Goal: Task Accomplishment & Management: Use online tool/utility

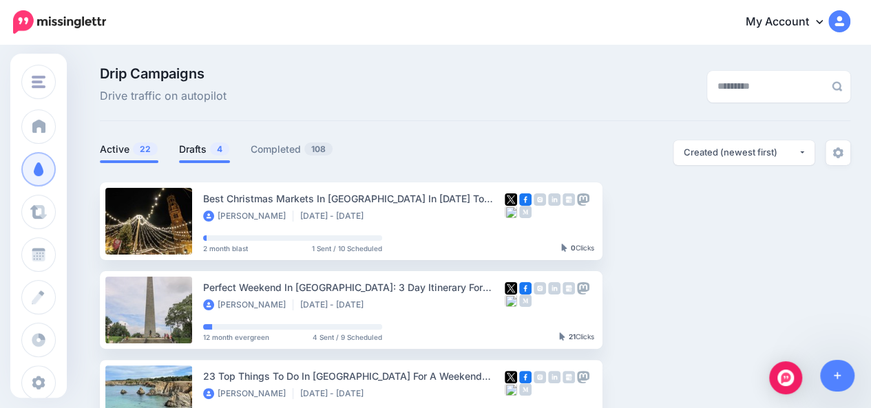
click at [192, 142] on link "Drafts 4" at bounding box center [204, 149] width 51 height 17
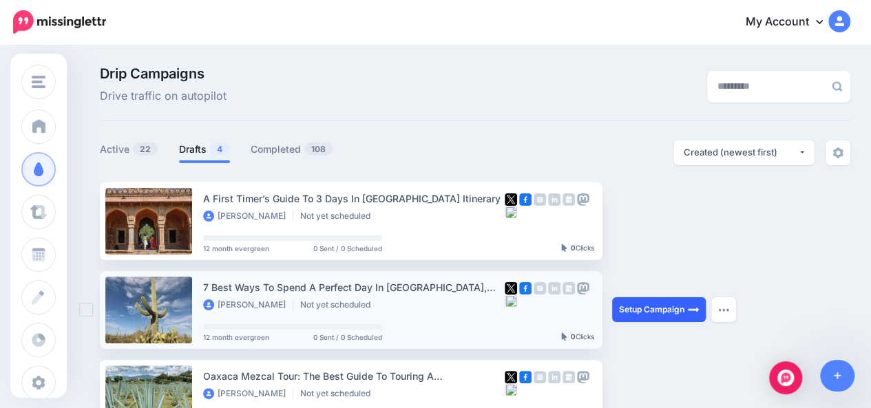
click at [635, 308] on link "Setup Campaign" at bounding box center [659, 309] width 94 height 25
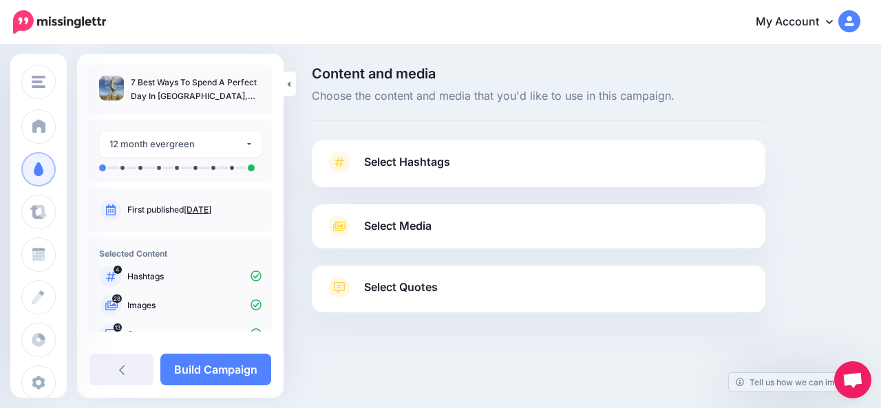
click at [570, 178] on link "Select Hashtags" at bounding box center [539, 169] width 426 height 36
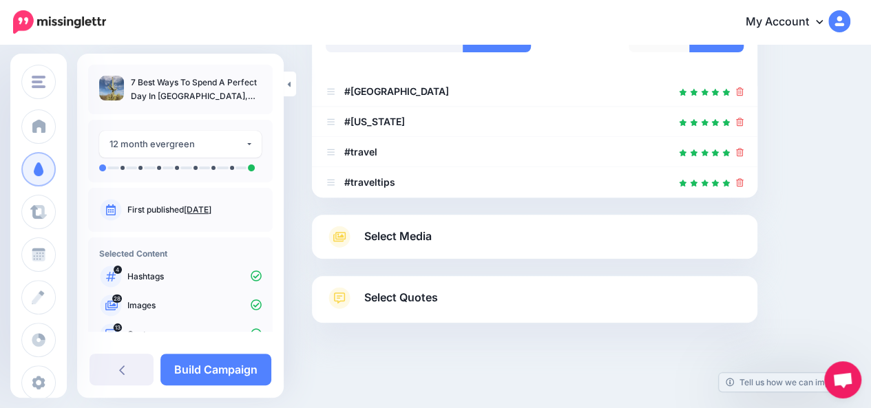
scroll to position [234, 0]
click at [686, 244] on link "Select Media" at bounding box center [535, 235] width 418 height 22
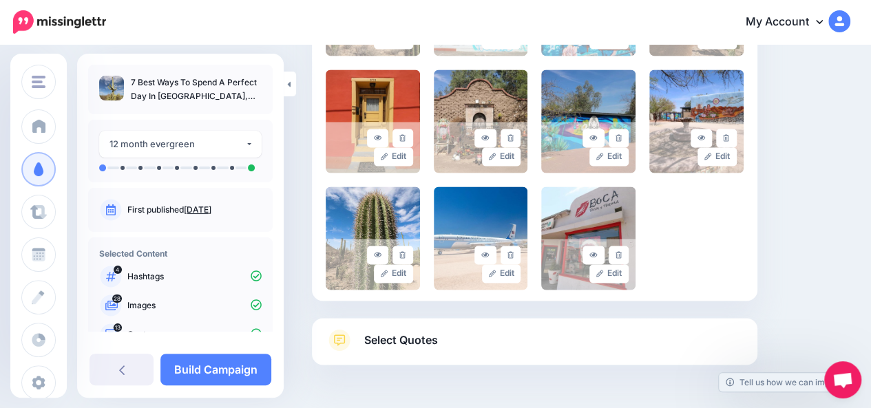
scroll to position [1018, 0]
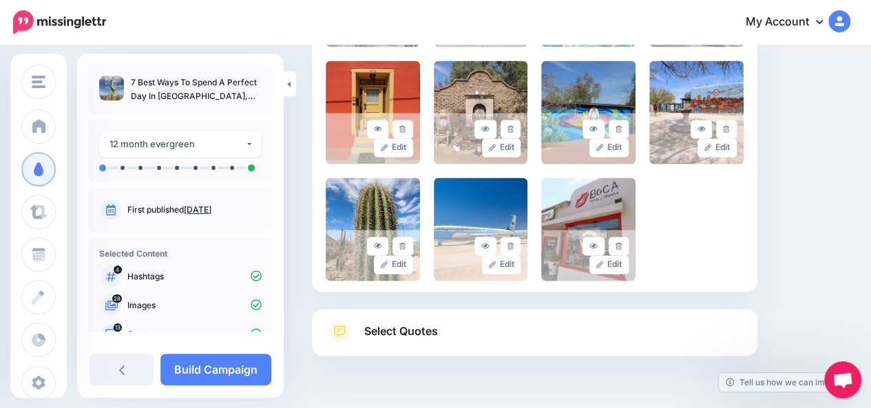
click at [624, 336] on link "Select Quotes" at bounding box center [535, 338] width 418 height 36
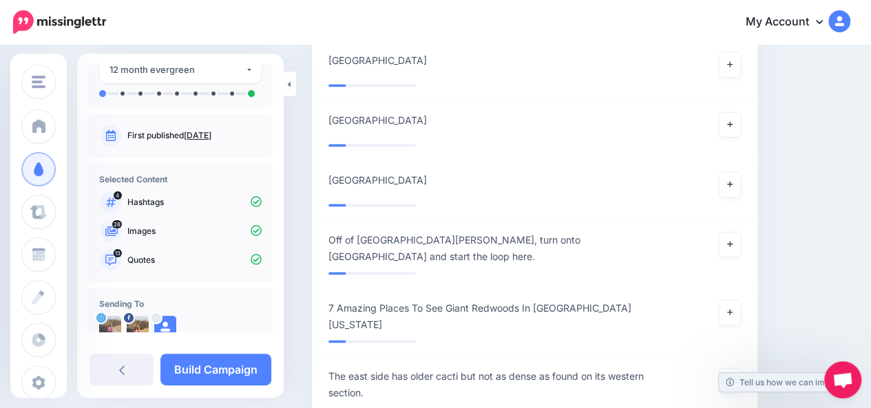
scroll to position [103, 0]
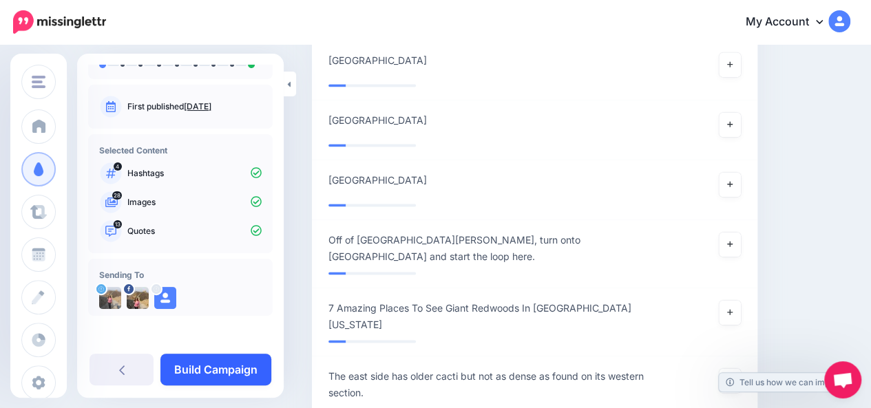
click at [232, 371] on link "Build Campaign" at bounding box center [215, 370] width 111 height 32
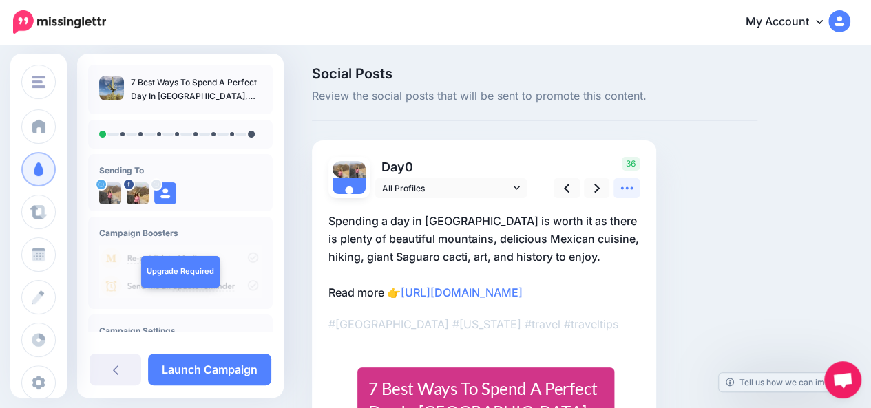
click at [630, 191] on icon at bounding box center [627, 188] width 14 height 14
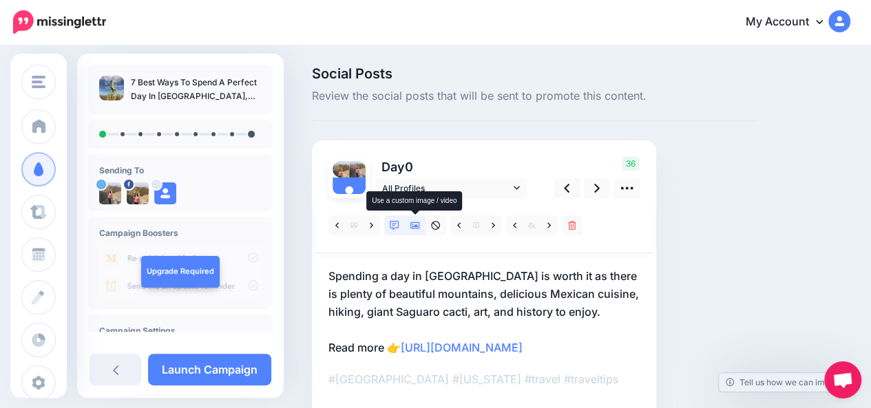
click at [419, 224] on icon at bounding box center [415, 226] width 10 height 10
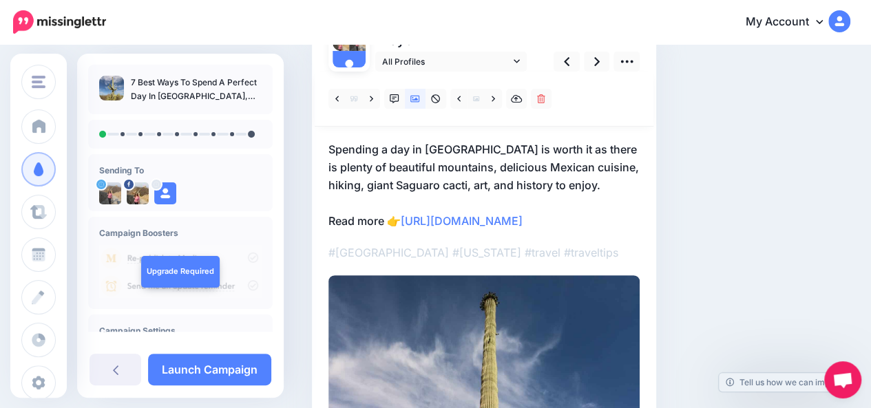
scroll to position [171, 0]
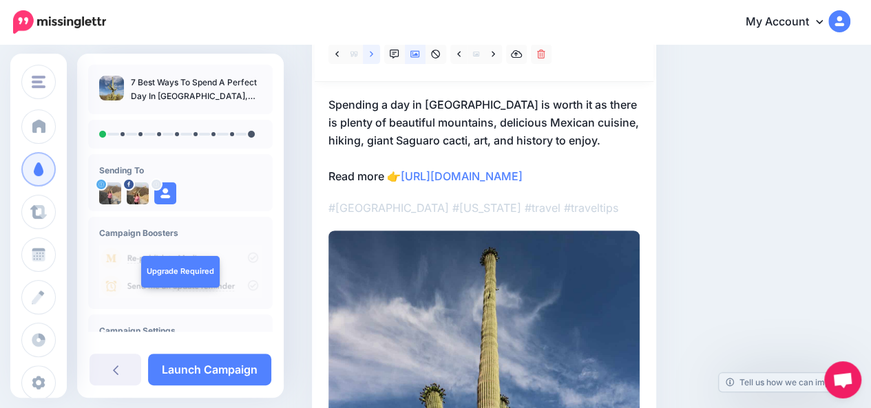
click at [370, 58] on icon at bounding box center [371, 55] width 3 height 10
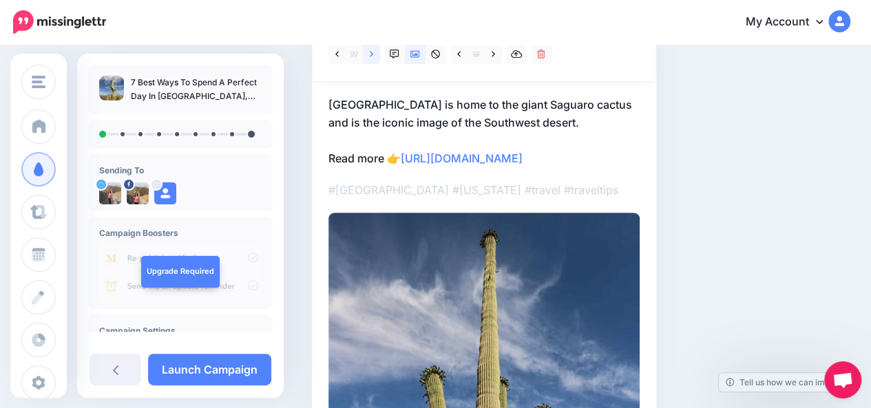
click at [370, 58] on icon at bounding box center [371, 55] width 3 height 10
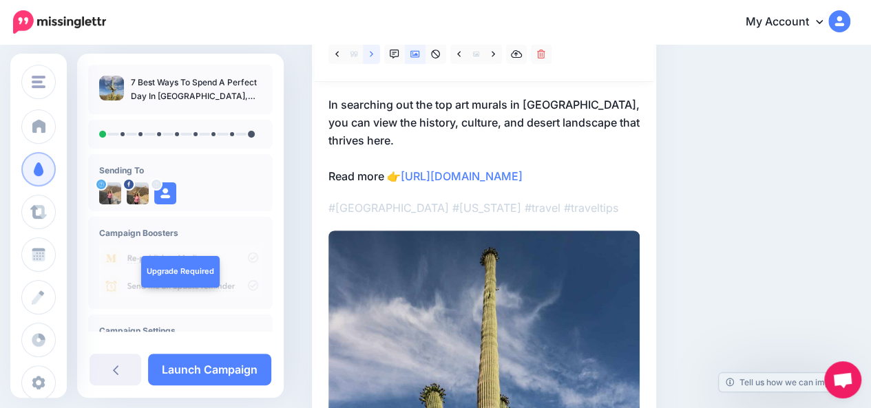
click at [370, 58] on icon at bounding box center [371, 55] width 3 height 10
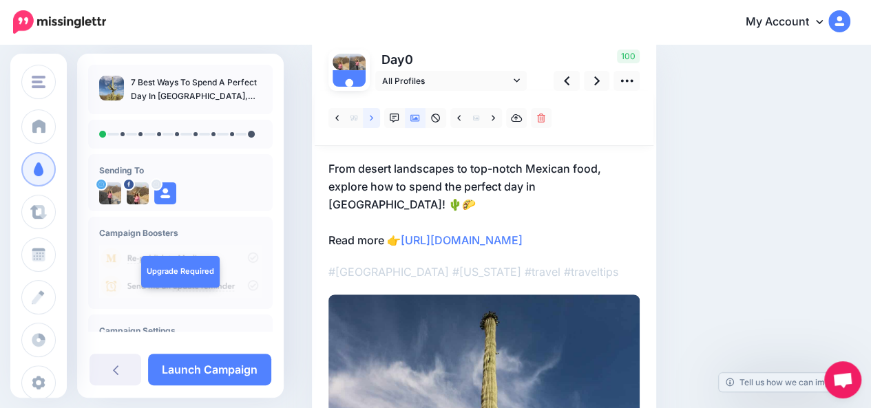
scroll to position [104, 0]
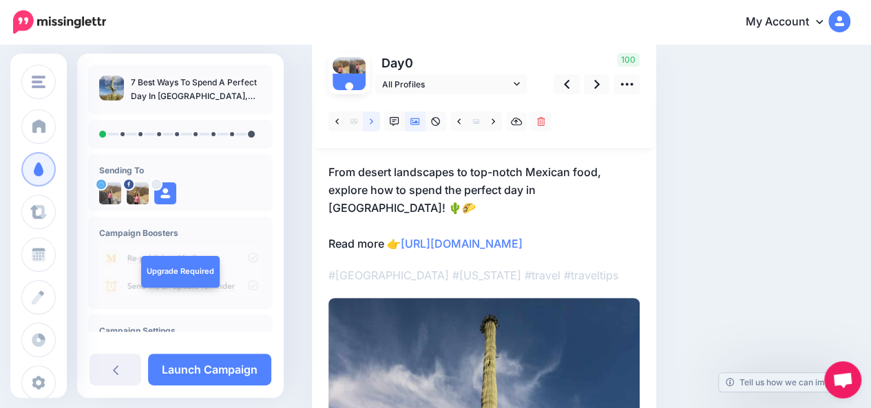
click at [372, 123] on icon at bounding box center [371, 122] width 3 height 10
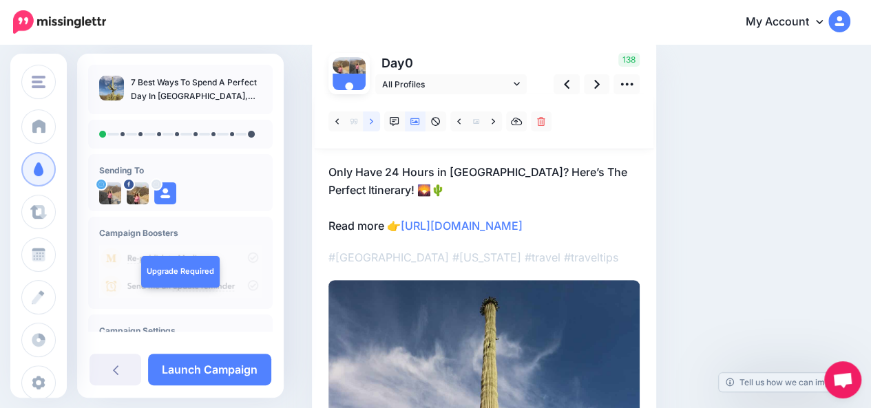
click at [372, 123] on icon at bounding box center [371, 122] width 3 height 10
click at [337, 124] on icon at bounding box center [336, 122] width 3 height 10
click at [492, 122] on icon at bounding box center [493, 122] width 3 height 10
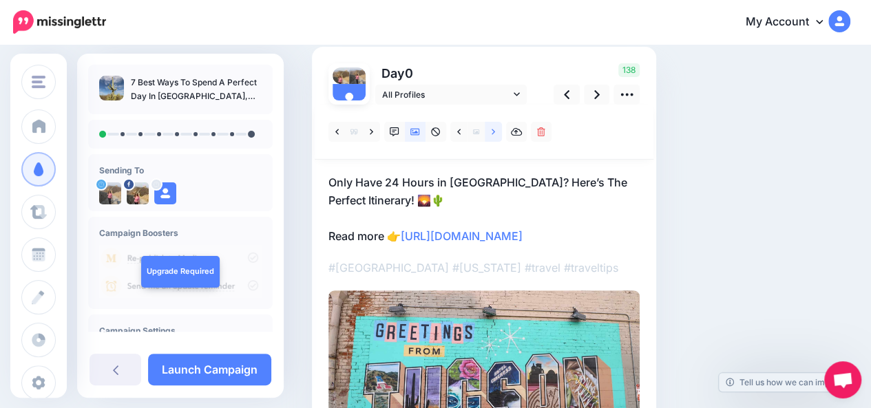
scroll to position [85, 0]
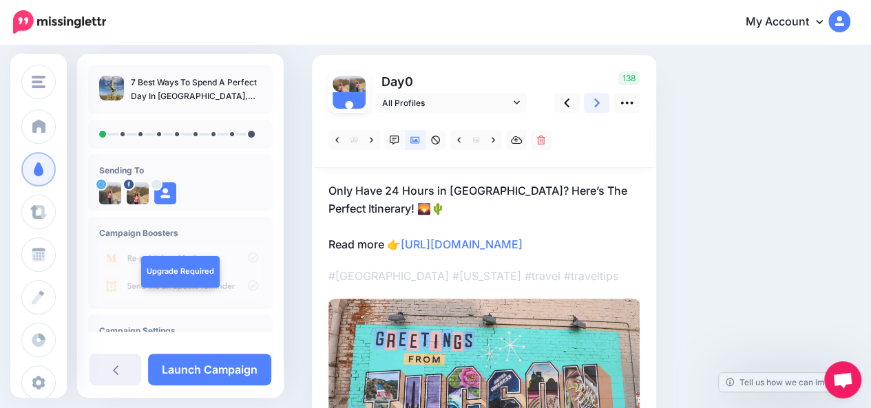
click at [598, 105] on icon at bounding box center [597, 103] width 6 height 14
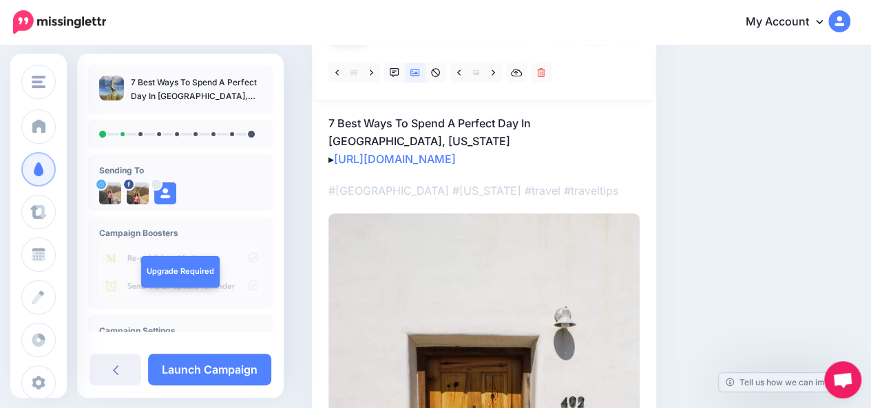
scroll to position [151, 0]
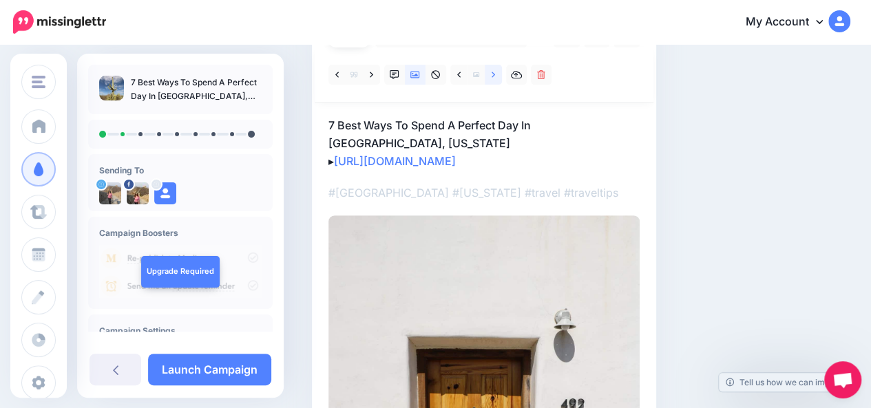
click at [496, 74] on link at bounding box center [493, 75] width 17 height 20
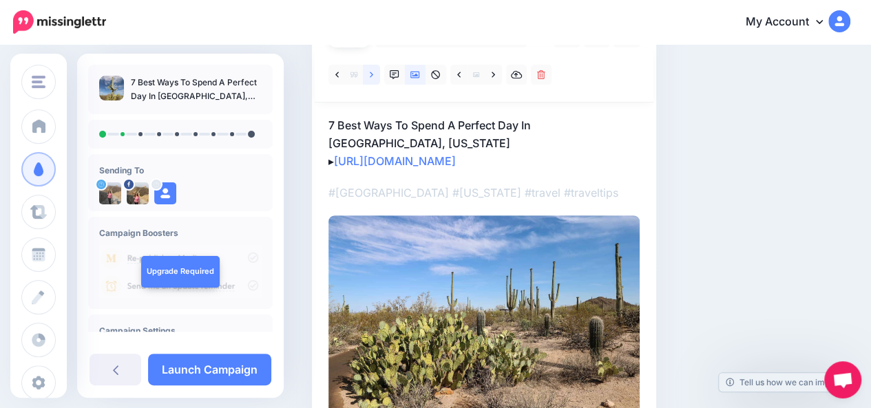
click at [370, 76] on icon at bounding box center [371, 75] width 3 height 10
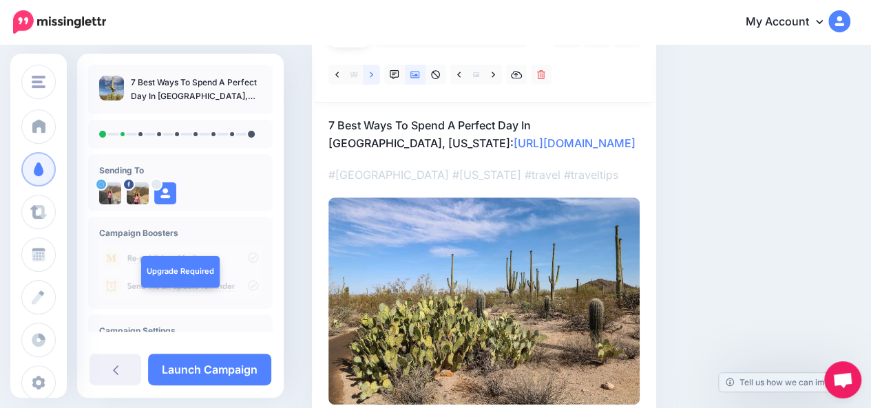
click at [370, 76] on icon at bounding box center [371, 75] width 3 height 10
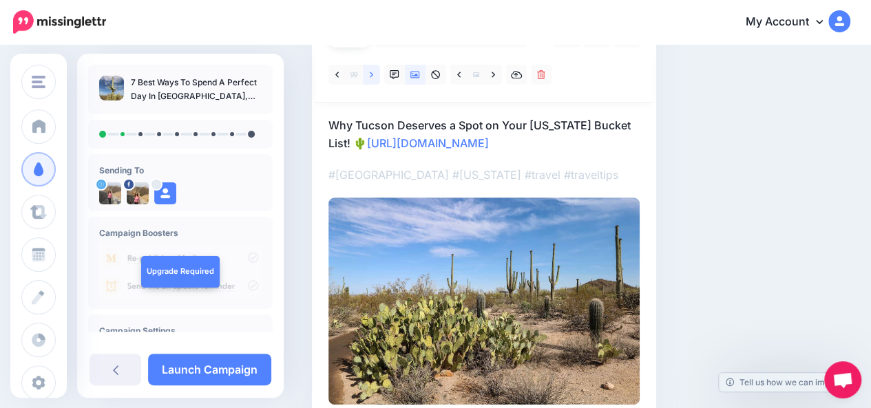
click at [370, 76] on icon at bounding box center [371, 75] width 3 height 10
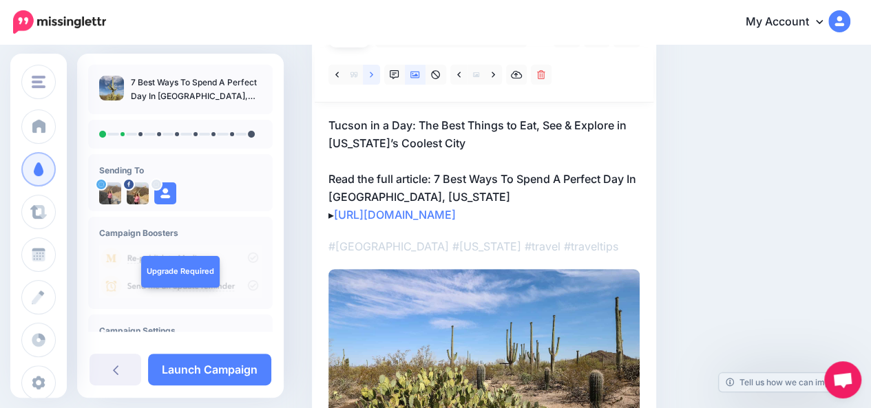
click at [370, 76] on icon at bounding box center [371, 75] width 3 height 10
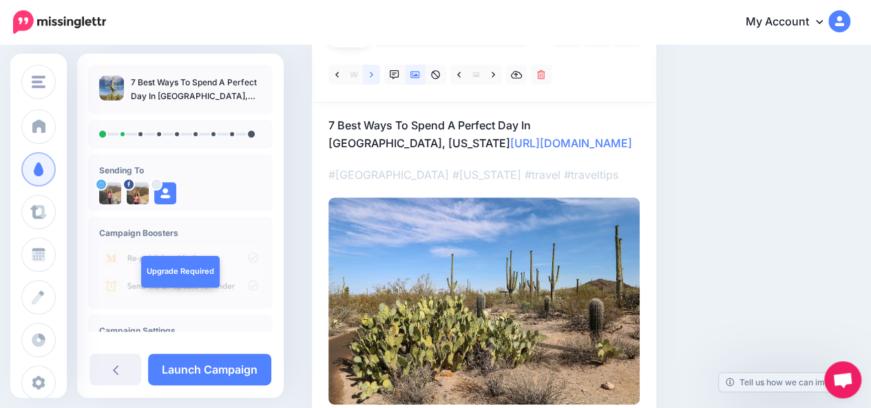
click at [370, 76] on icon at bounding box center [371, 75] width 3 height 10
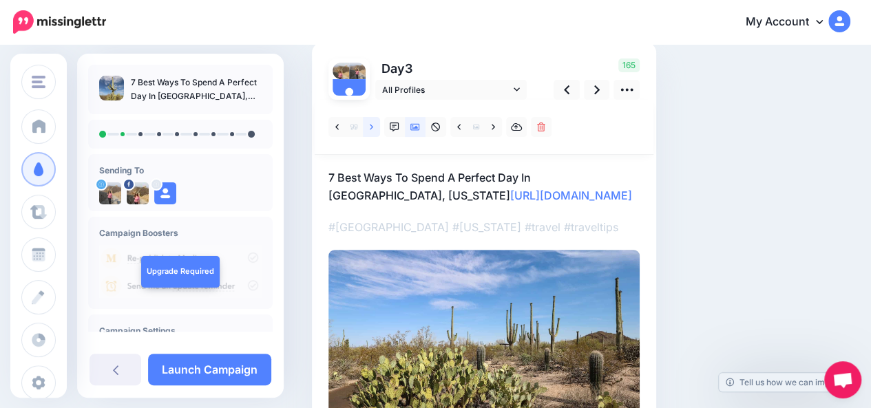
scroll to position [103, 0]
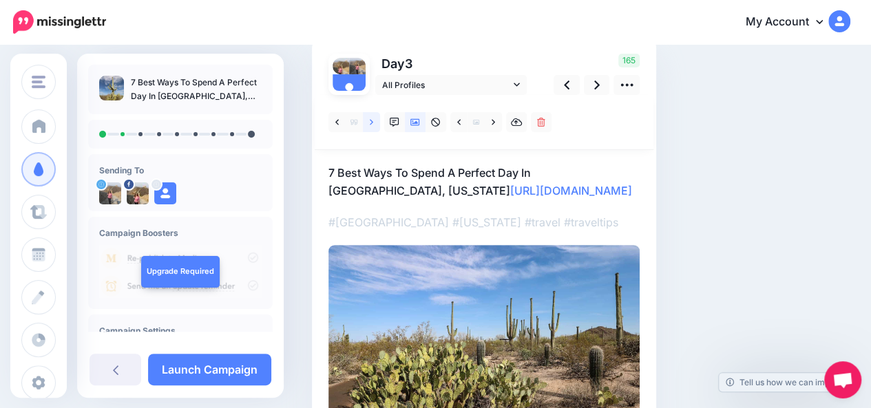
click at [371, 127] on link at bounding box center [371, 122] width 17 height 20
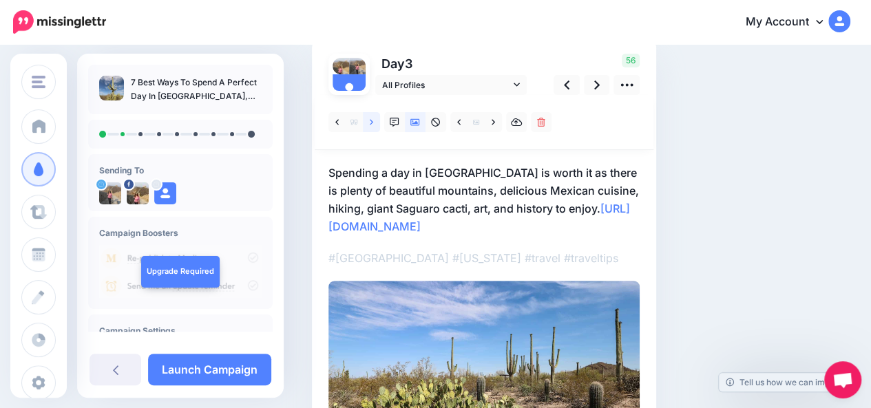
click at [371, 127] on link at bounding box center [371, 122] width 17 height 20
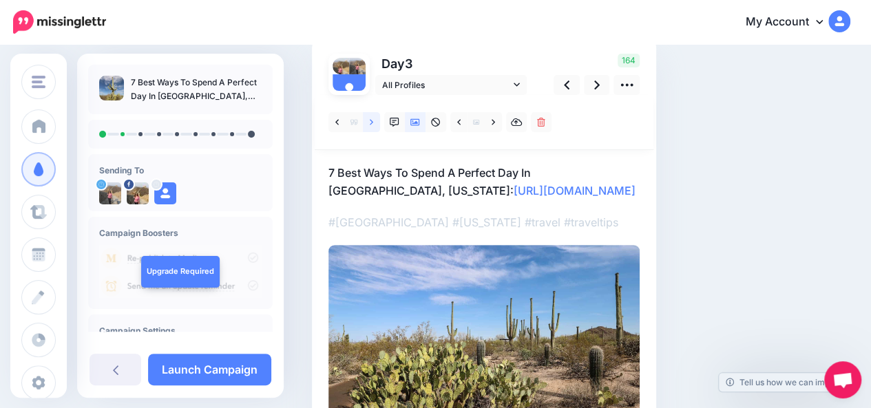
click at [371, 127] on link at bounding box center [371, 122] width 17 height 20
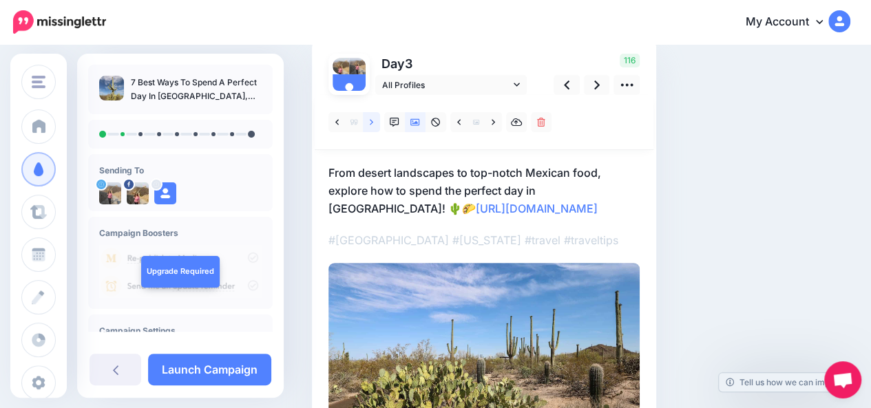
click at [371, 127] on link at bounding box center [371, 122] width 17 height 20
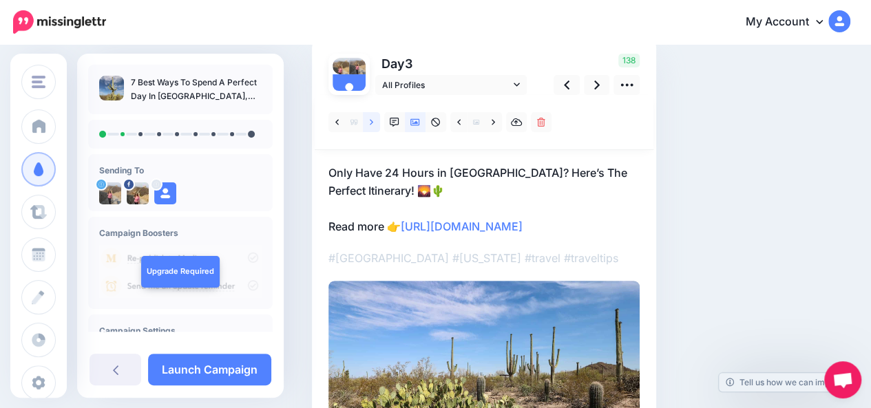
click at [371, 127] on link at bounding box center [371, 122] width 17 height 20
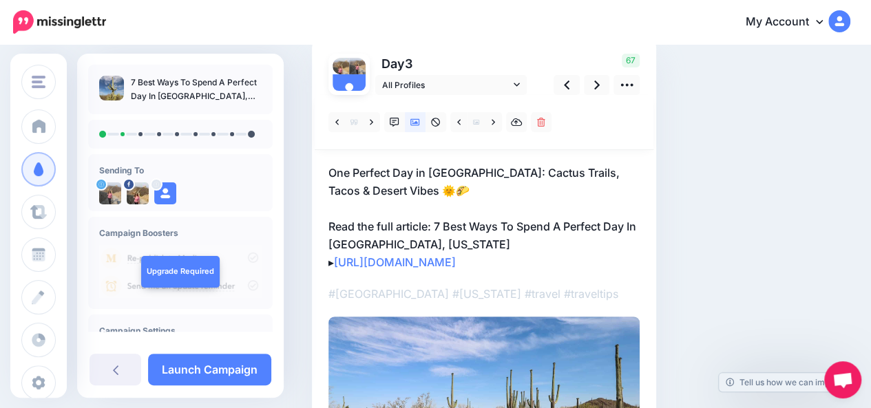
click at [427, 243] on p "One Perfect Day in Tucson: Cactus Trails, Tacos & Desert Vibes 🌞🌮 Read the full…" at bounding box center [483, 217] width 311 height 107
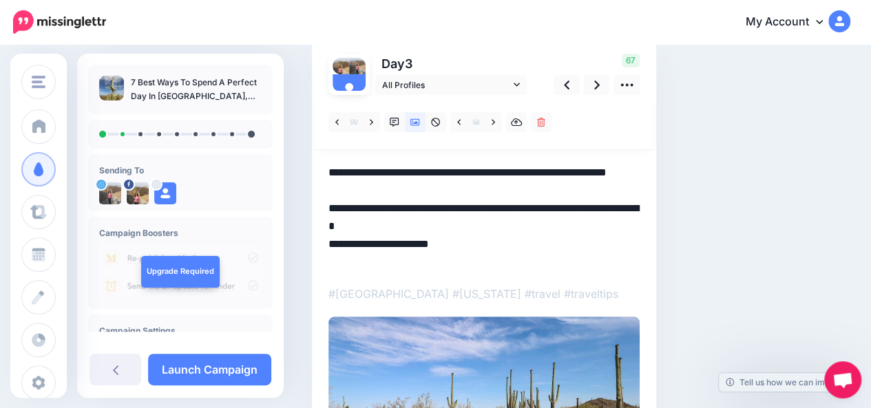
scroll to position [0, 0]
click at [427, 243] on textarea "**********" at bounding box center [483, 217] width 311 height 107
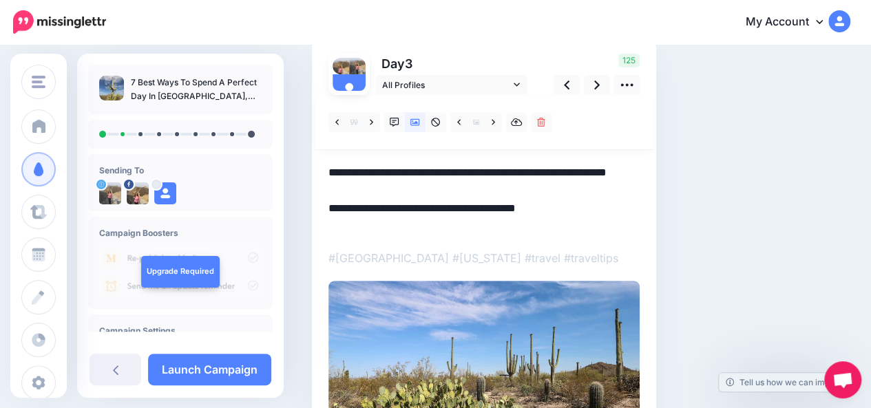
click at [676, 213] on div "Social Posts Review the social posts that will be sent to promote this content.…" at bounding box center [535, 255] width 466 height 582
click at [494, 118] on icon at bounding box center [493, 123] width 3 height 10
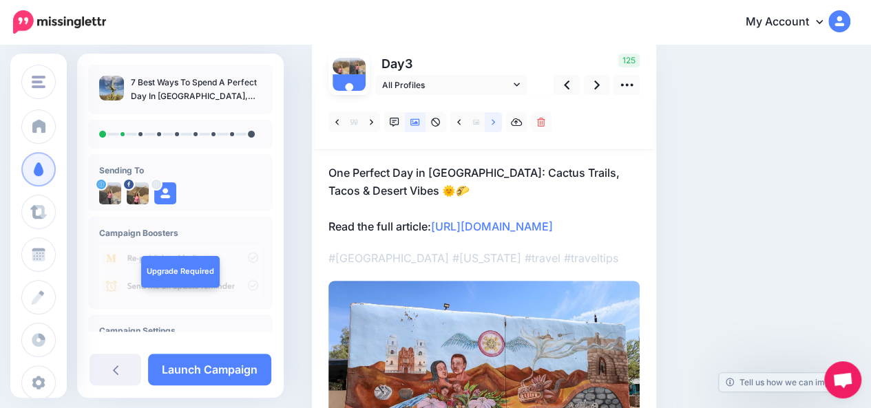
click at [494, 118] on icon at bounding box center [493, 123] width 3 height 10
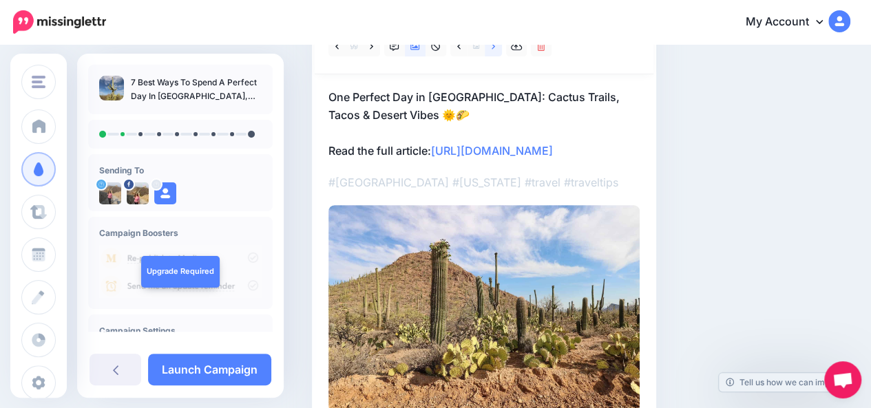
scroll to position [165, 0]
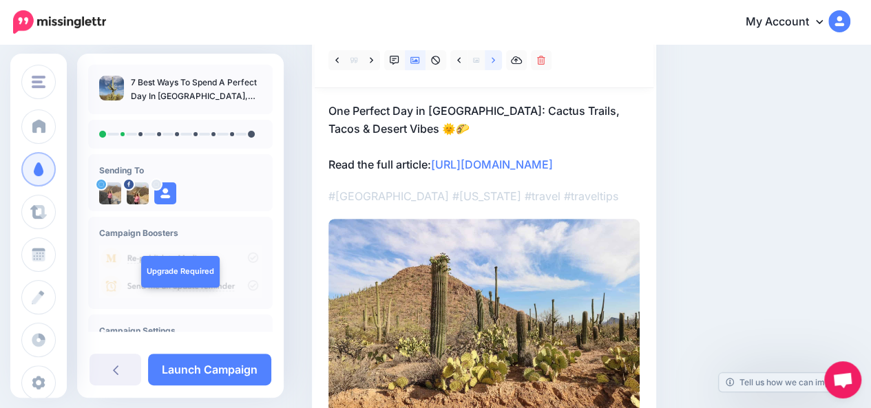
click at [494, 63] on icon at bounding box center [493, 61] width 3 height 10
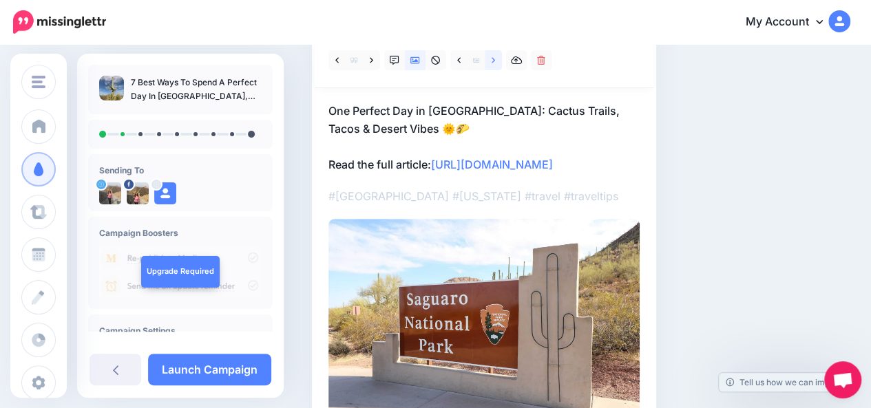
click at [494, 63] on icon at bounding box center [493, 61] width 3 height 10
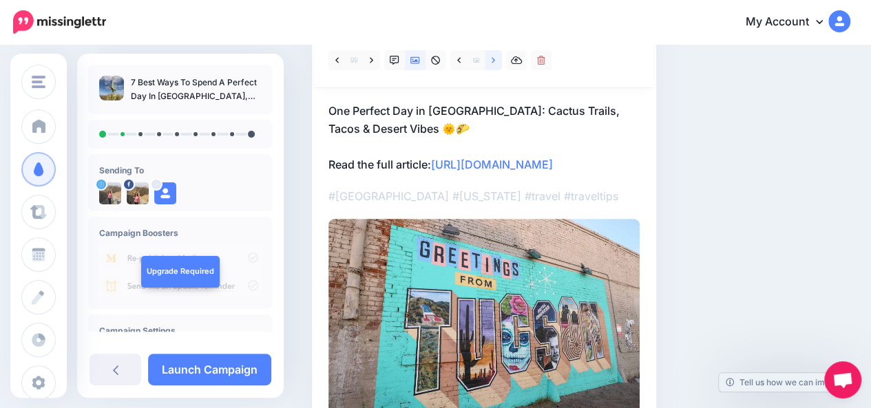
click at [494, 63] on icon at bounding box center [493, 61] width 3 height 10
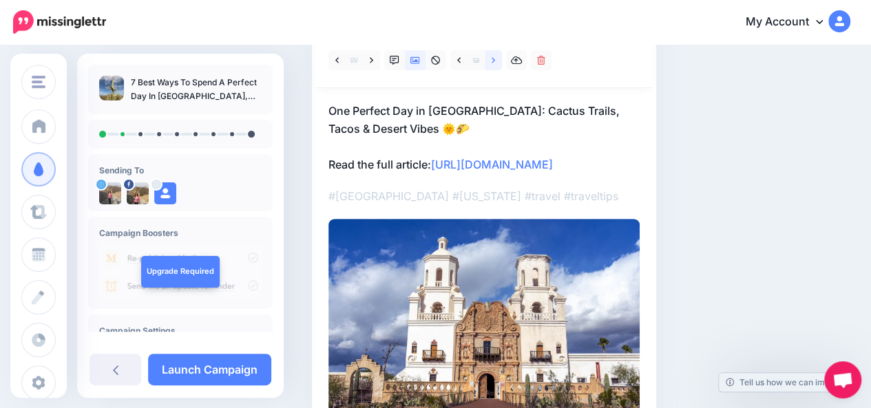
click at [494, 63] on icon at bounding box center [493, 61] width 3 height 10
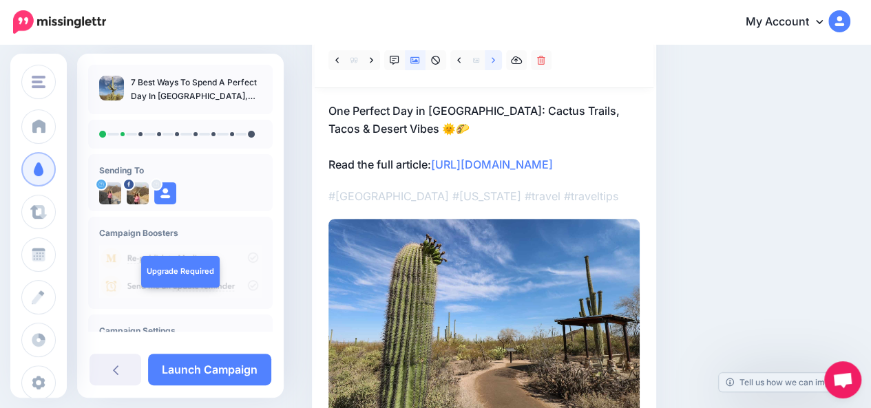
click at [494, 63] on icon at bounding box center [493, 61] width 3 height 10
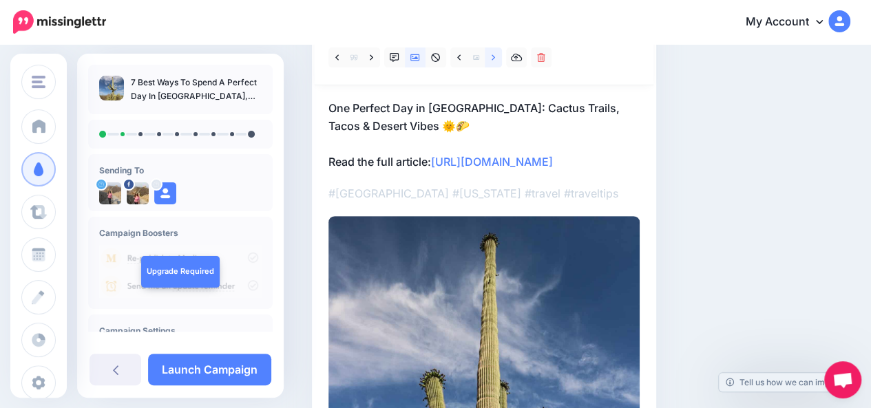
scroll to position [146, 0]
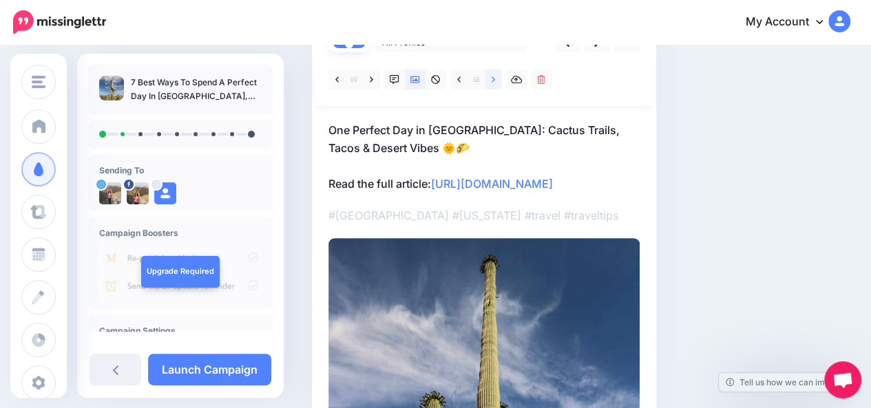
click at [494, 80] on icon at bounding box center [493, 79] width 3 height 6
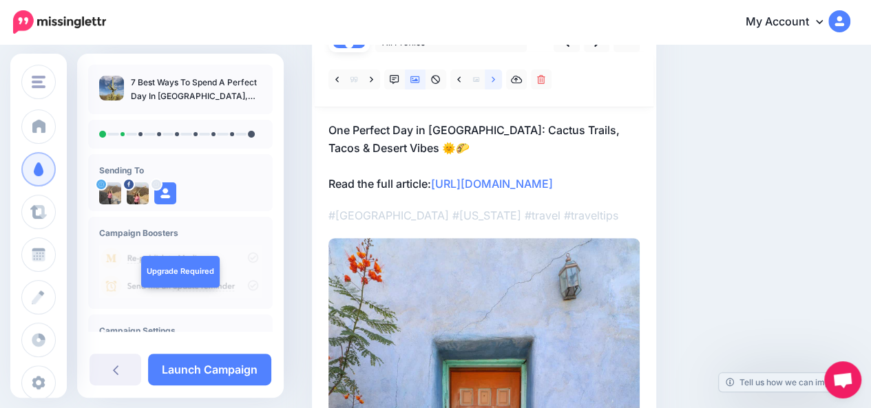
click at [494, 80] on icon at bounding box center [493, 79] width 3 height 6
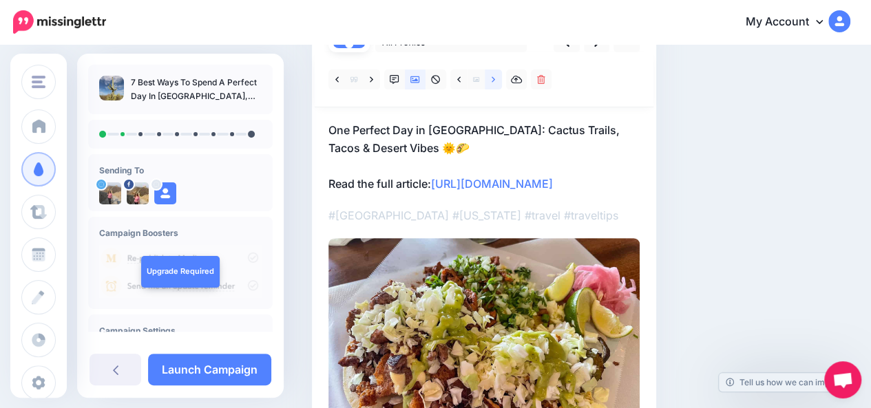
click at [494, 80] on icon at bounding box center [493, 79] width 3 height 6
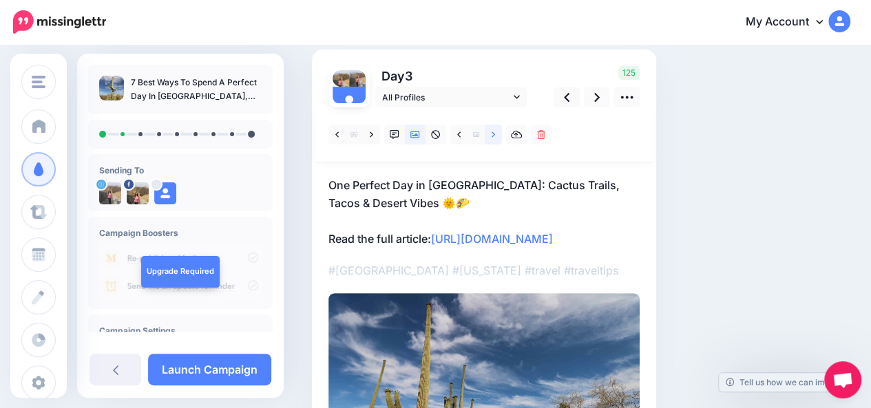
scroll to position [90, 0]
click at [598, 100] on icon at bounding box center [597, 98] width 6 height 14
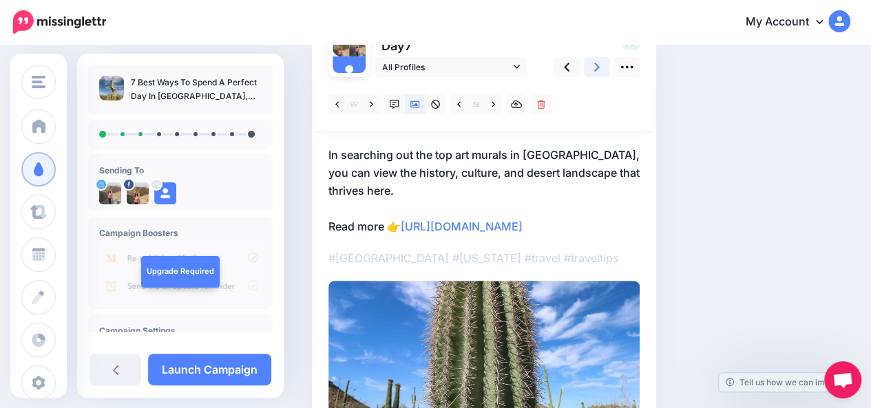
scroll to position [120, 0]
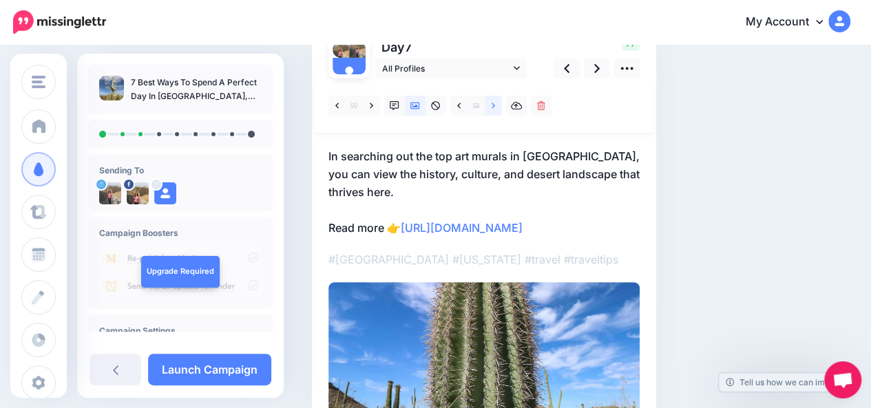
click at [495, 109] on link at bounding box center [493, 106] width 17 height 20
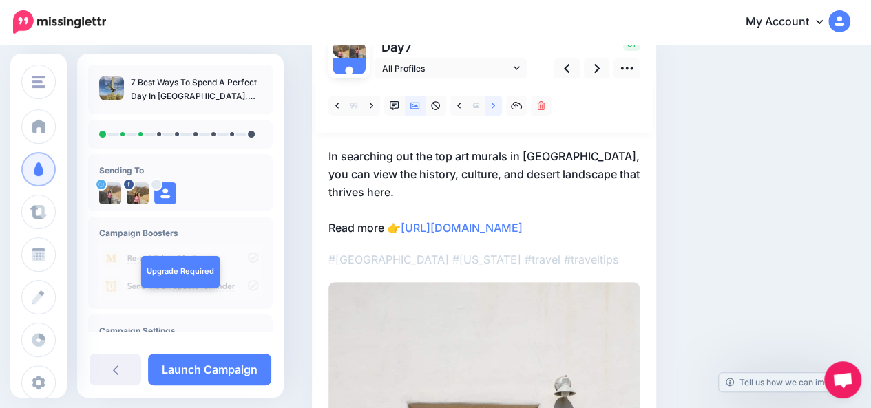
click at [495, 109] on link at bounding box center [493, 106] width 17 height 20
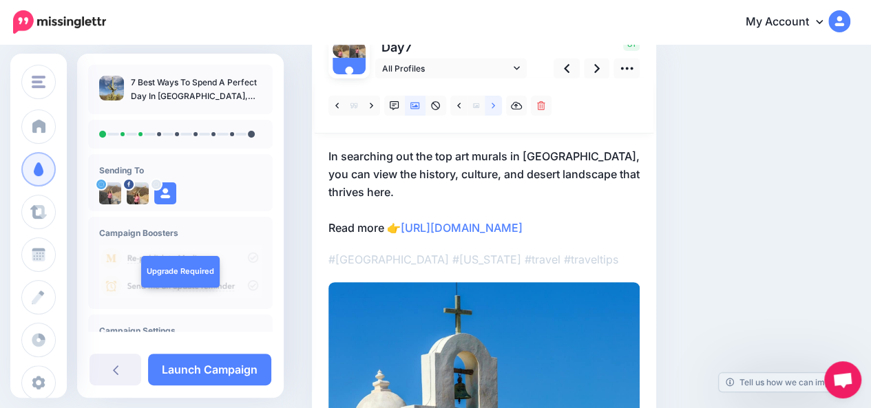
click at [495, 109] on link at bounding box center [493, 106] width 17 height 20
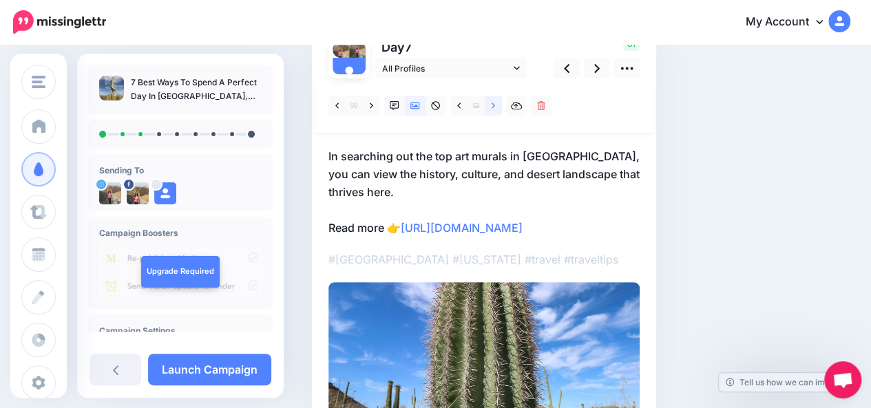
click at [495, 109] on link at bounding box center [493, 106] width 17 height 20
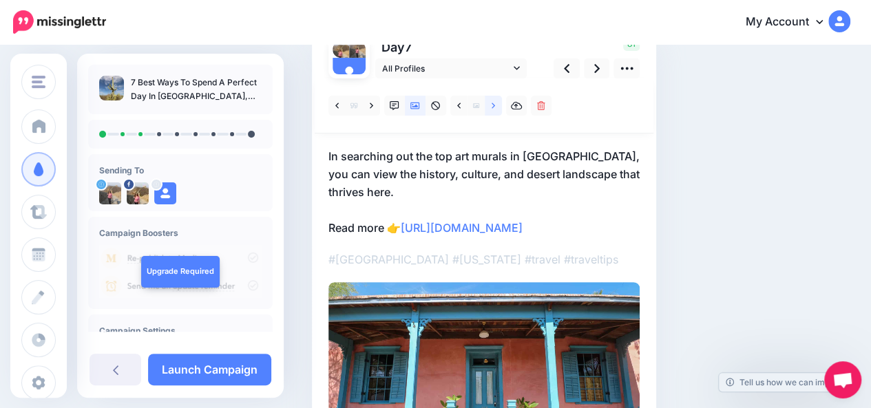
click at [495, 109] on link at bounding box center [493, 106] width 17 height 20
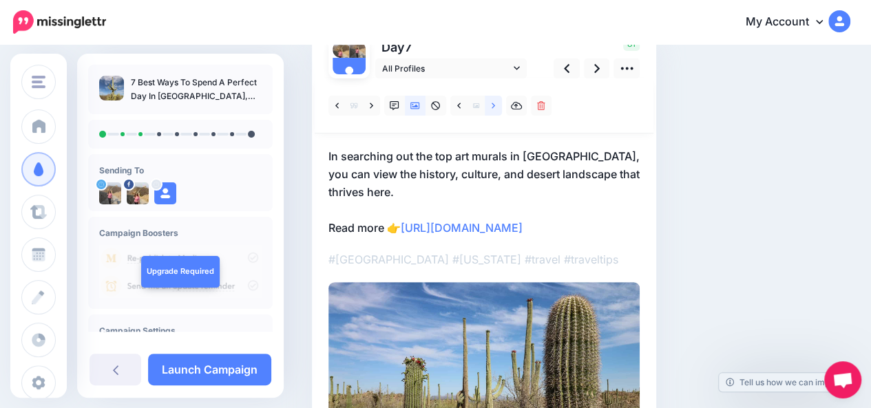
click at [495, 109] on link at bounding box center [493, 106] width 17 height 20
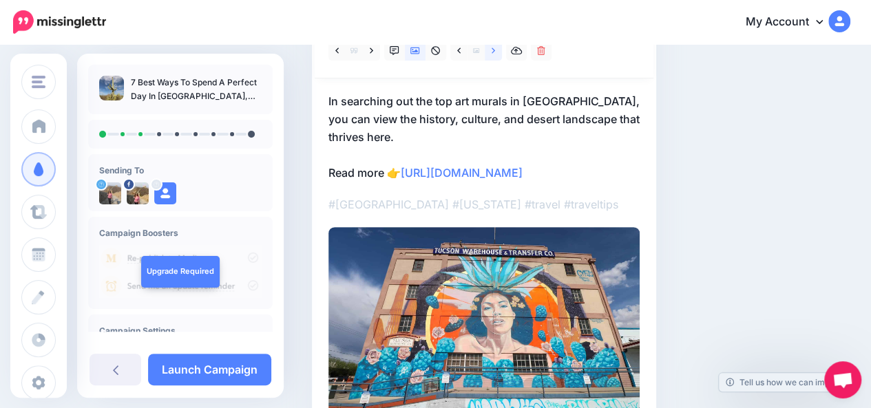
scroll to position [171, 0]
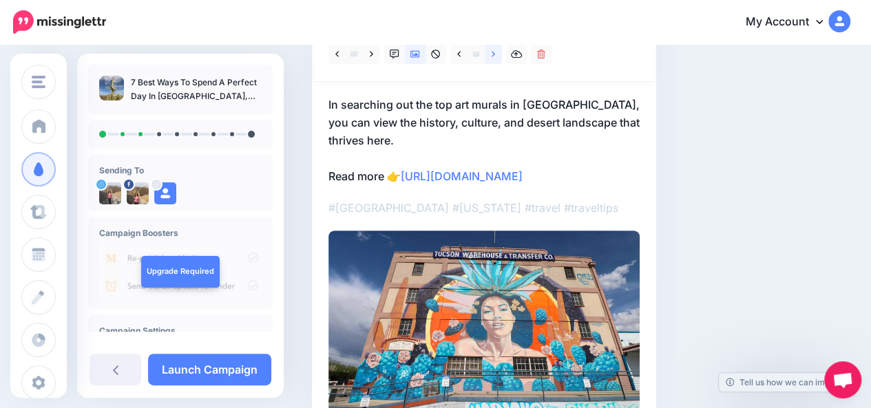
click at [493, 54] on icon at bounding box center [493, 54] width 3 height 6
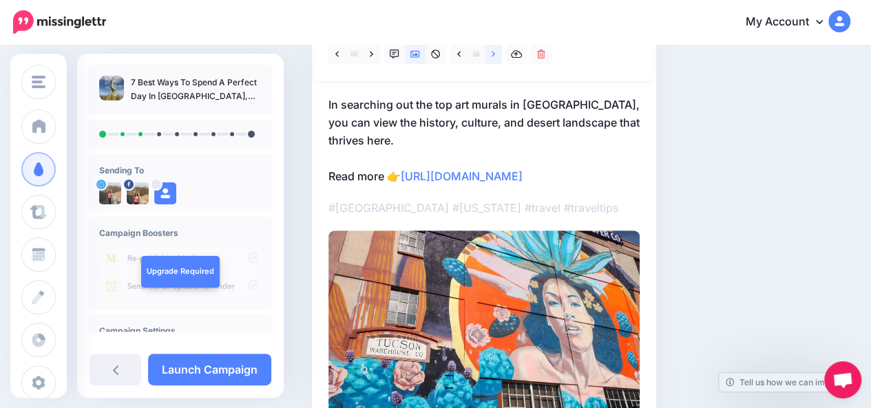
click at [493, 54] on icon at bounding box center [493, 54] width 3 height 6
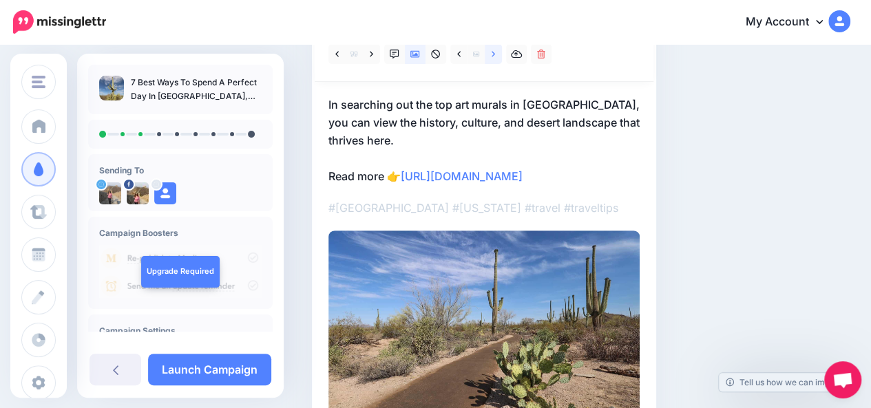
click at [493, 54] on icon at bounding box center [493, 54] width 3 height 6
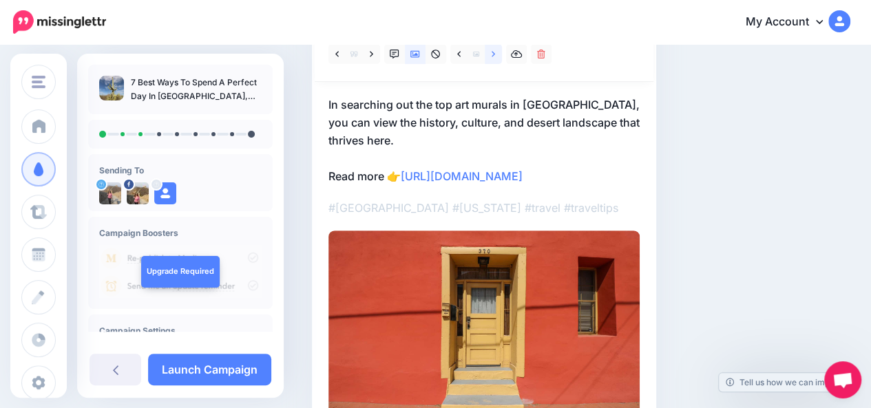
click at [493, 54] on icon at bounding box center [493, 54] width 3 height 6
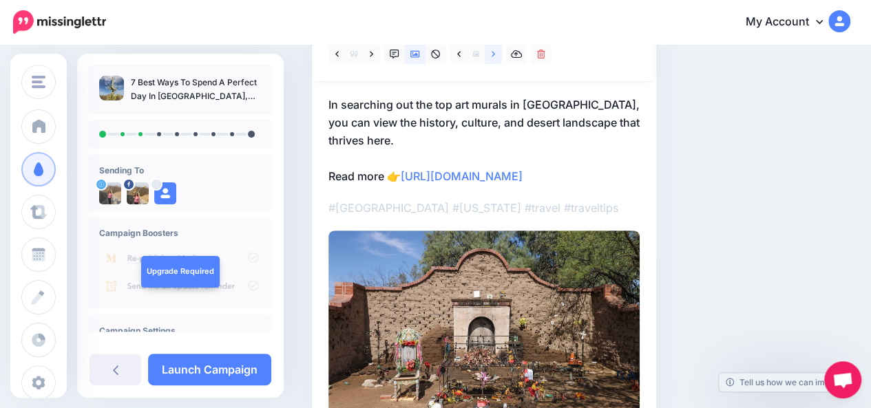
click at [493, 54] on icon at bounding box center [493, 54] width 3 height 6
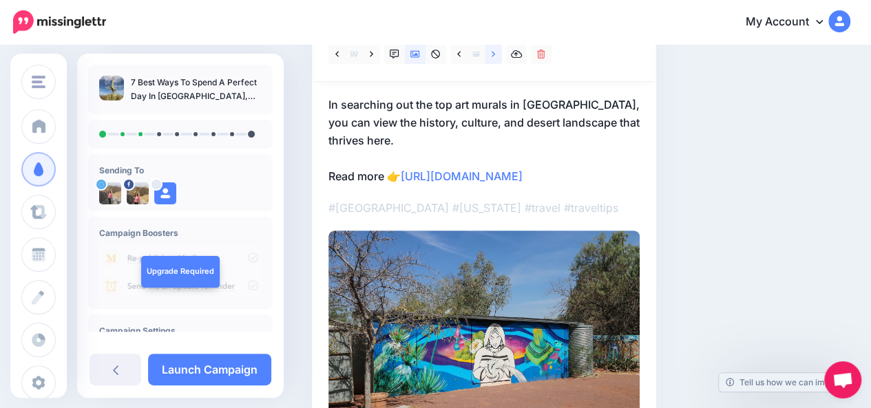
click at [493, 54] on icon at bounding box center [493, 54] width 3 height 6
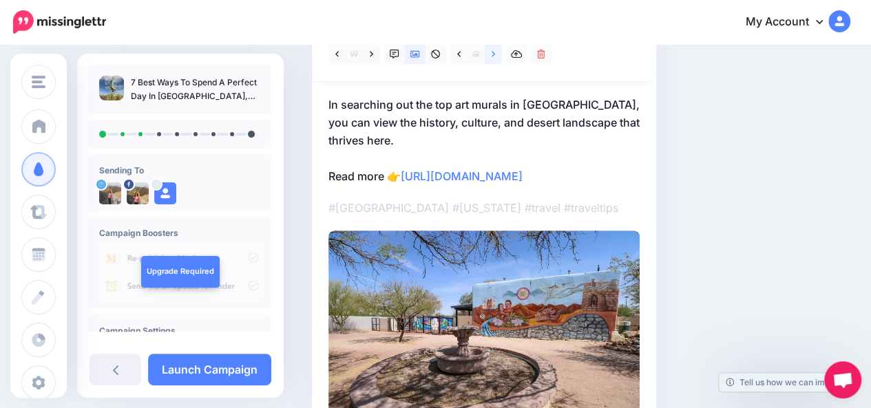
click at [493, 54] on icon at bounding box center [493, 54] width 3 height 6
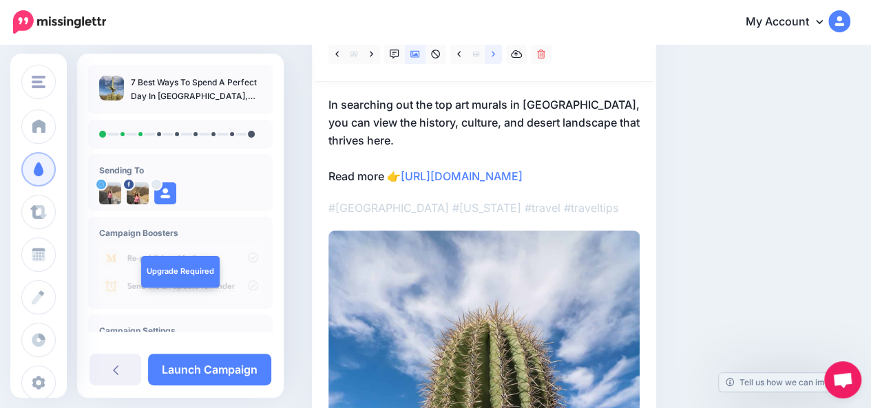
click at [493, 54] on icon at bounding box center [493, 54] width 3 height 6
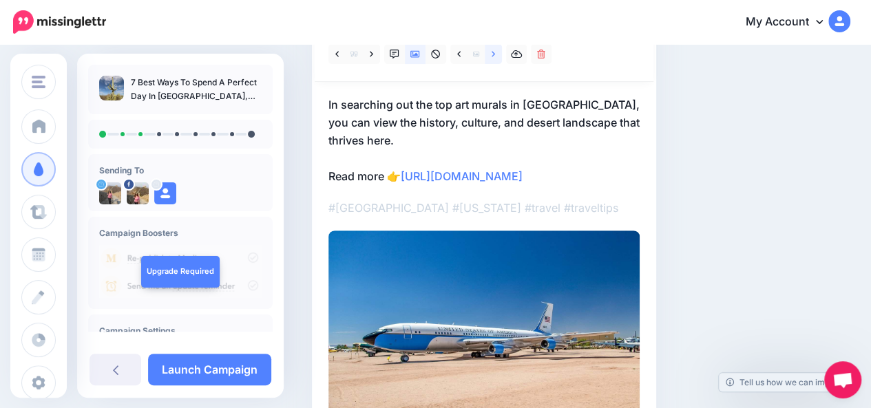
click at [493, 54] on icon at bounding box center [493, 54] width 3 height 6
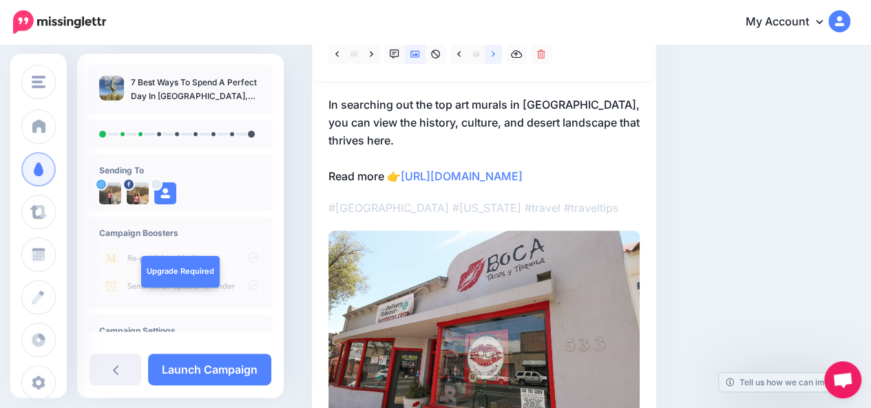
click at [493, 54] on icon at bounding box center [493, 54] width 3 height 6
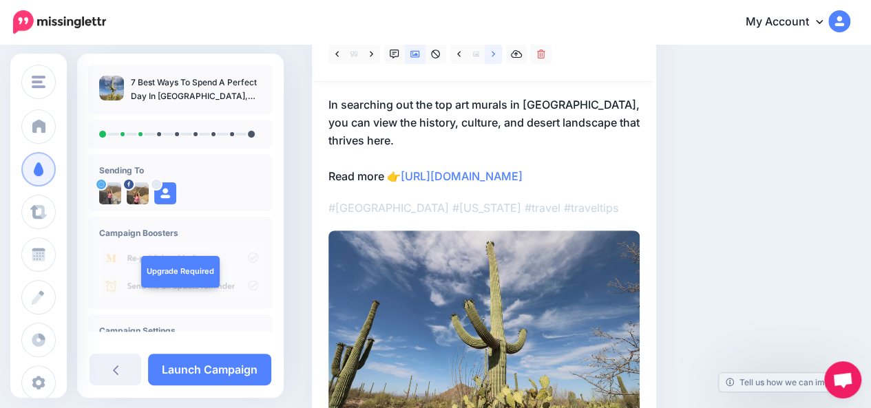
click at [493, 54] on icon at bounding box center [493, 54] width 3 height 6
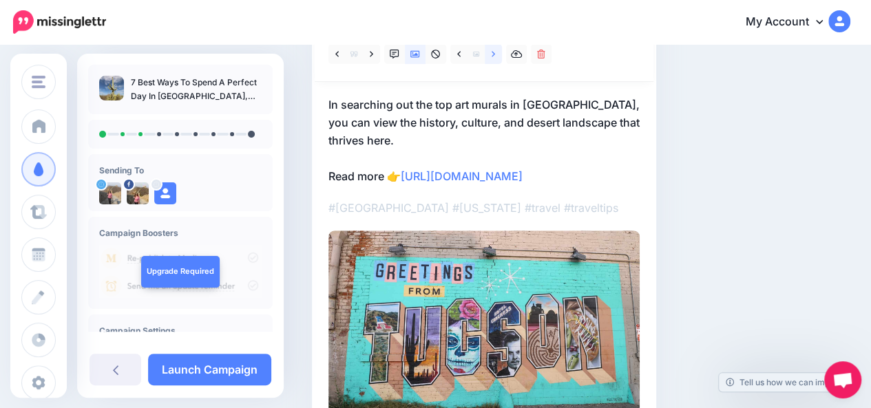
click at [493, 54] on icon at bounding box center [493, 54] width 3 height 6
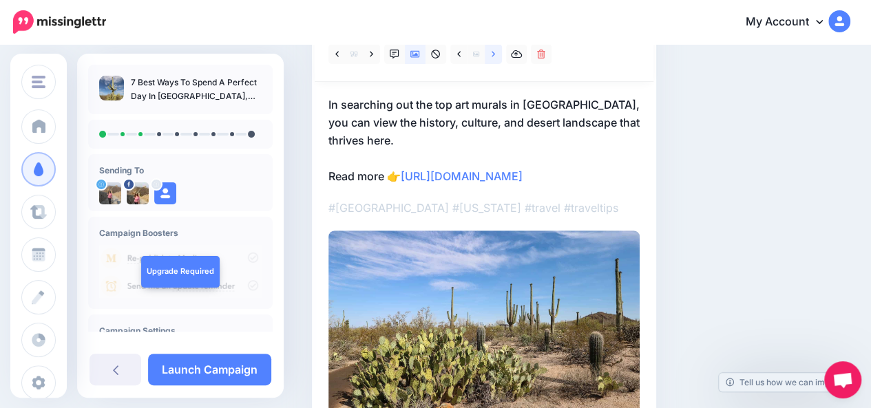
click at [493, 54] on icon at bounding box center [493, 54] width 3 height 6
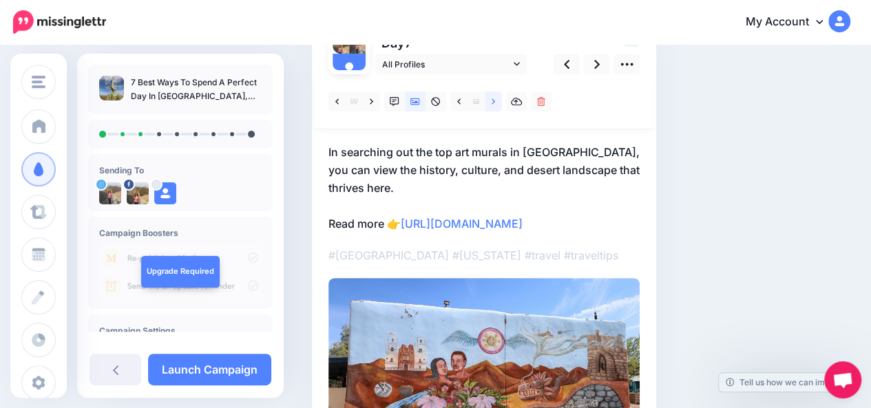
scroll to position [121, 0]
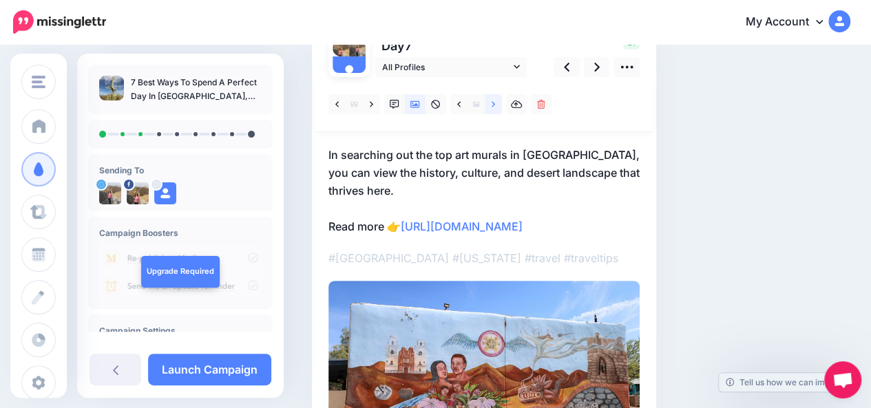
click at [493, 107] on icon at bounding box center [493, 105] width 3 height 10
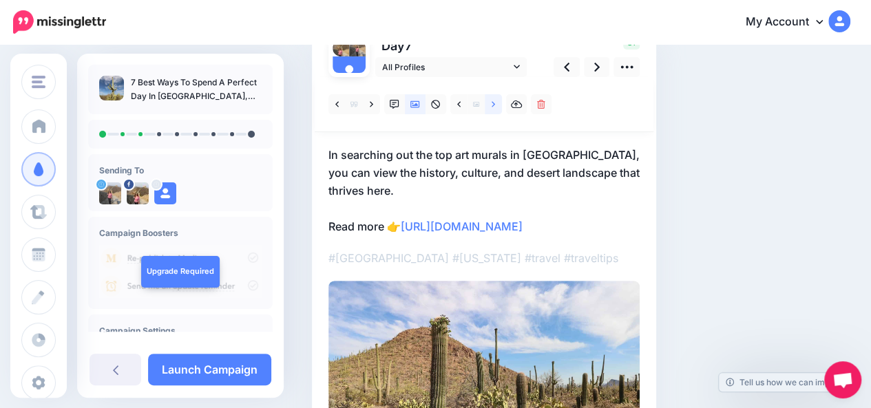
click at [493, 107] on icon at bounding box center [493, 105] width 3 height 10
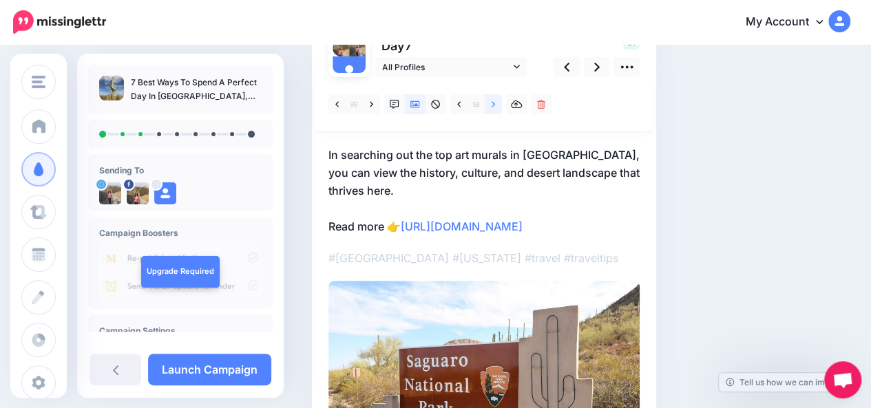
click at [493, 107] on icon at bounding box center [493, 105] width 3 height 10
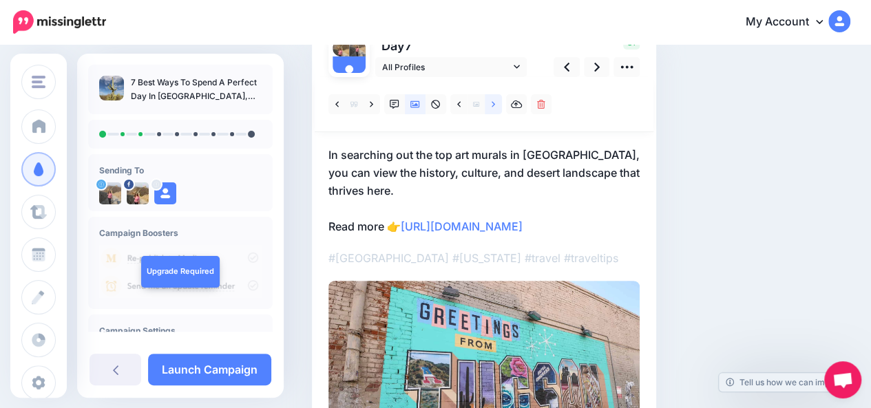
click at [493, 107] on icon at bounding box center [493, 105] width 3 height 10
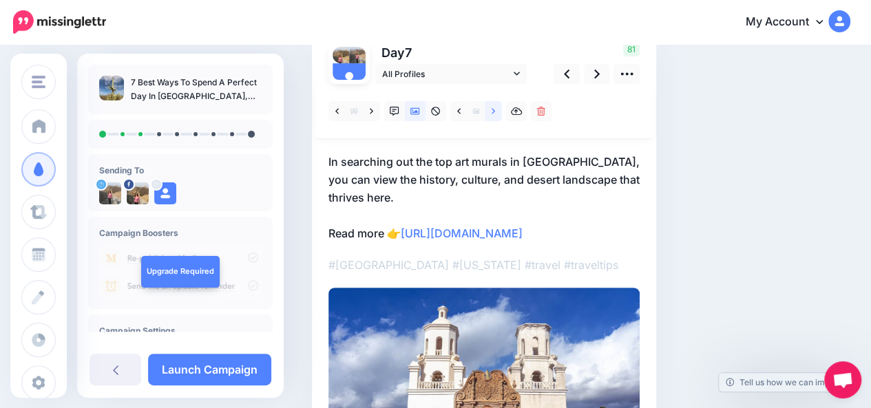
scroll to position [112, 0]
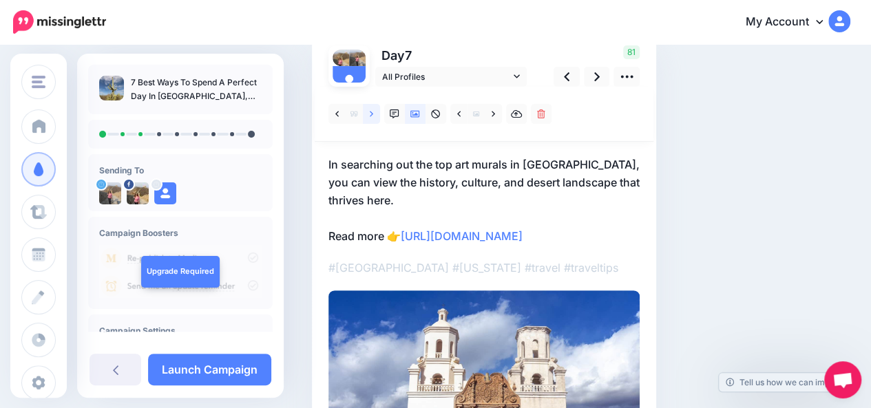
click at [372, 116] on icon at bounding box center [371, 114] width 3 height 10
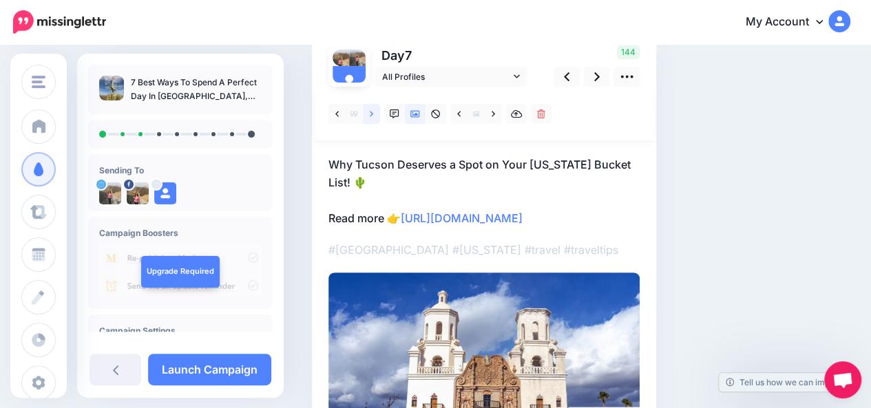
click at [372, 116] on icon at bounding box center [371, 114] width 3 height 10
click at [596, 75] on icon at bounding box center [597, 77] width 6 height 14
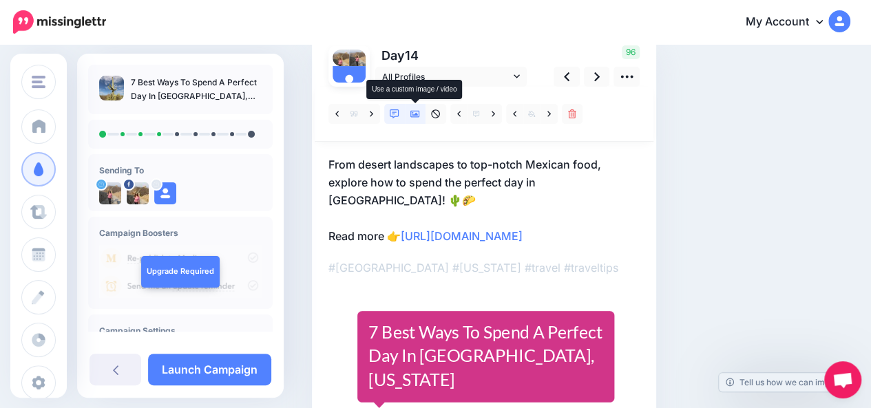
click at [413, 116] on icon at bounding box center [415, 114] width 10 height 10
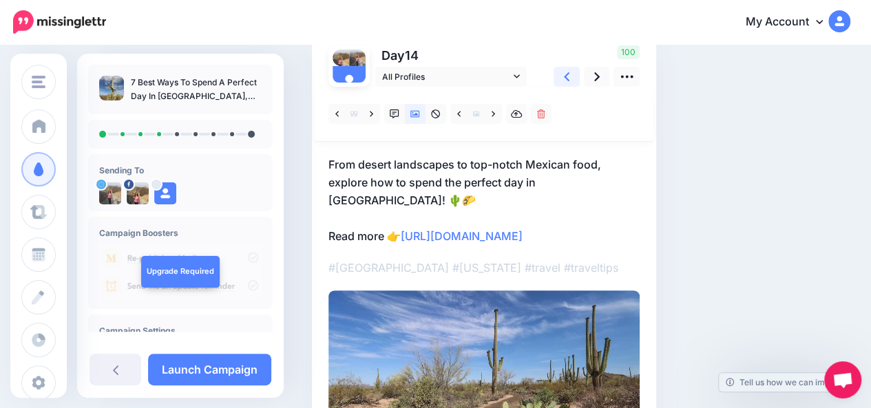
click at [571, 76] on link at bounding box center [566, 77] width 26 height 20
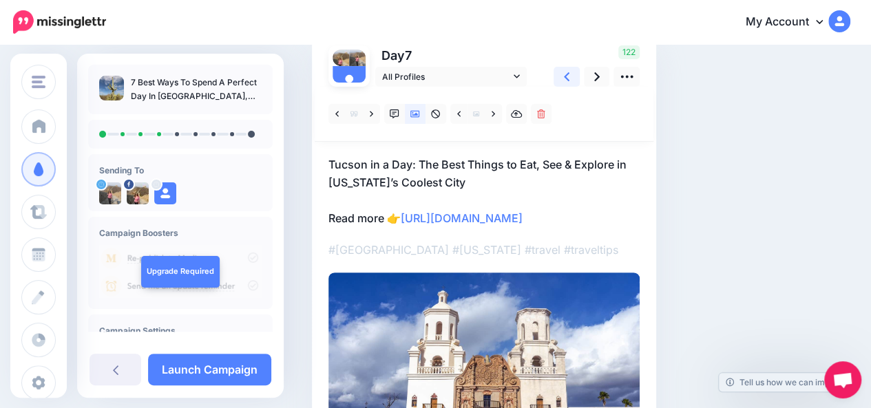
click at [571, 76] on link at bounding box center [566, 77] width 26 height 20
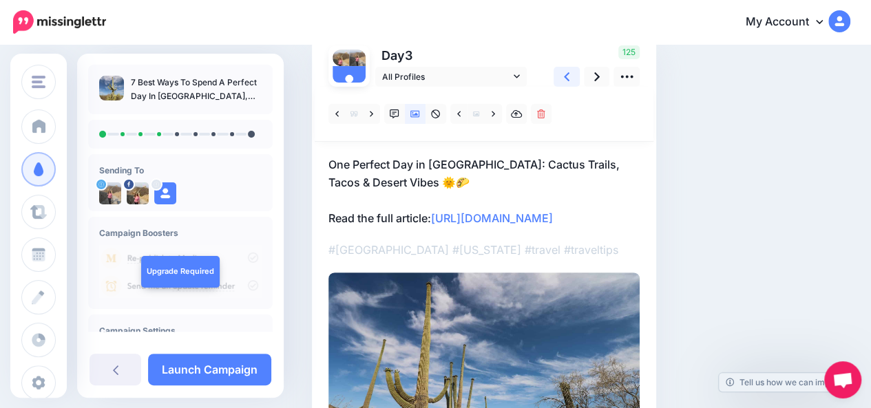
click at [571, 76] on link at bounding box center [566, 77] width 26 height 20
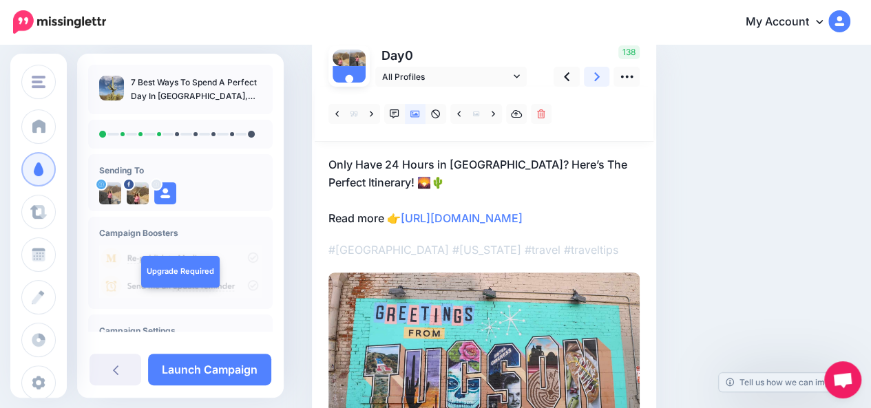
click at [599, 79] on link at bounding box center [597, 77] width 26 height 20
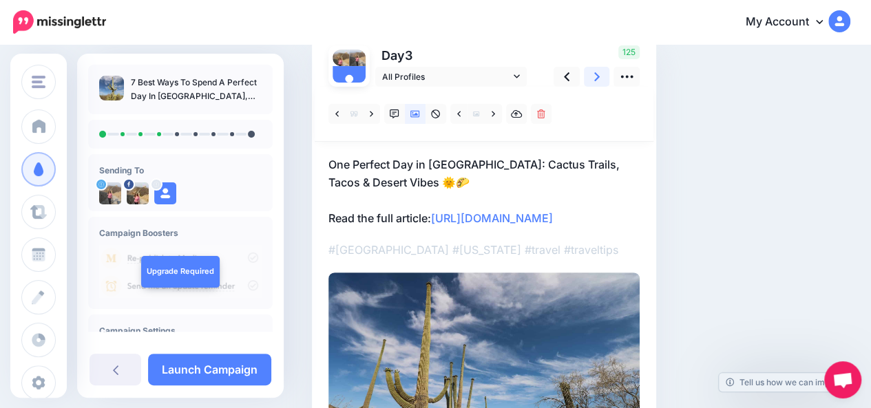
click at [599, 79] on link at bounding box center [597, 77] width 26 height 20
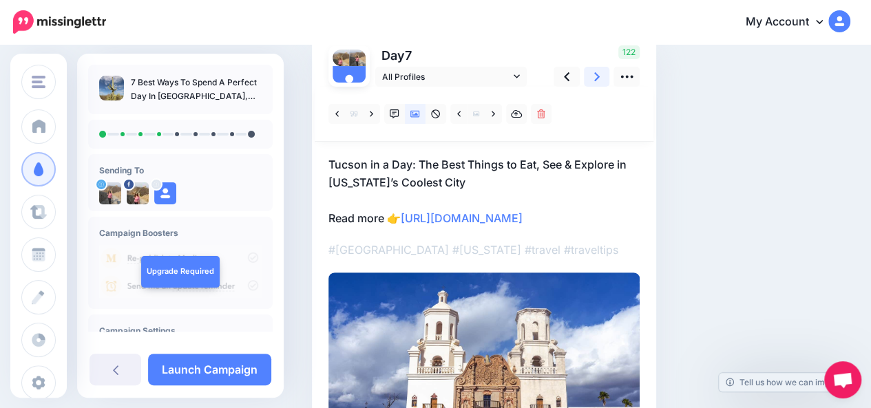
click at [599, 79] on link at bounding box center [597, 77] width 26 height 20
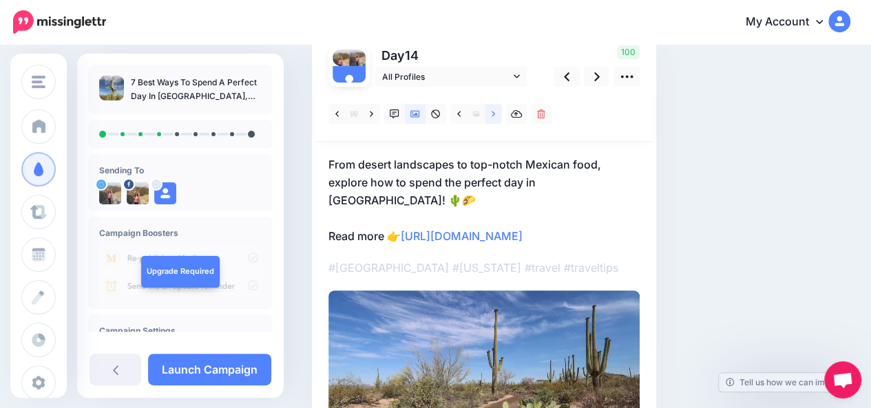
click at [497, 118] on link at bounding box center [493, 114] width 17 height 20
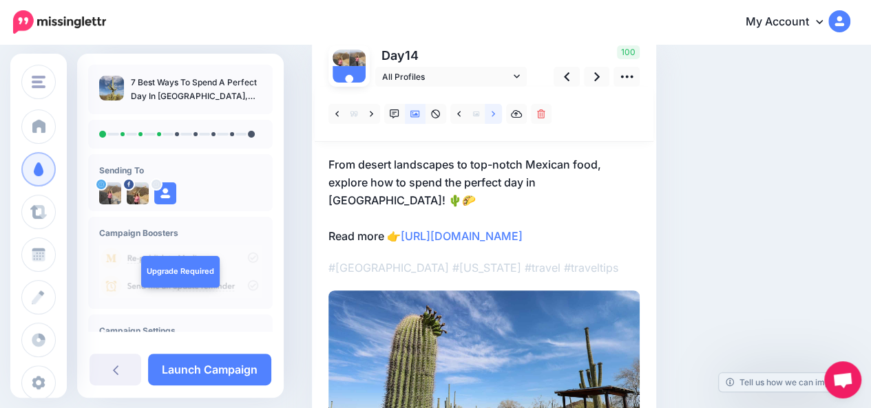
click at [497, 118] on link at bounding box center [493, 114] width 17 height 20
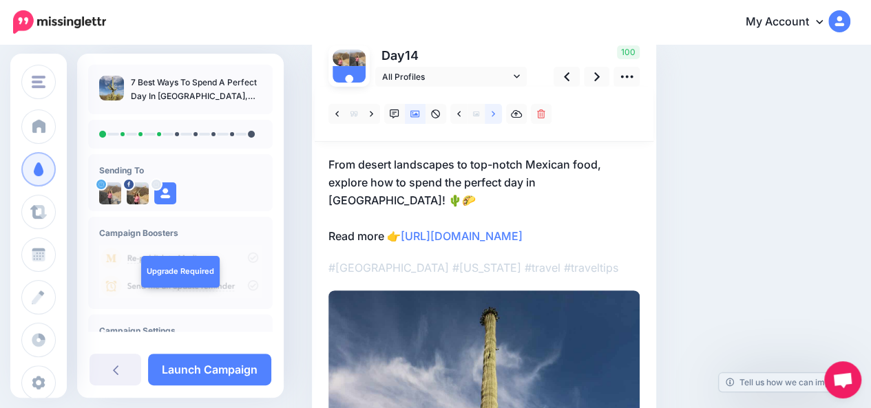
click at [497, 118] on link at bounding box center [493, 114] width 17 height 20
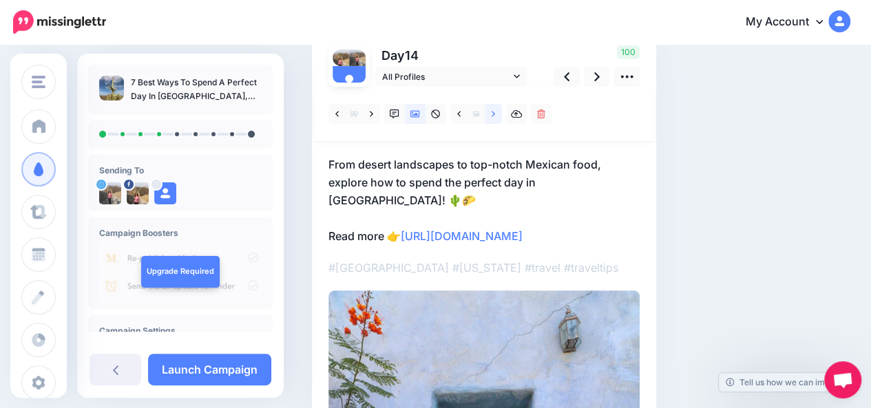
click at [497, 118] on link at bounding box center [493, 114] width 17 height 20
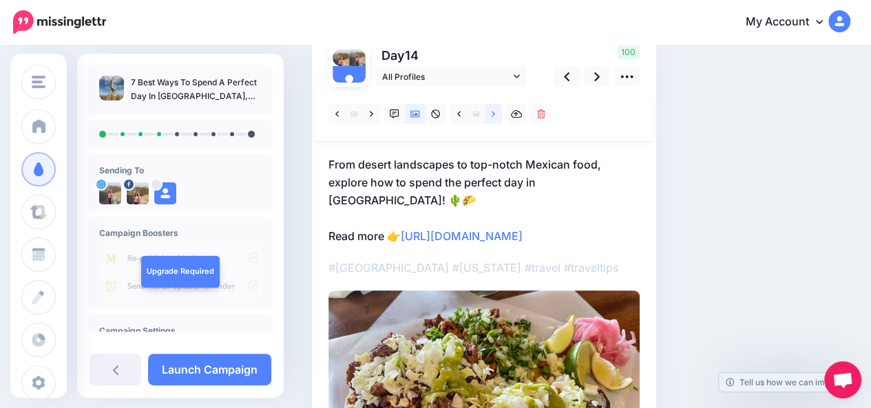
click at [497, 118] on link at bounding box center [493, 114] width 17 height 20
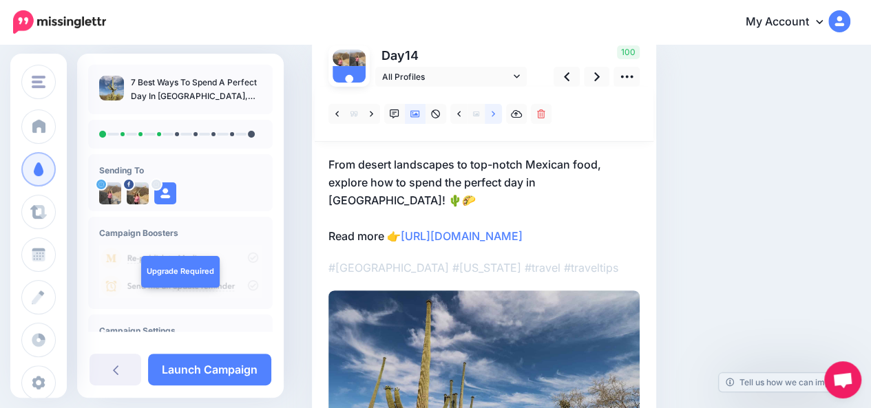
click at [497, 118] on link at bounding box center [493, 114] width 17 height 20
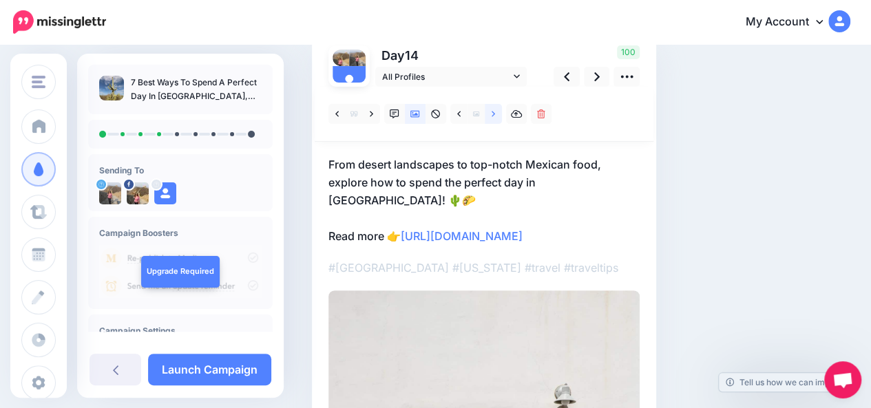
click at [497, 118] on link at bounding box center [493, 114] width 17 height 20
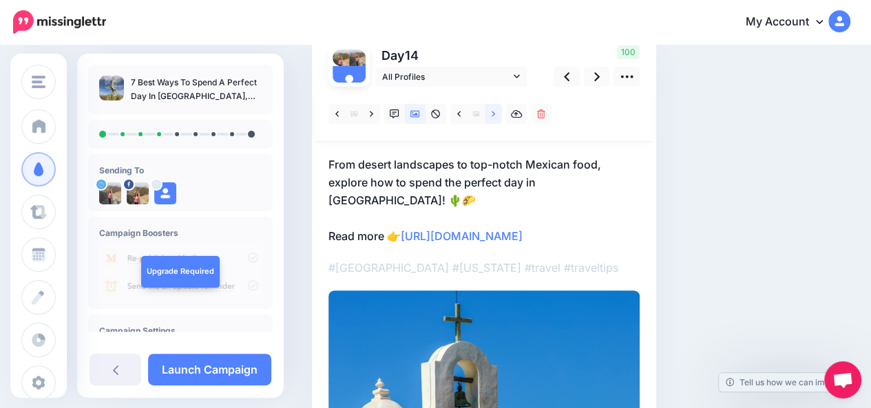
click at [497, 118] on link at bounding box center [493, 114] width 17 height 20
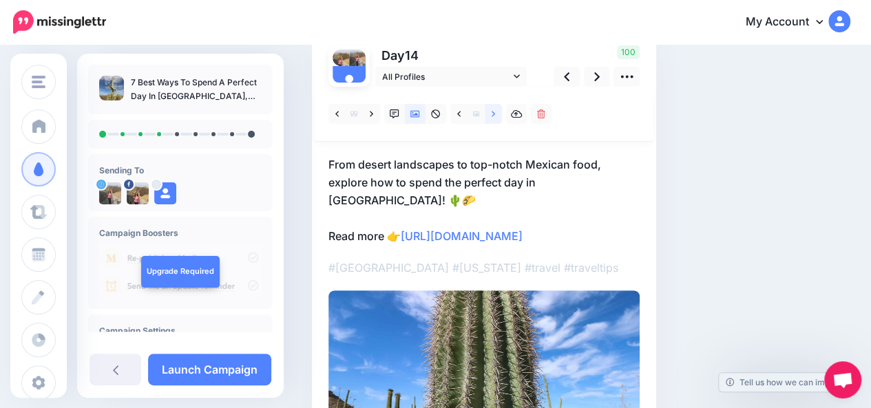
click at [497, 118] on link at bounding box center [493, 114] width 17 height 20
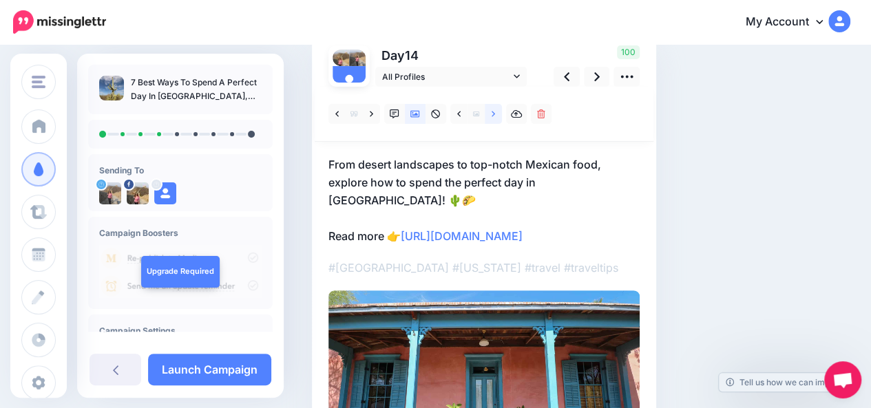
click at [497, 118] on link at bounding box center [493, 114] width 17 height 20
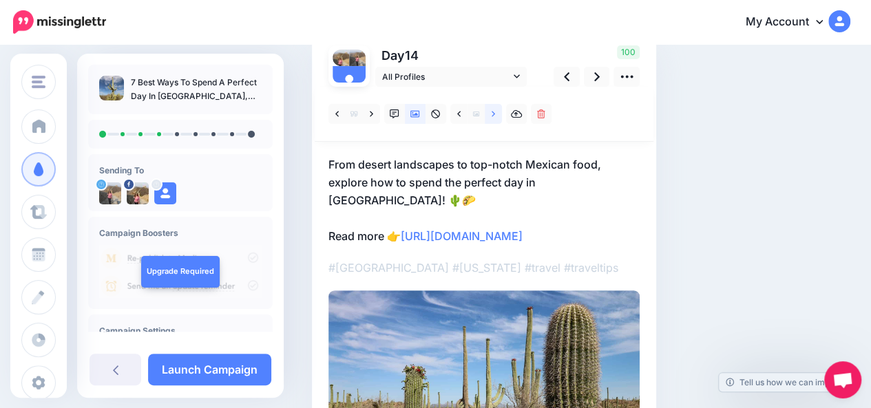
click at [497, 118] on link at bounding box center [493, 114] width 17 height 20
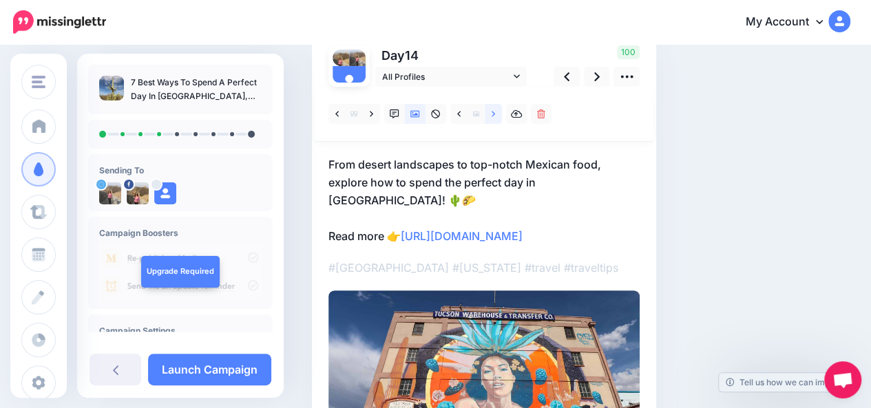
click at [497, 118] on link at bounding box center [493, 114] width 17 height 20
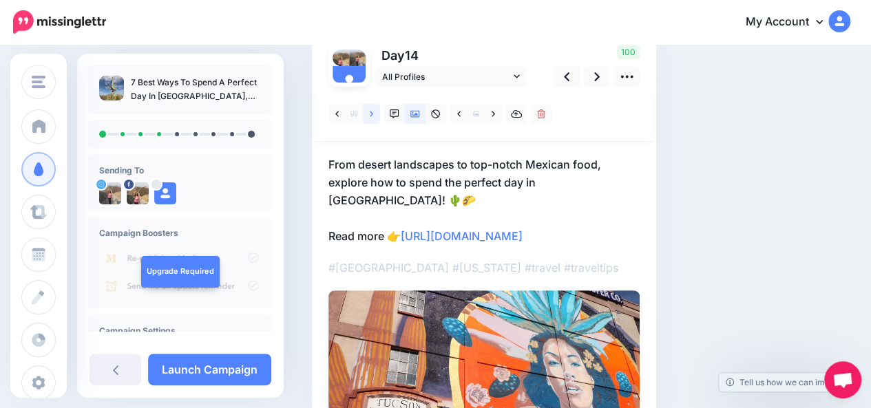
click at [372, 116] on icon at bounding box center [371, 114] width 3 height 10
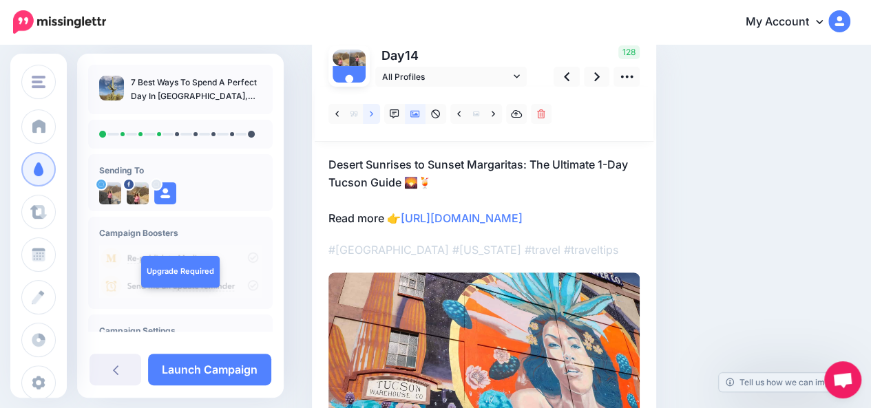
click at [372, 116] on icon at bounding box center [371, 114] width 3 height 10
click at [600, 73] on link at bounding box center [597, 77] width 26 height 20
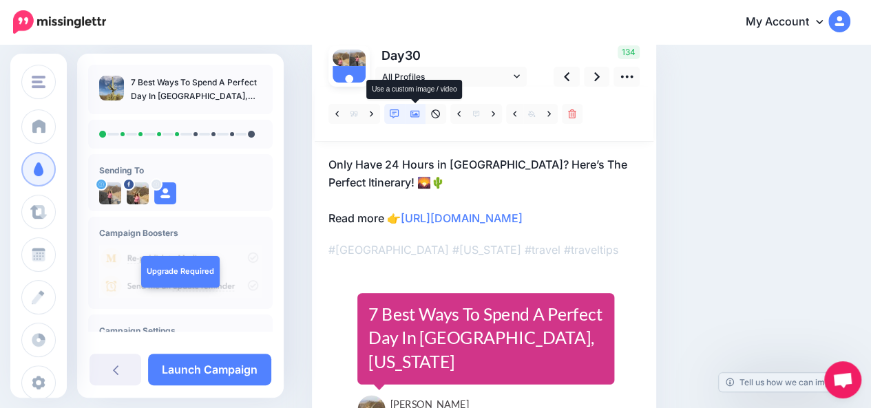
click at [419, 114] on icon at bounding box center [415, 114] width 10 height 7
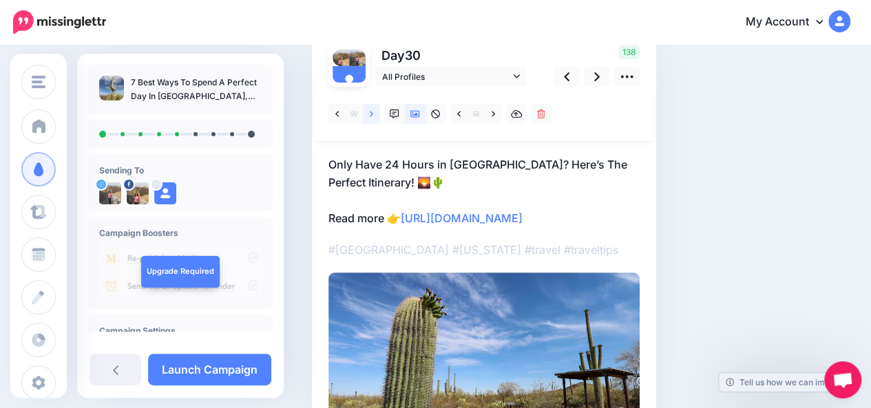
click at [373, 114] on link at bounding box center [371, 114] width 17 height 20
click at [493, 118] on link at bounding box center [493, 114] width 17 height 20
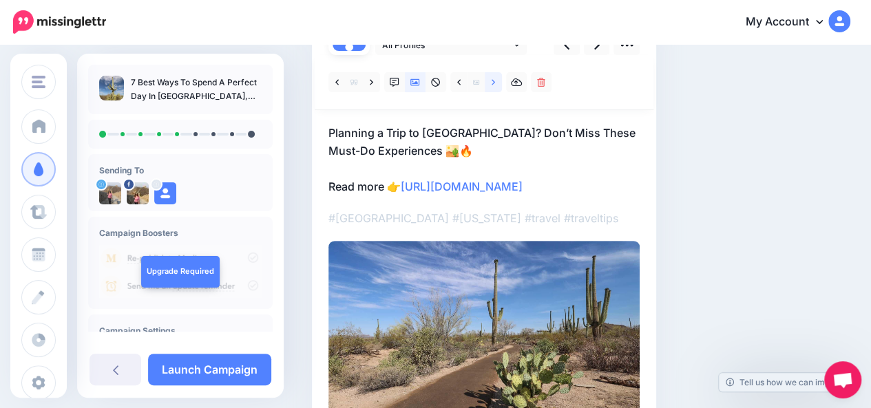
scroll to position [145, 0]
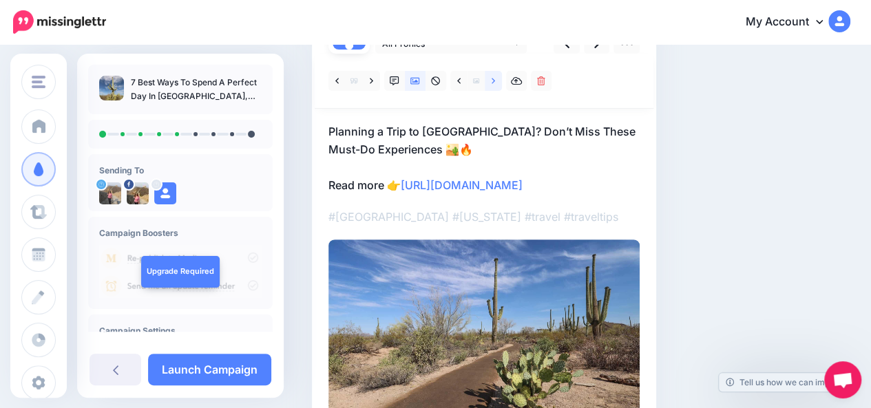
click at [494, 82] on icon at bounding box center [493, 81] width 3 height 10
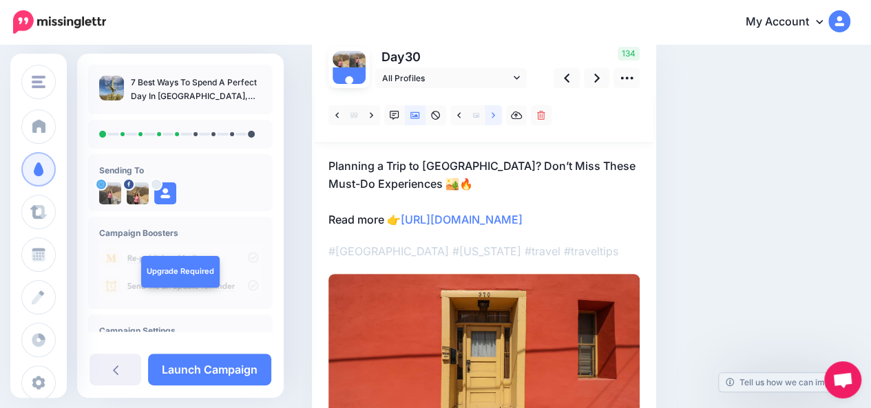
scroll to position [101, 0]
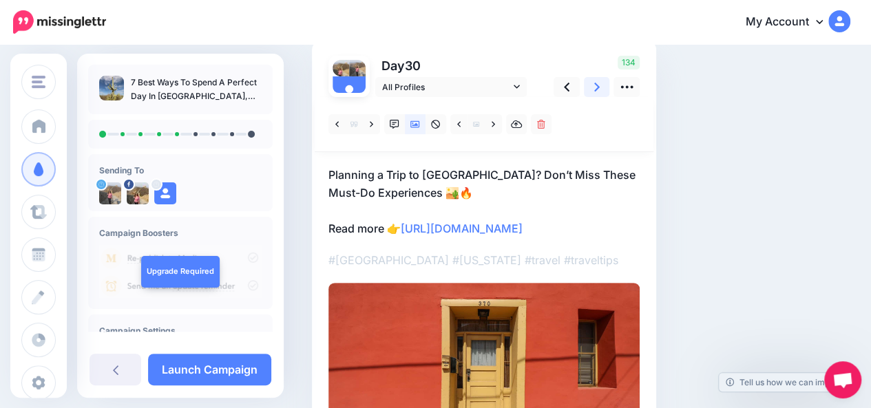
click at [599, 87] on link at bounding box center [597, 87] width 26 height 20
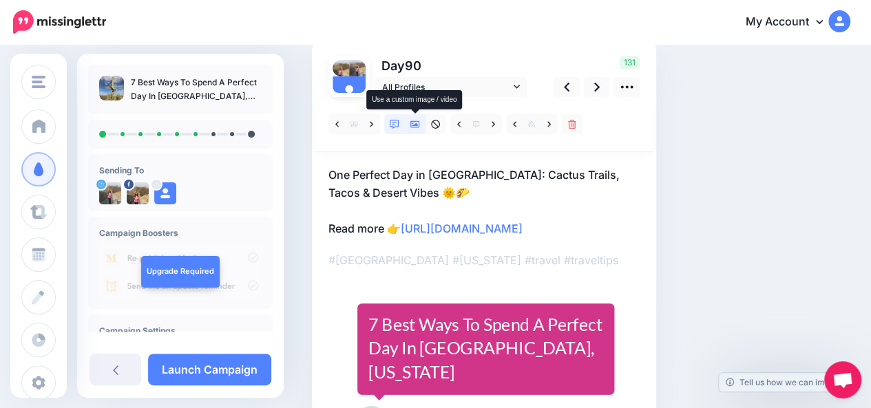
click at [416, 127] on icon at bounding box center [415, 124] width 10 height 7
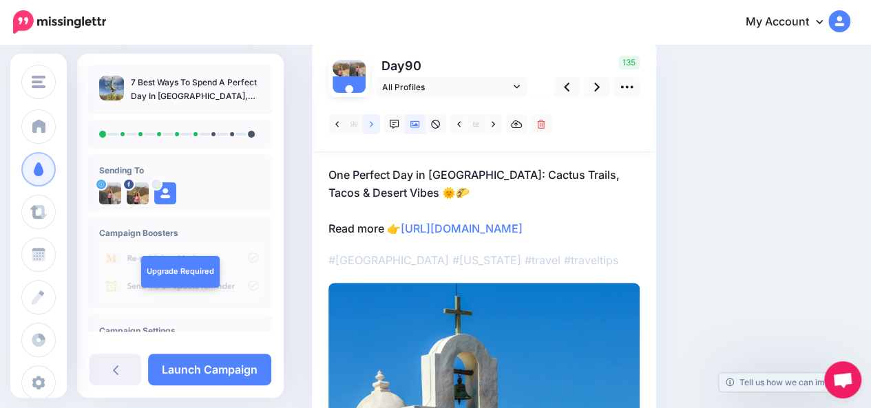
click at [372, 129] on link at bounding box center [371, 124] width 17 height 20
click at [501, 173] on p "What to Do in Tucson, Arizona: 9 Top Activities To Experience! Read more 👉 http…" at bounding box center [483, 202] width 311 height 72
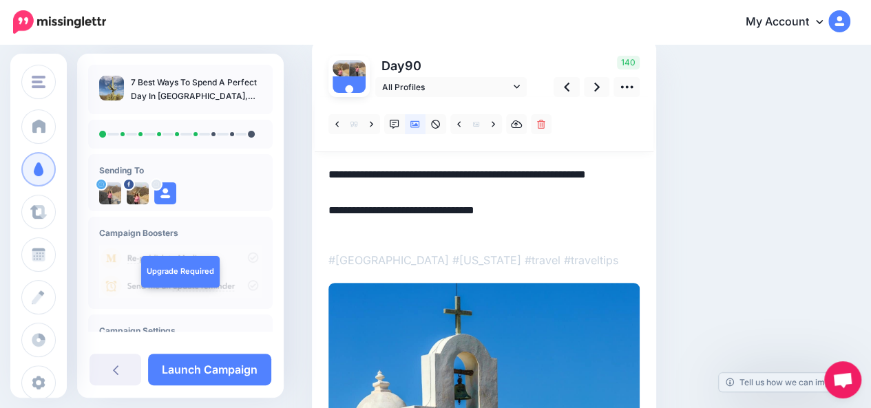
click at [501, 173] on textarea "**********" at bounding box center [483, 202] width 311 height 72
type textarea "**********"
click at [783, 184] on div "Social Posts Review the social posts that will be sent to promote this content.…" at bounding box center [581, 257] width 559 height 582
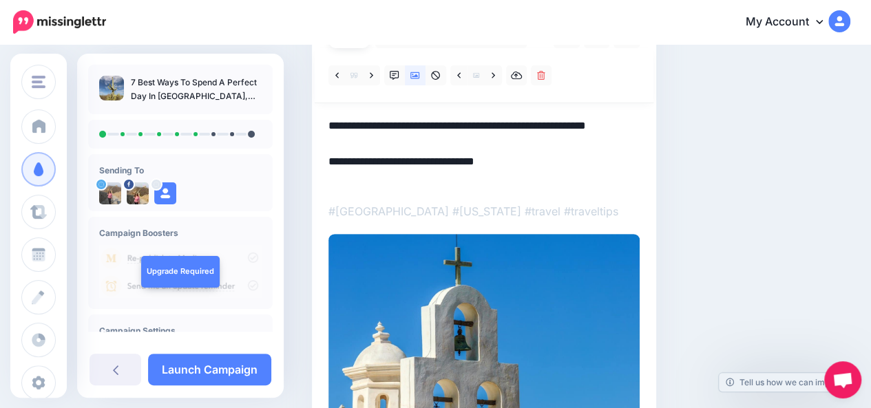
scroll to position [149, 0]
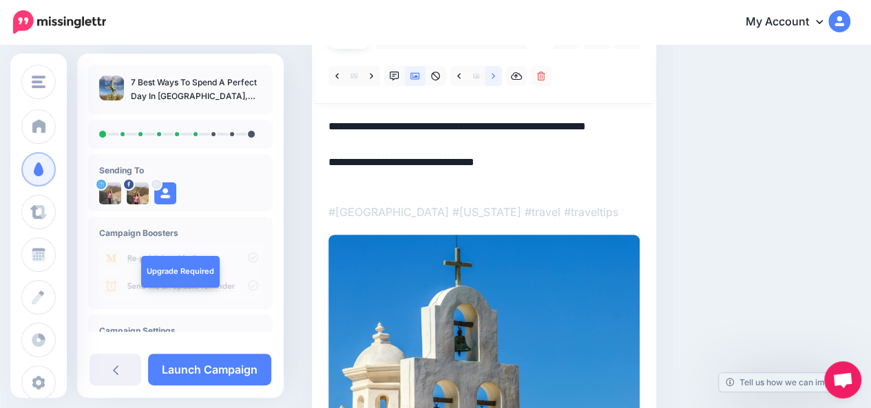
click at [494, 78] on icon at bounding box center [493, 77] width 3 height 10
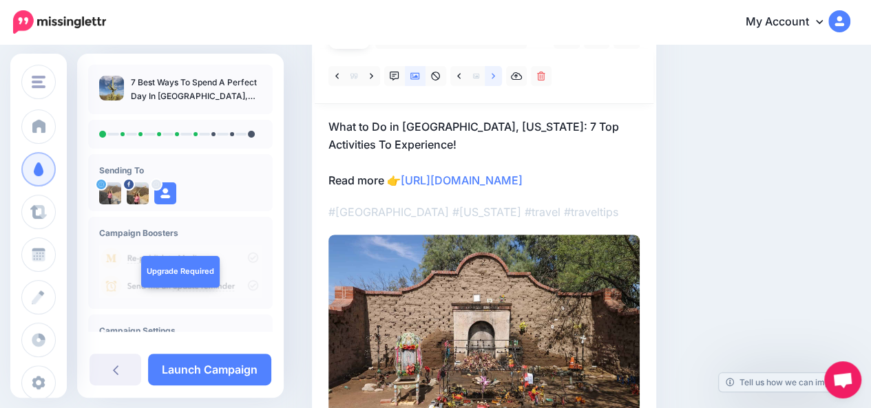
click at [494, 78] on icon at bounding box center [493, 77] width 3 height 10
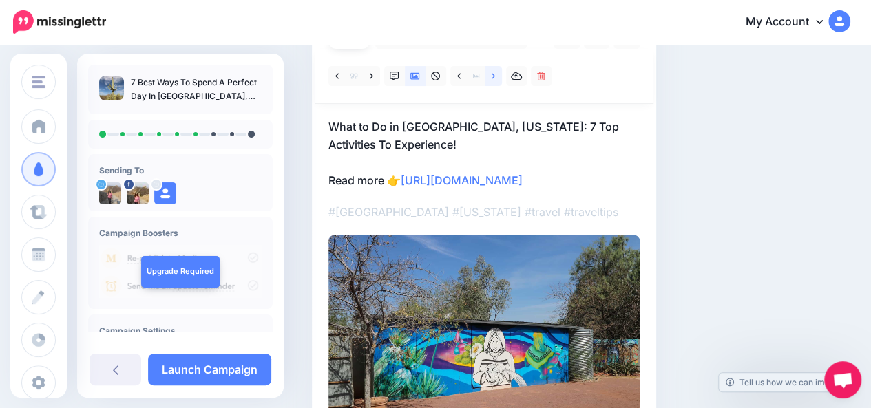
click at [494, 78] on icon at bounding box center [493, 77] width 3 height 10
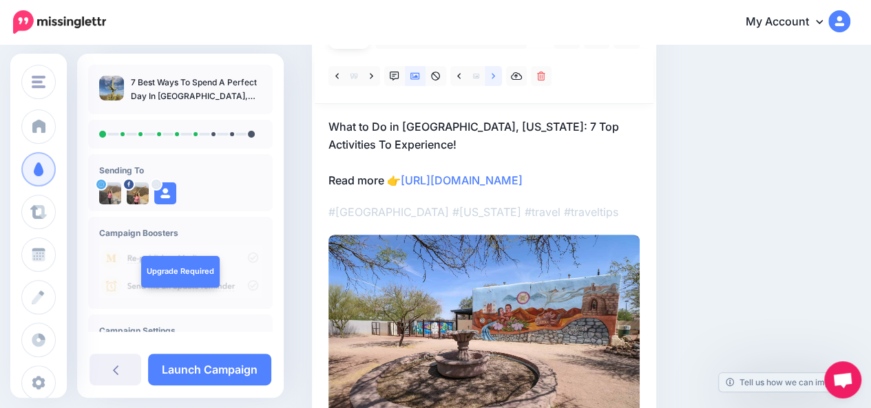
click at [494, 78] on icon at bounding box center [493, 77] width 3 height 10
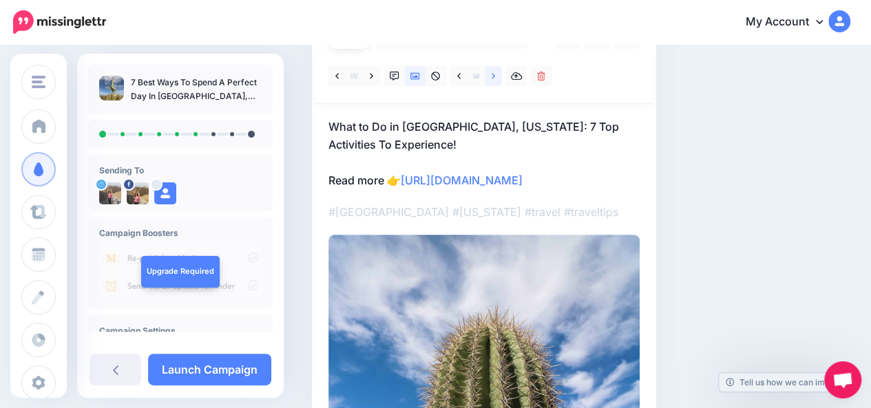
click at [494, 78] on icon at bounding box center [493, 77] width 3 height 10
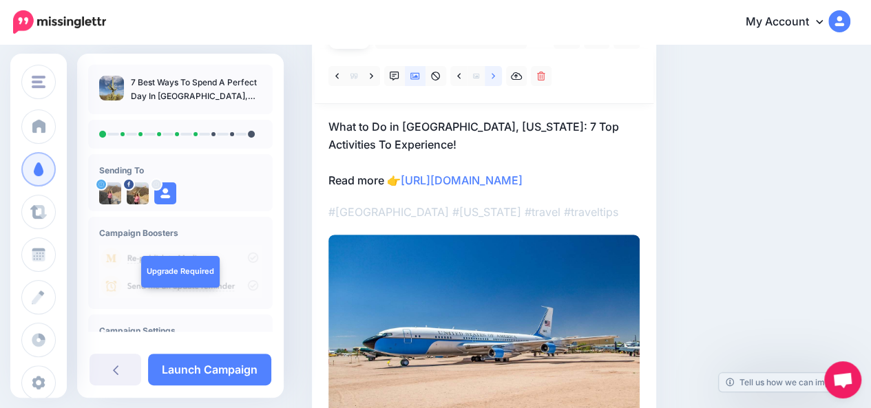
click at [494, 78] on icon at bounding box center [493, 77] width 3 height 10
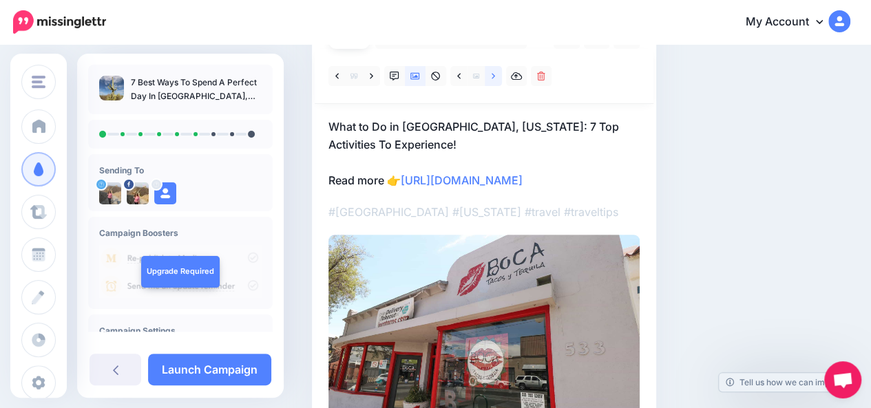
click at [494, 78] on icon at bounding box center [493, 77] width 3 height 10
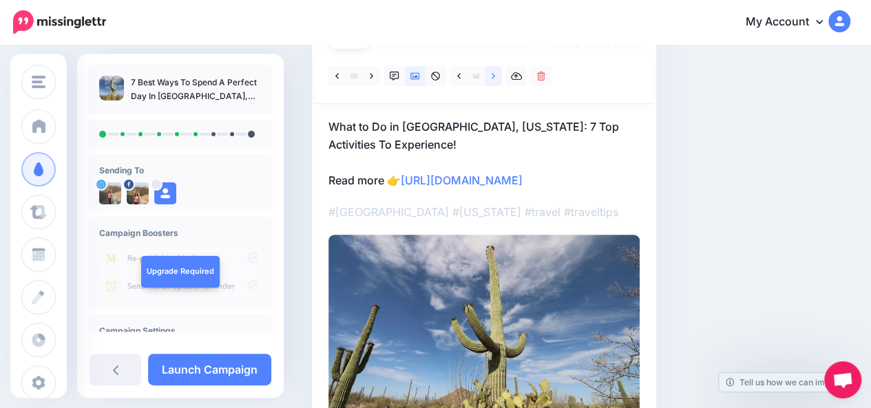
click at [494, 78] on icon at bounding box center [493, 77] width 3 height 10
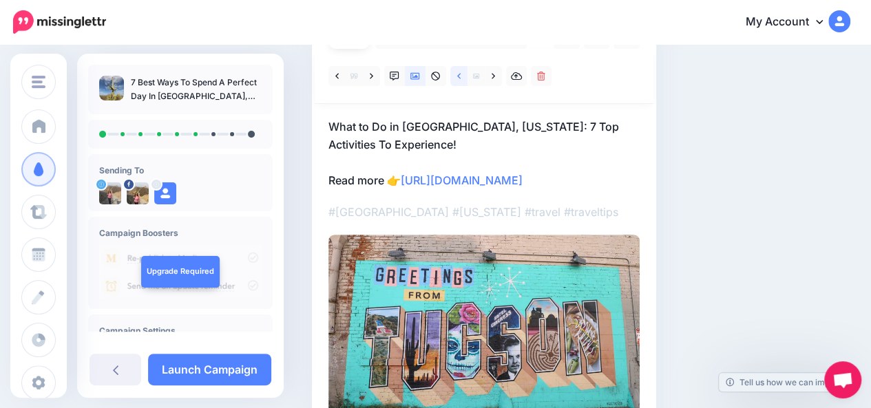
click at [459, 79] on icon at bounding box center [458, 77] width 3 height 10
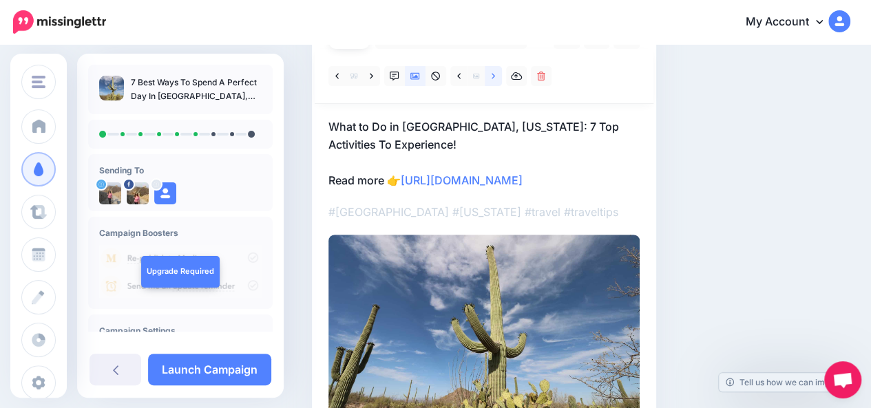
click at [494, 74] on icon at bounding box center [493, 77] width 3 height 10
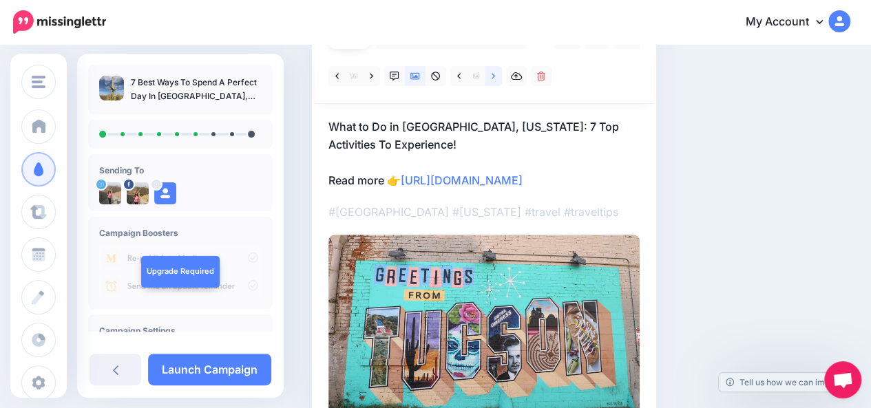
click at [494, 74] on icon at bounding box center [493, 77] width 3 height 10
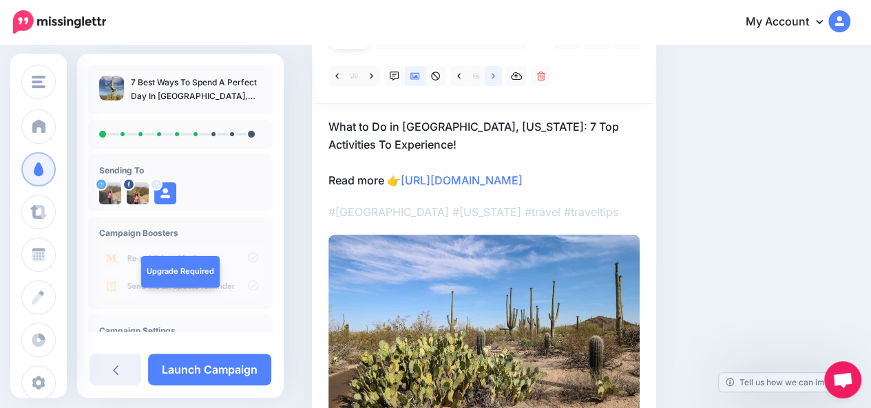
click at [494, 74] on icon at bounding box center [493, 77] width 3 height 10
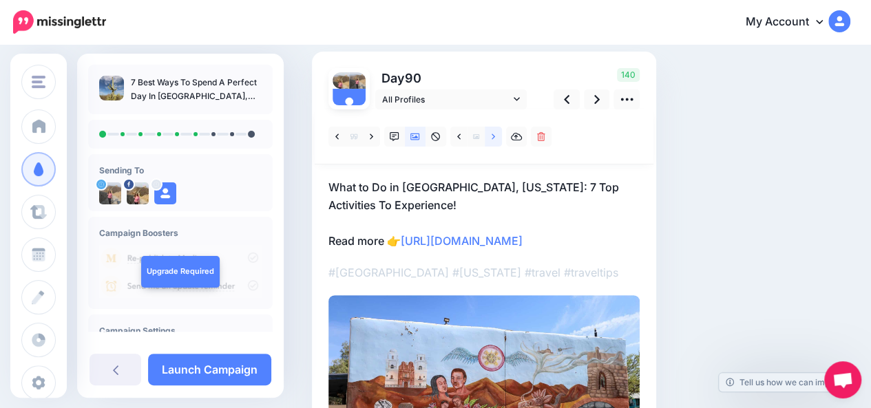
scroll to position [88, 0]
click at [567, 103] on icon at bounding box center [567, 100] width 6 height 9
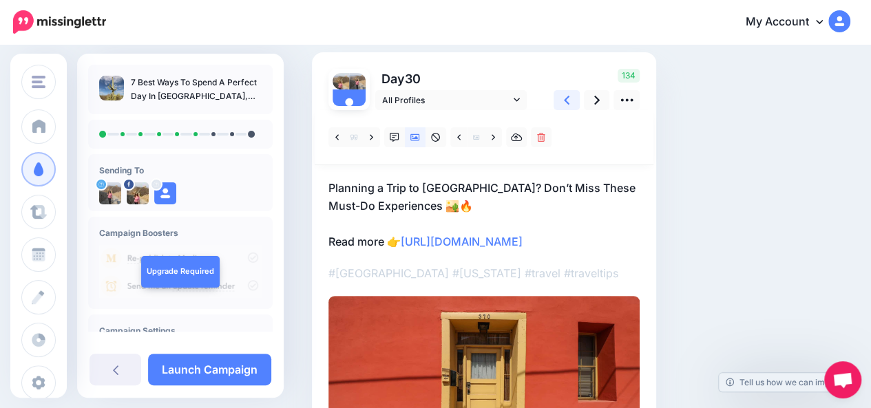
click at [567, 103] on icon at bounding box center [567, 100] width 6 height 9
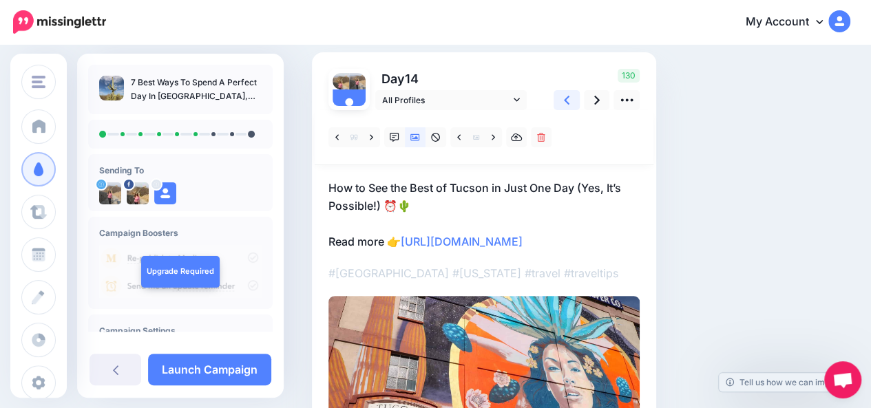
click at [567, 103] on icon at bounding box center [567, 100] width 6 height 9
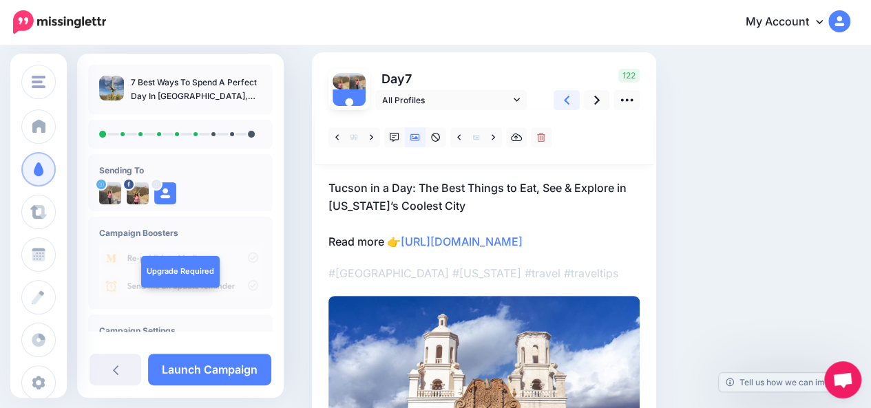
click at [567, 103] on icon at bounding box center [567, 100] width 6 height 9
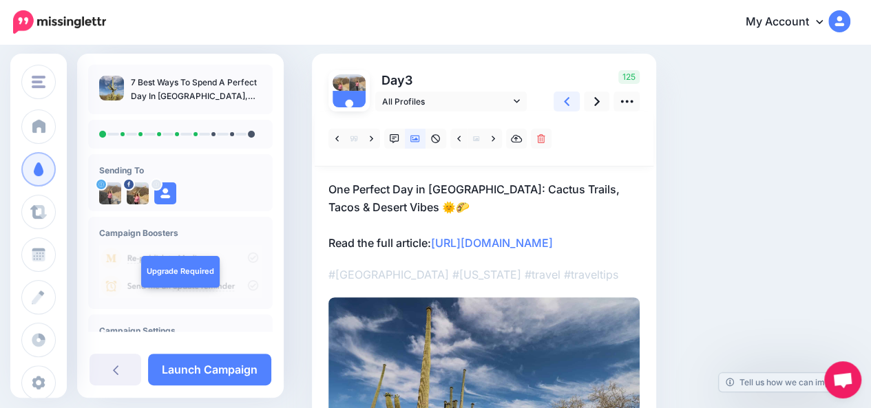
scroll to position [76, 0]
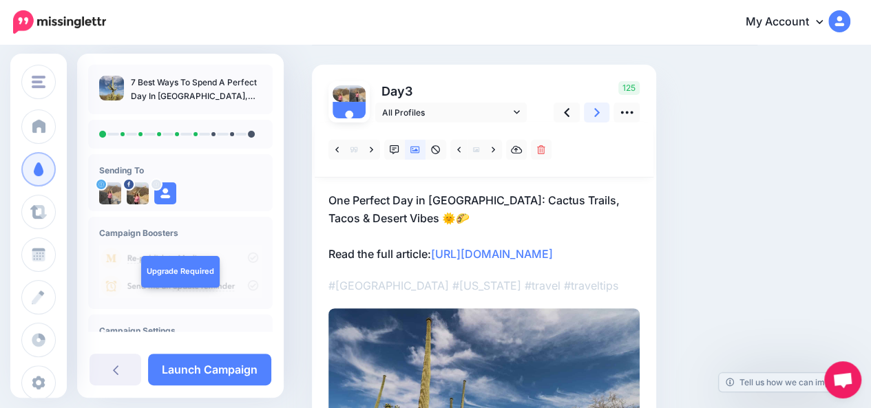
click at [598, 116] on icon at bounding box center [597, 112] width 6 height 14
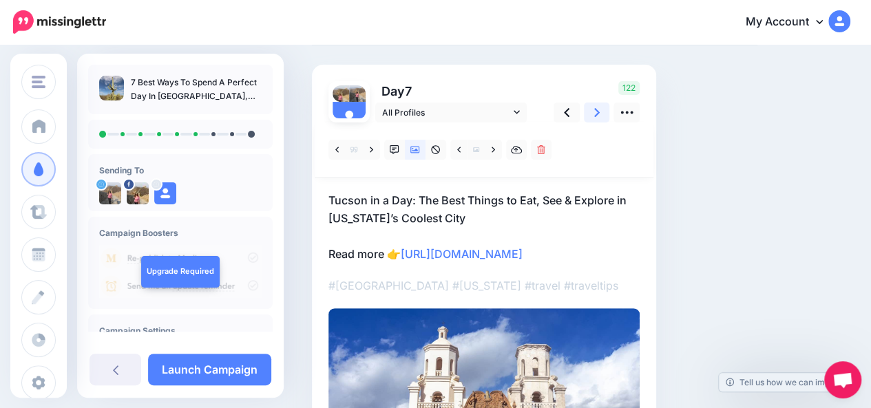
click at [598, 116] on icon at bounding box center [597, 112] width 6 height 14
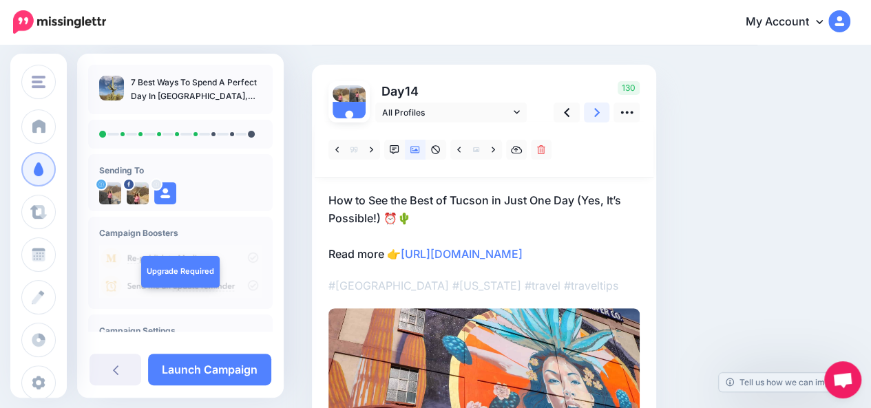
click at [598, 116] on icon at bounding box center [597, 112] width 6 height 14
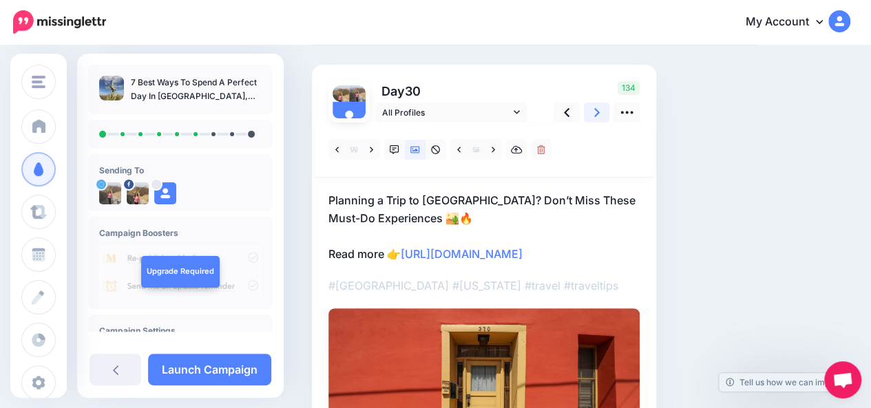
click at [598, 116] on icon at bounding box center [597, 112] width 6 height 14
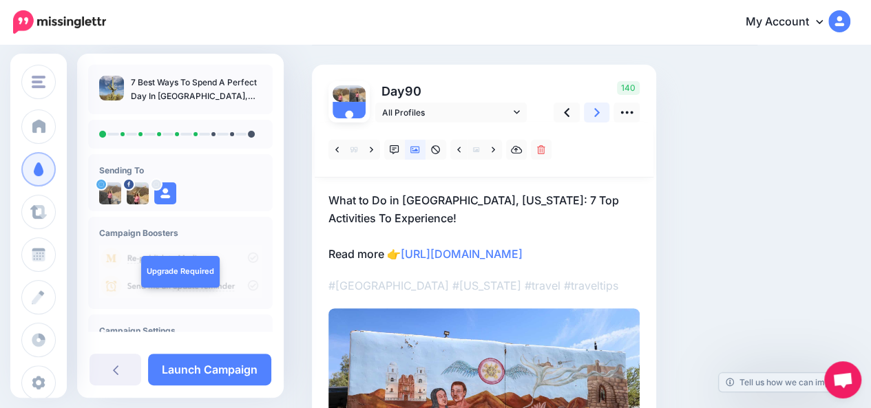
click at [598, 116] on icon at bounding box center [597, 112] width 6 height 14
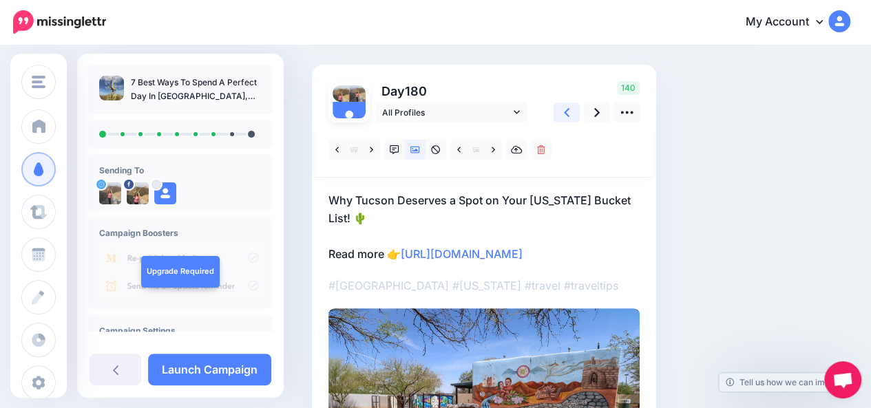
click at [569, 117] on link at bounding box center [566, 113] width 26 height 20
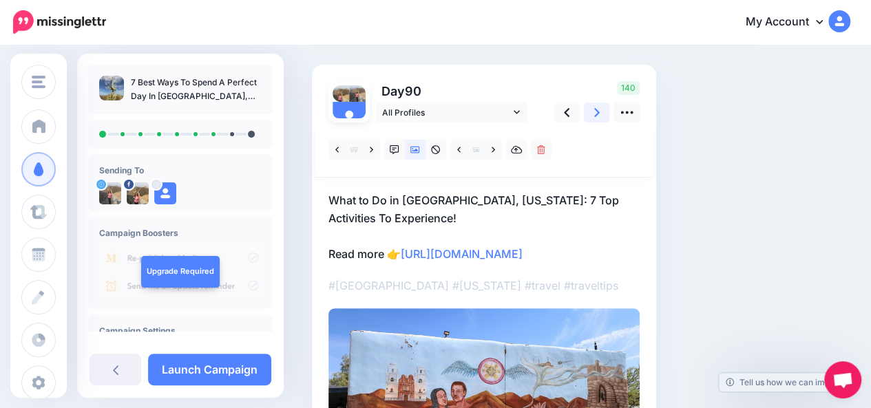
click at [597, 114] on icon at bounding box center [597, 112] width 6 height 14
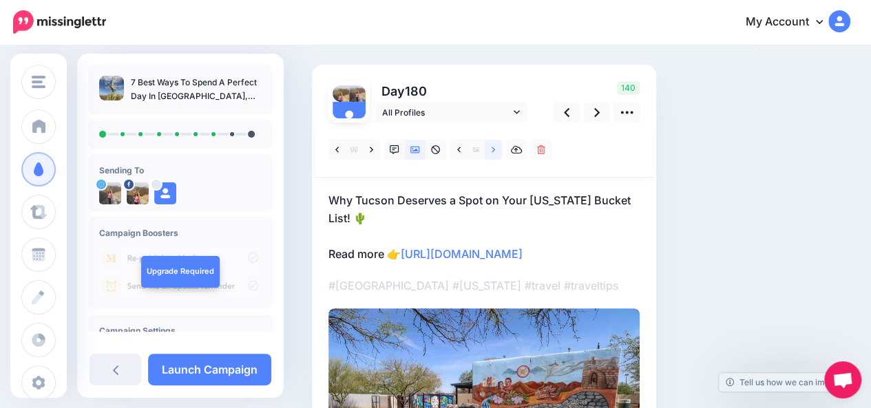
click at [494, 152] on icon at bounding box center [493, 150] width 3 height 10
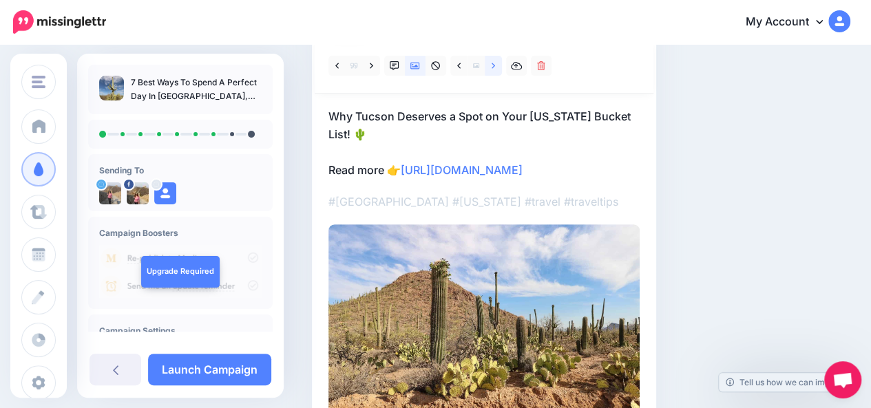
scroll to position [151, 0]
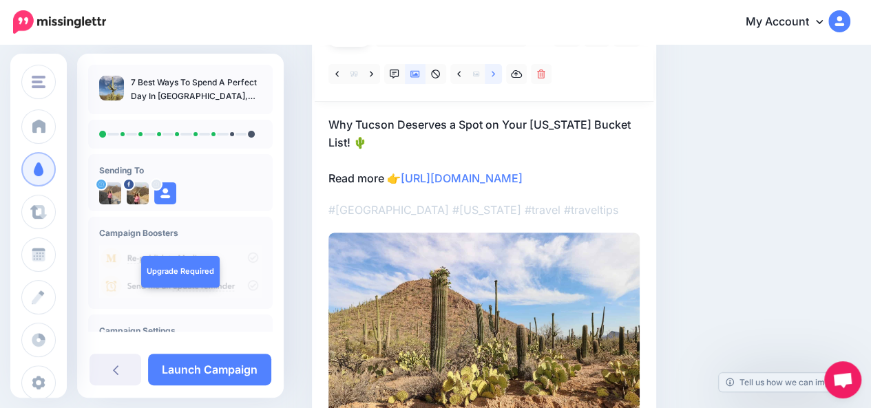
click at [496, 76] on link at bounding box center [493, 74] width 17 height 20
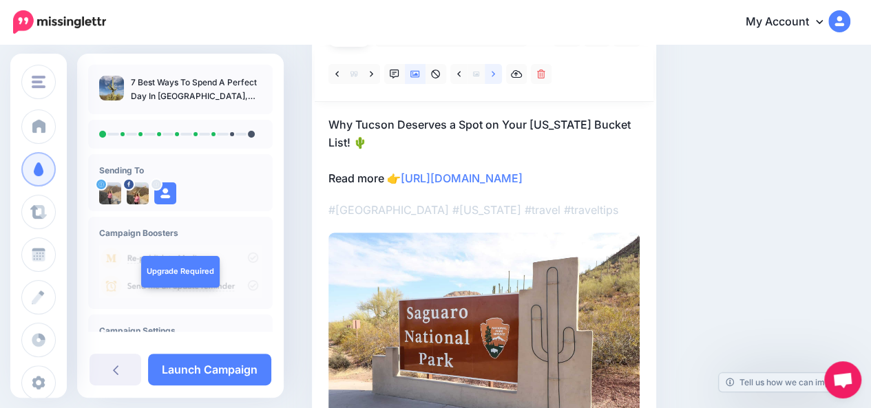
click at [496, 76] on link at bounding box center [493, 74] width 17 height 20
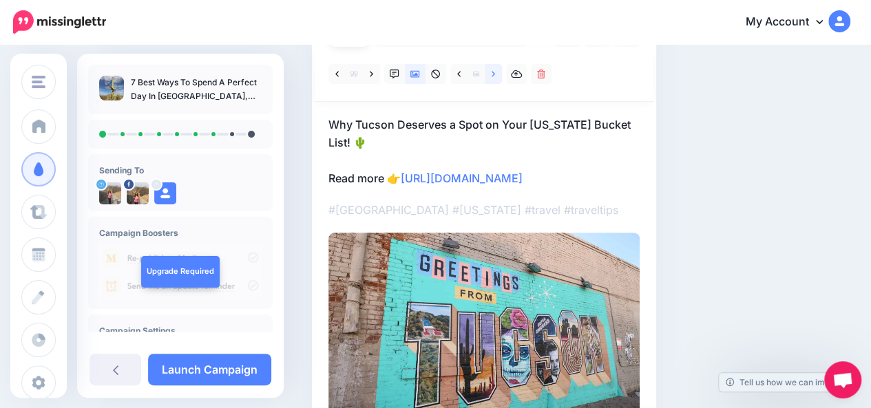
click at [496, 76] on link at bounding box center [493, 74] width 17 height 20
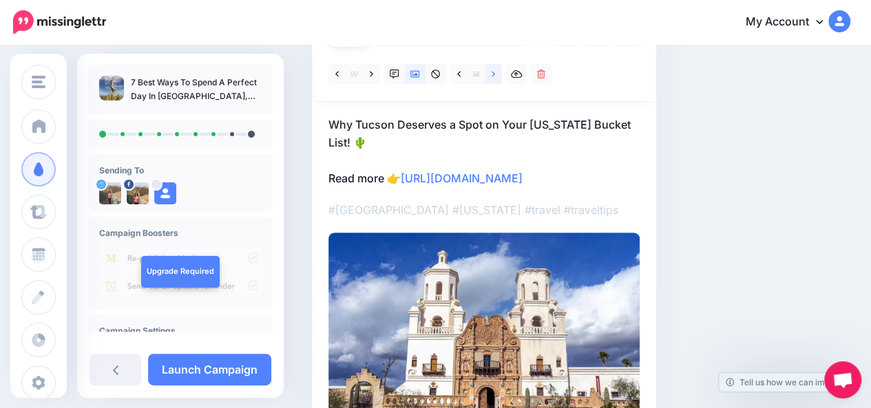
click at [496, 76] on link at bounding box center [493, 74] width 17 height 20
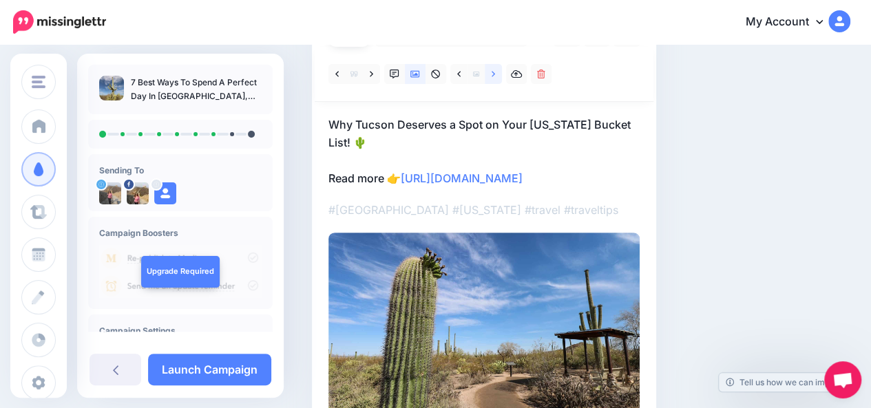
click at [496, 76] on link at bounding box center [493, 74] width 17 height 20
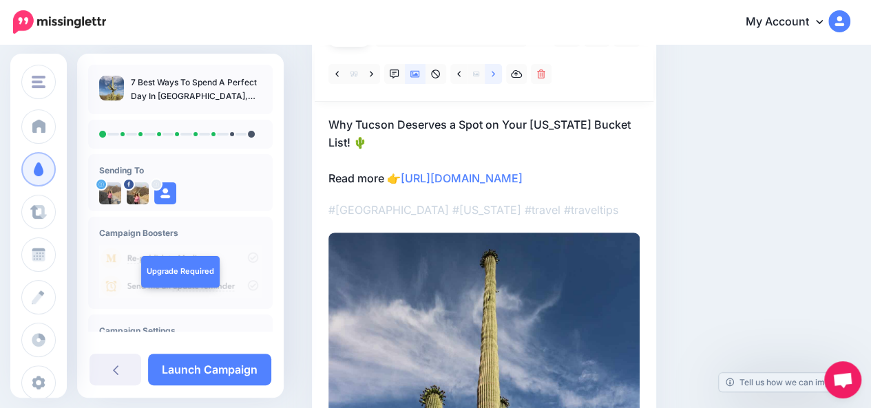
click at [496, 76] on link at bounding box center [493, 74] width 17 height 20
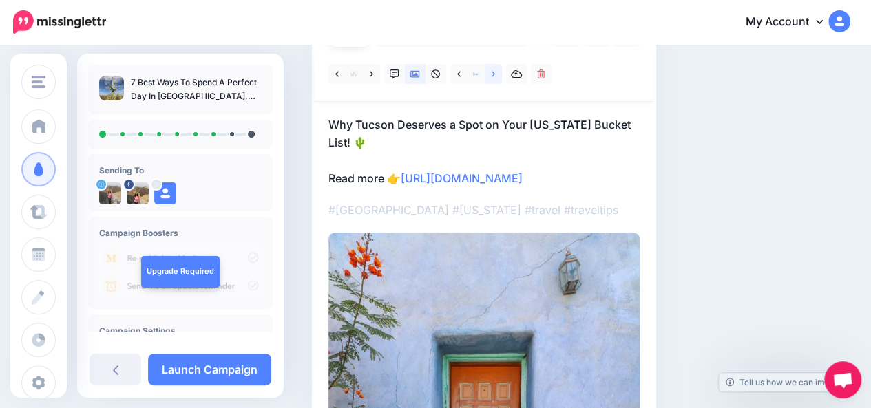
click at [496, 76] on link at bounding box center [493, 74] width 17 height 20
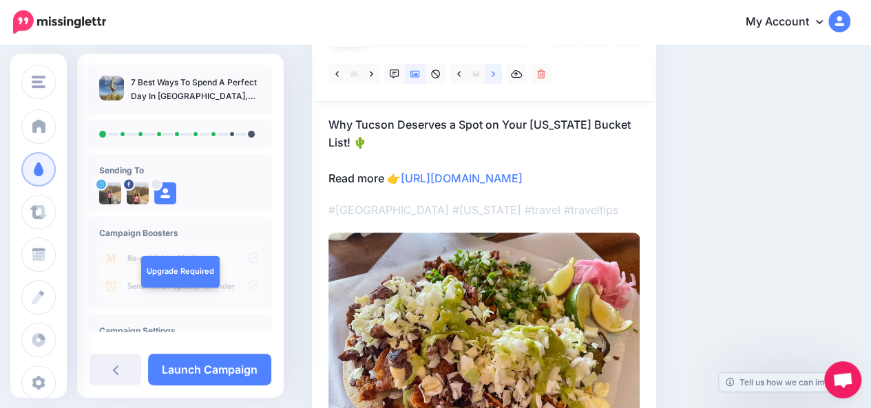
click at [496, 76] on link at bounding box center [493, 74] width 17 height 20
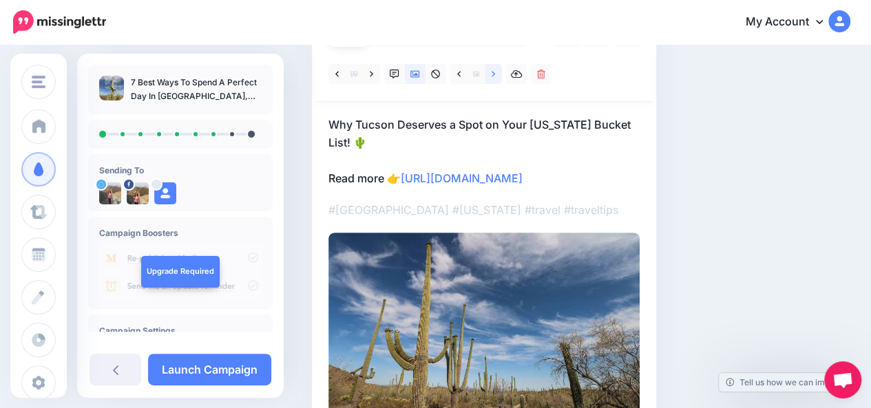
click at [496, 76] on link at bounding box center [493, 74] width 17 height 20
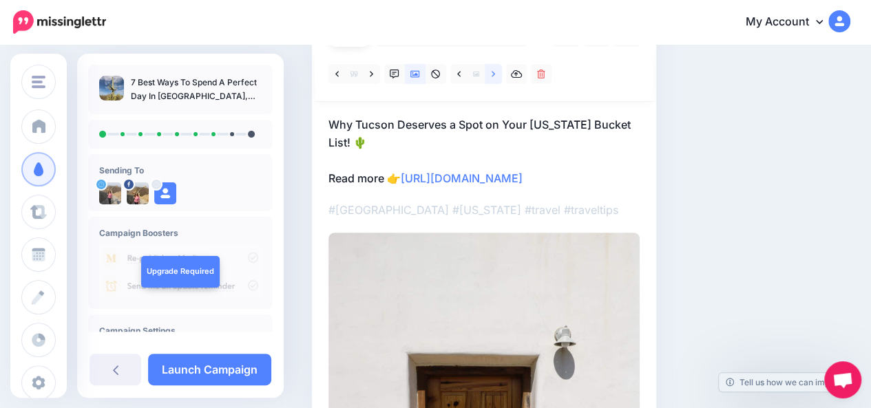
click at [496, 76] on link at bounding box center [493, 74] width 17 height 20
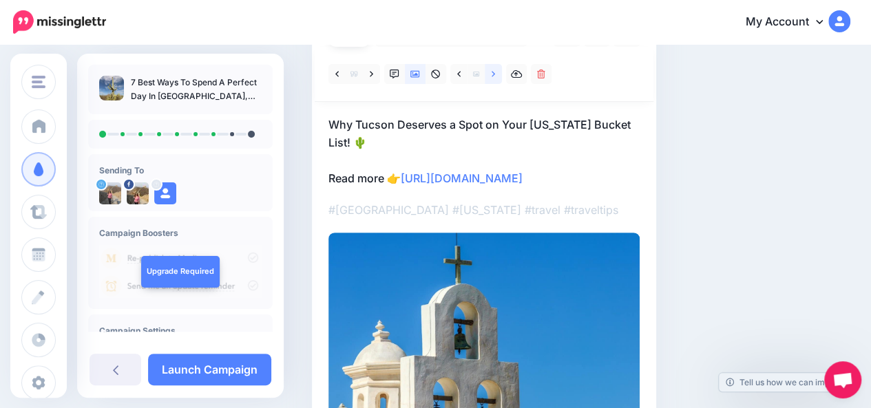
click at [496, 76] on link at bounding box center [493, 74] width 17 height 20
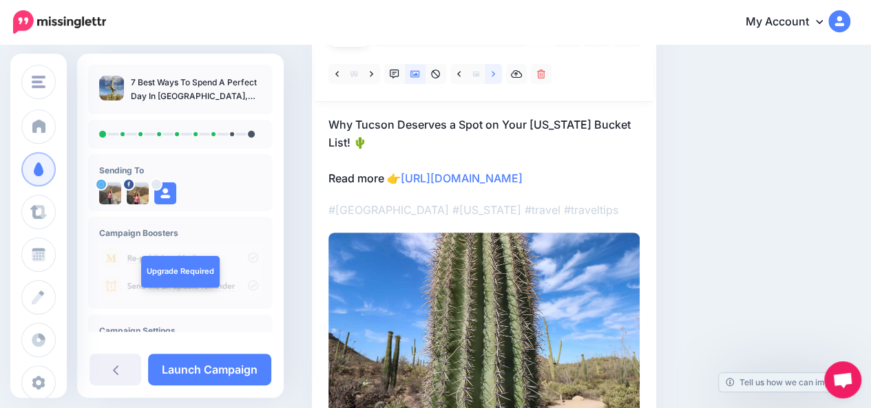
click at [496, 76] on link at bounding box center [493, 74] width 17 height 20
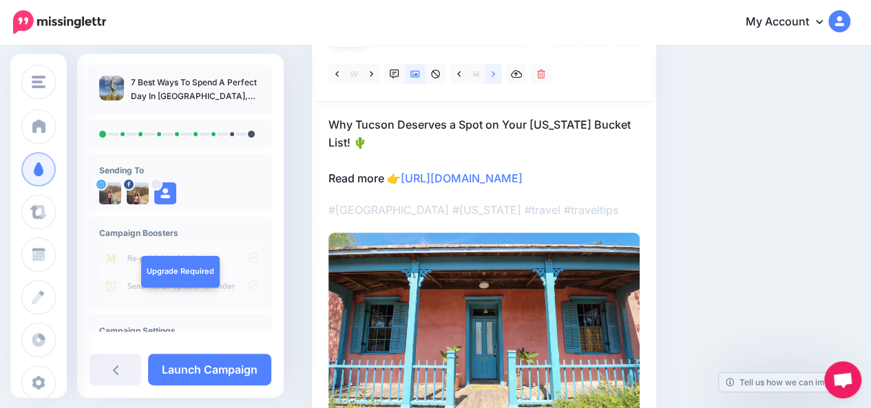
click at [496, 76] on link at bounding box center [493, 74] width 17 height 20
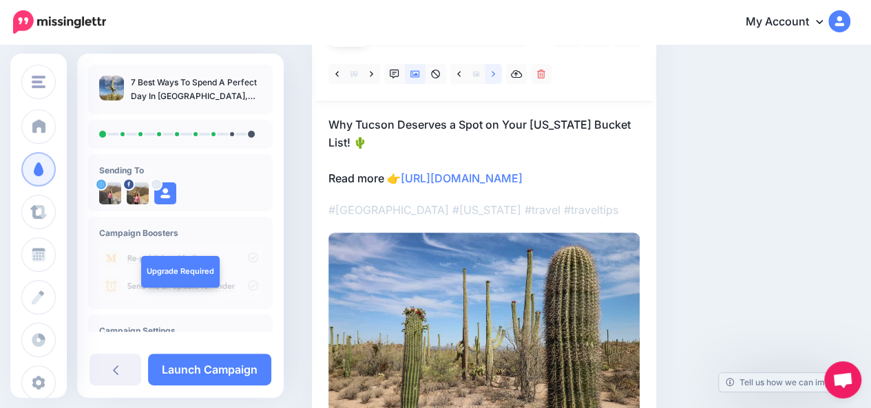
click at [496, 76] on link at bounding box center [493, 74] width 17 height 20
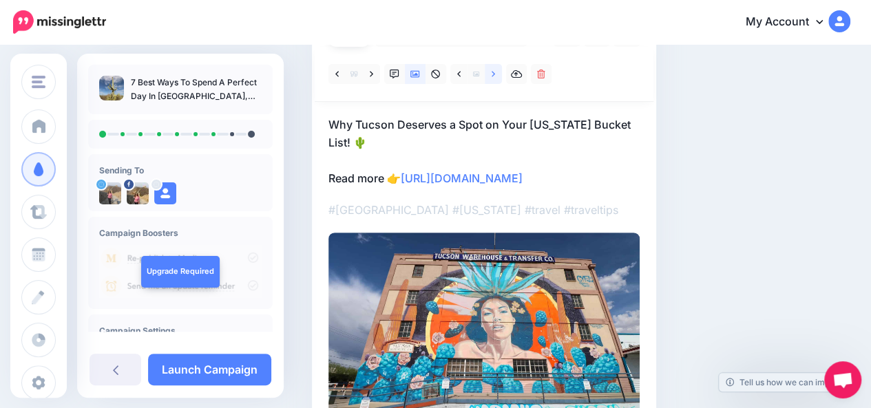
click at [496, 76] on link at bounding box center [493, 74] width 17 height 20
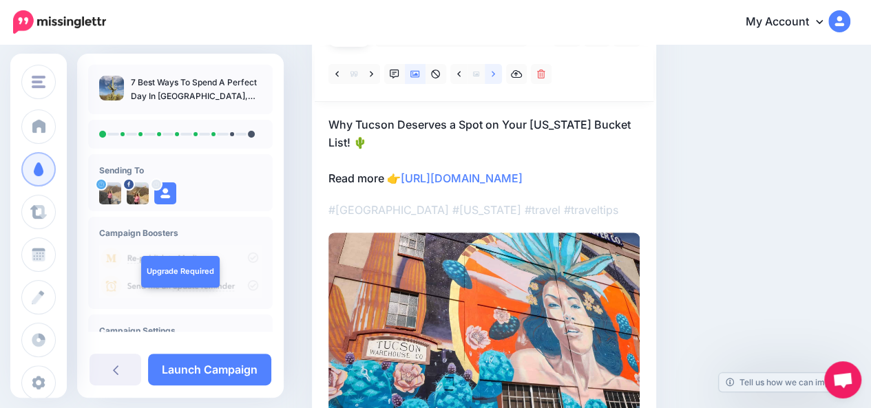
click at [496, 76] on link at bounding box center [493, 74] width 17 height 20
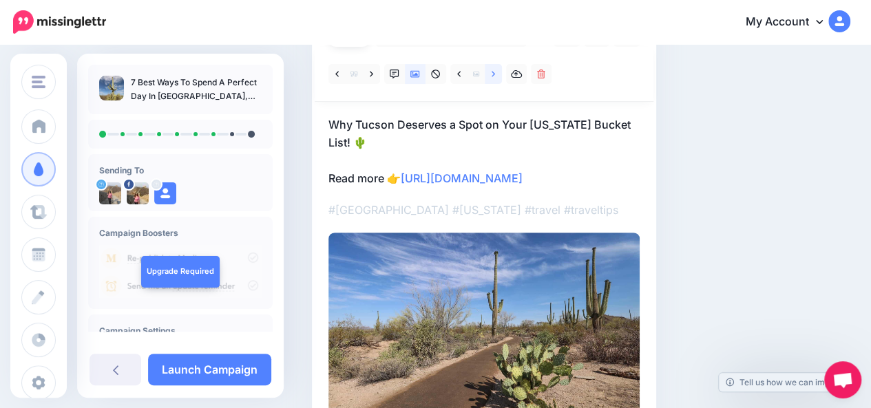
click at [496, 76] on link at bounding box center [493, 74] width 17 height 20
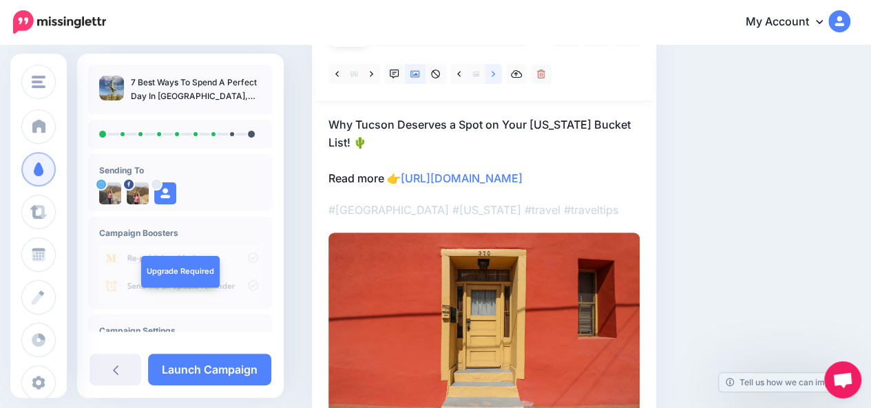
click at [496, 76] on link at bounding box center [493, 74] width 17 height 20
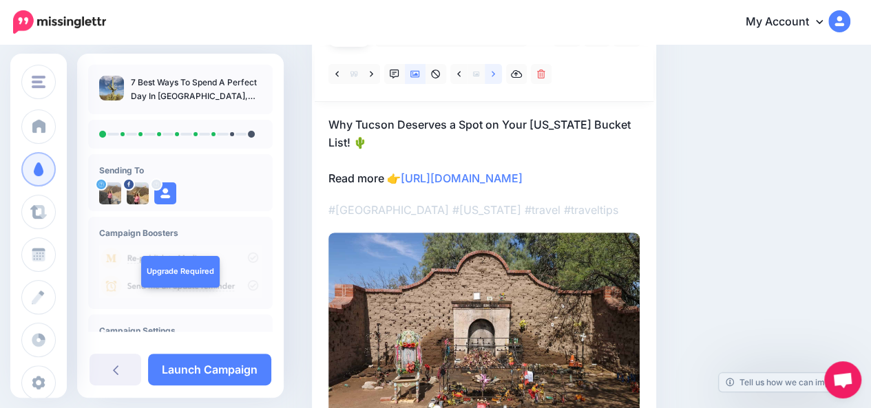
click at [496, 76] on link at bounding box center [493, 74] width 17 height 20
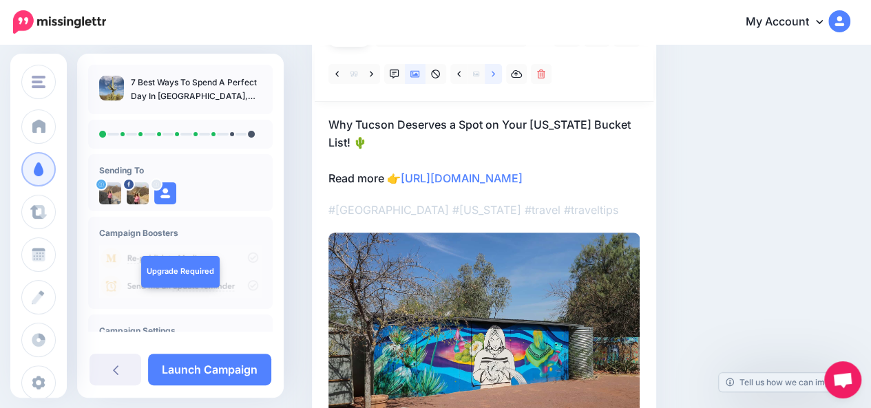
click at [496, 76] on link at bounding box center [493, 74] width 17 height 20
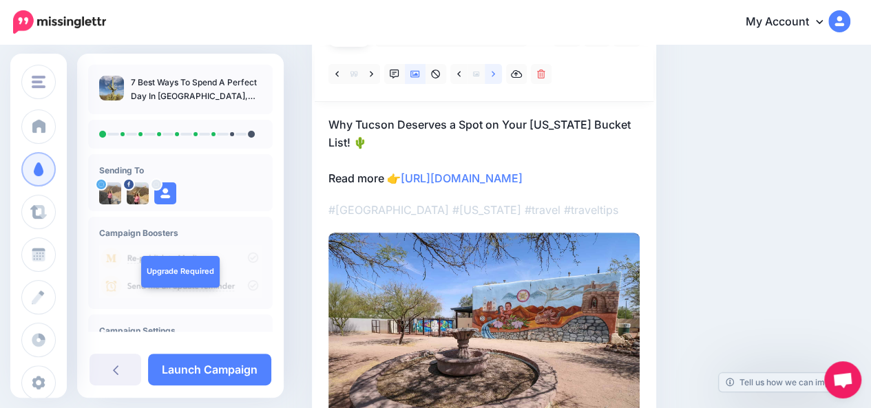
click at [496, 76] on link at bounding box center [493, 74] width 17 height 20
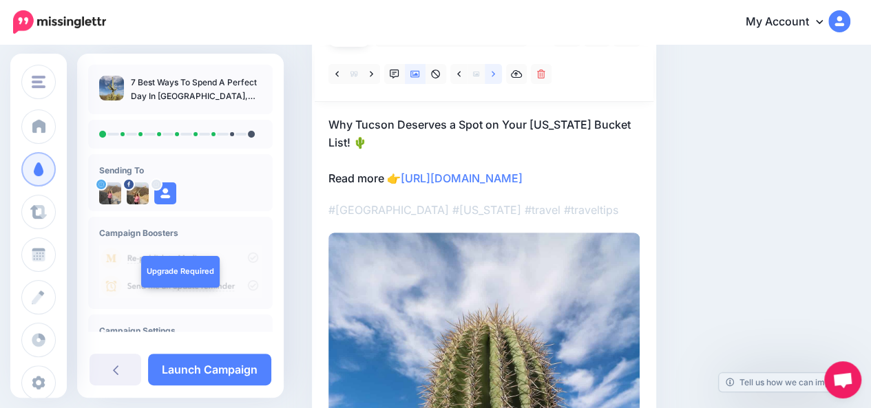
click at [496, 76] on link at bounding box center [493, 74] width 17 height 20
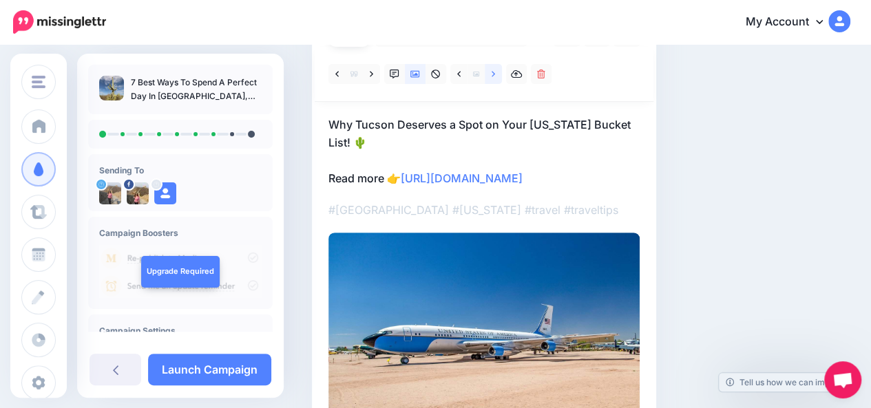
click at [496, 76] on link at bounding box center [493, 74] width 17 height 20
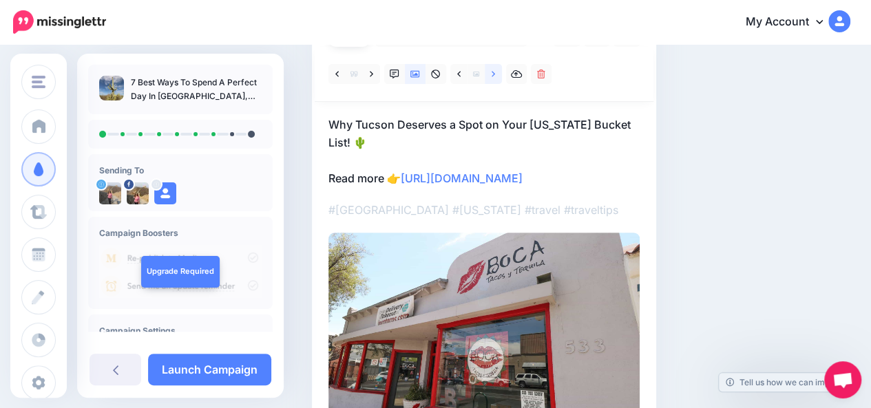
click at [496, 76] on link at bounding box center [493, 74] width 17 height 20
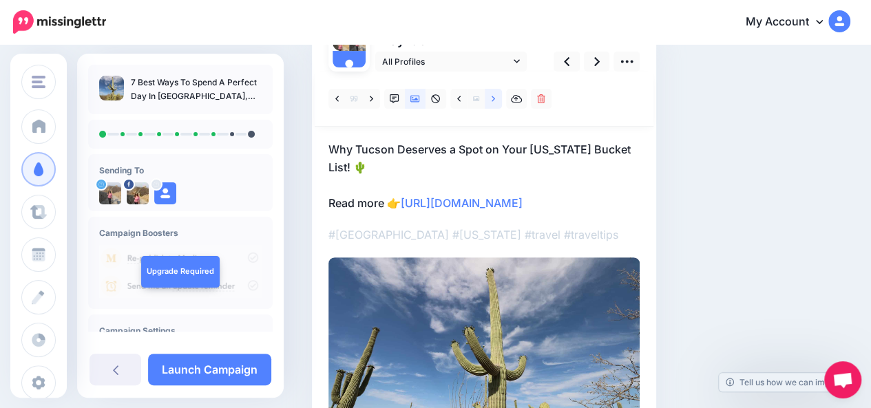
scroll to position [119, 0]
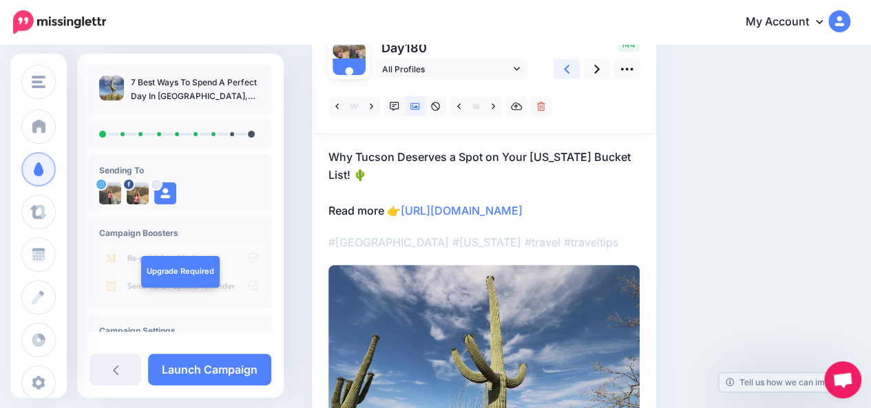
click at [566, 68] on icon at bounding box center [567, 69] width 6 height 9
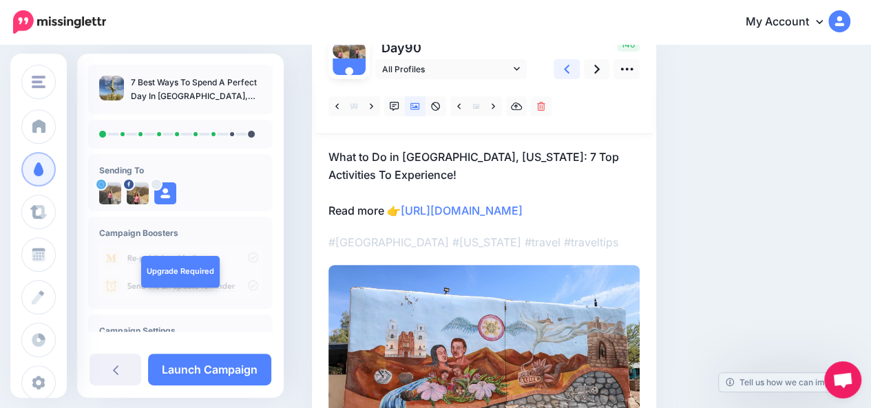
click at [566, 68] on icon at bounding box center [567, 69] width 6 height 9
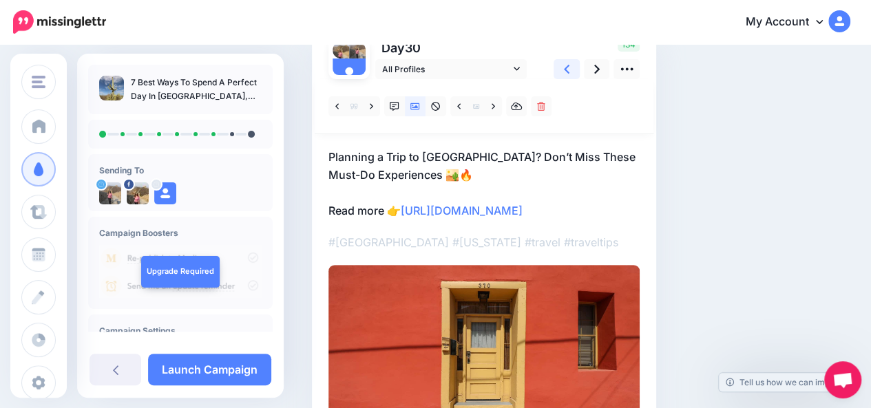
click at [566, 68] on icon at bounding box center [567, 69] width 6 height 9
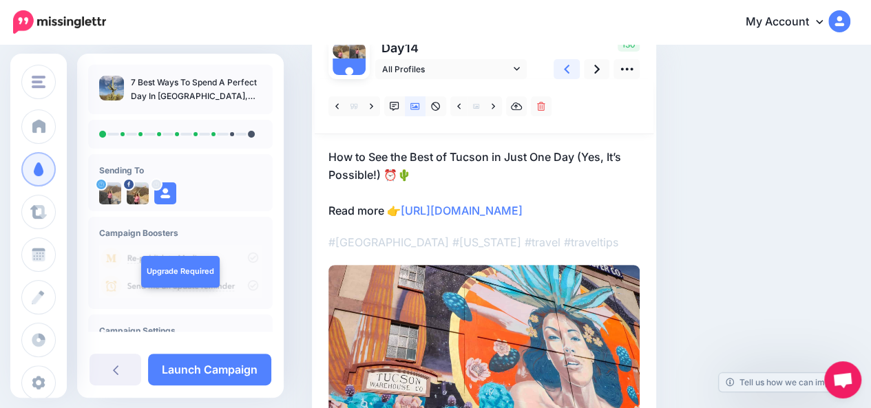
click at [566, 68] on icon at bounding box center [567, 69] width 6 height 9
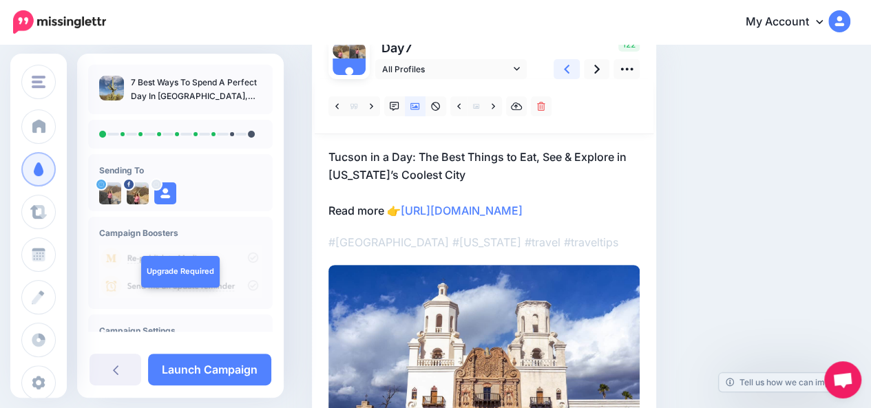
click at [566, 68] on icon at bounding box center [567, 69] width 6 height 9
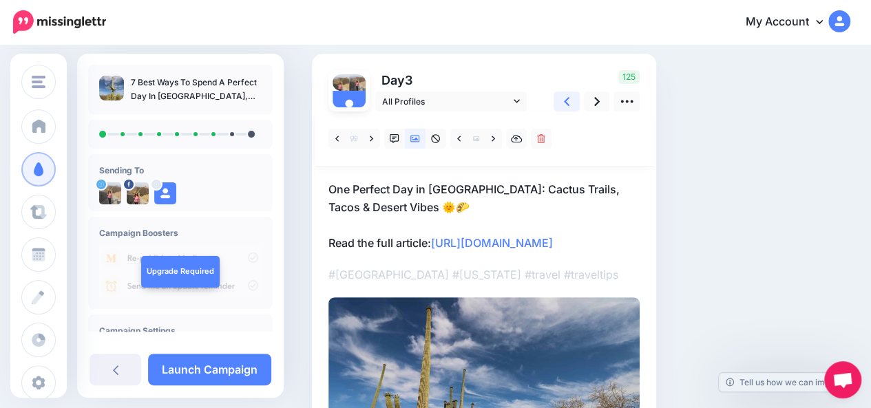
scroll to position [85, 0]
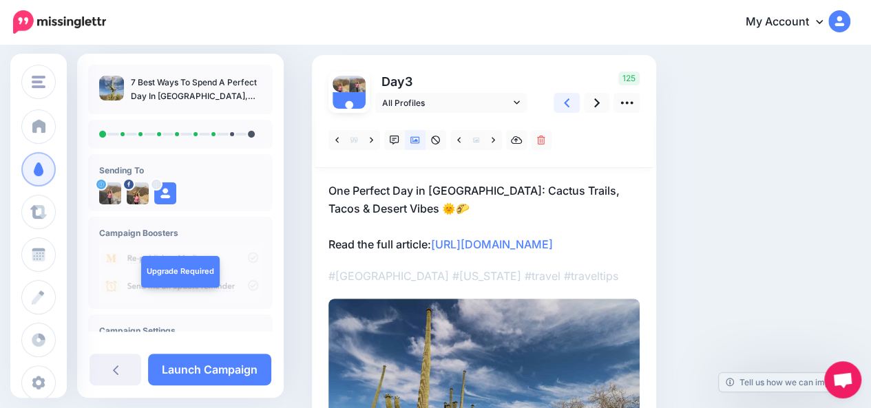
click at [564, 103] on icon at bounding box center [567, 103] width 6 height 14
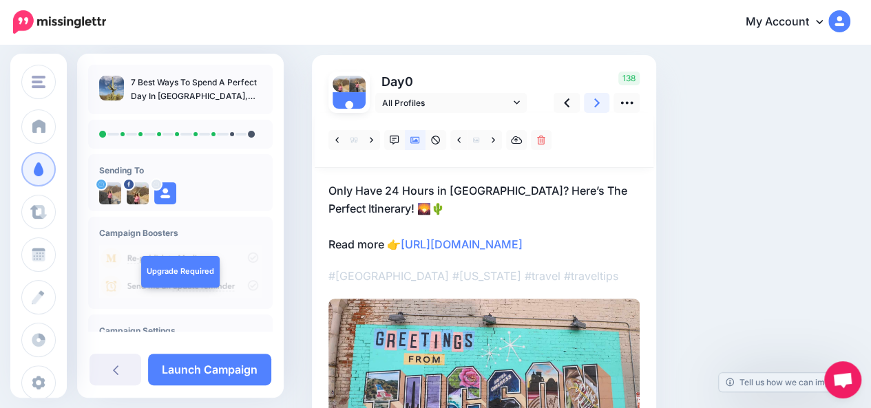
click at [597, 102] on icon at bounding box center [597, 103] width 6 height 14
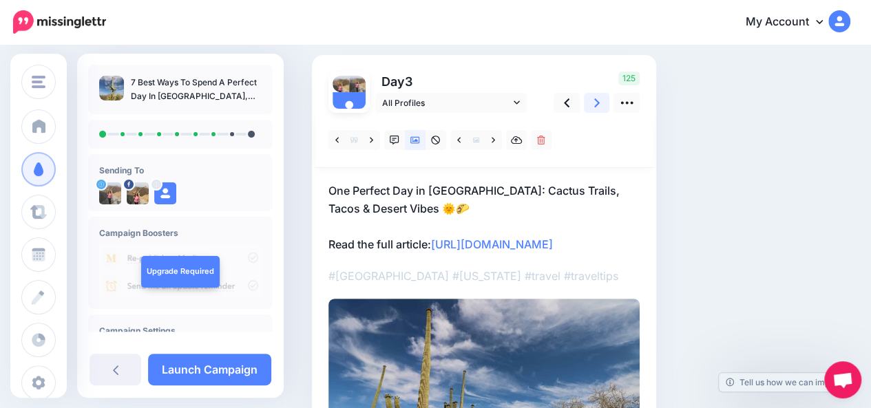
click at [597, 102] on icon at bounding box center [597, 103] width 6 height 14
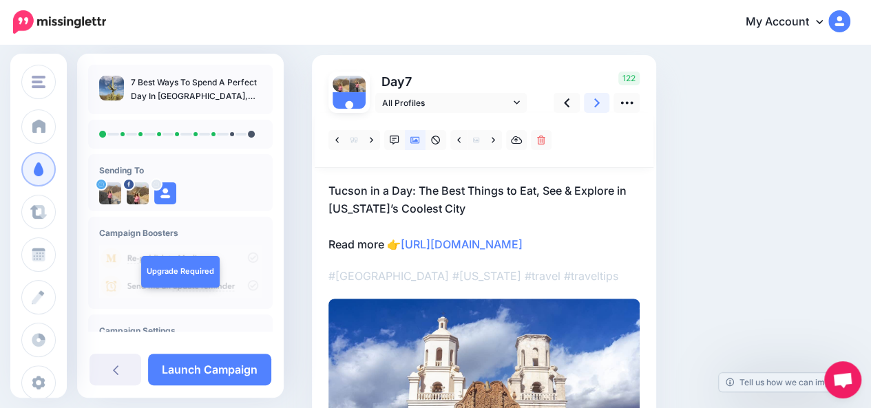
click at [597, 102] on icon at bounding box center [597, 103] width 6 height 14
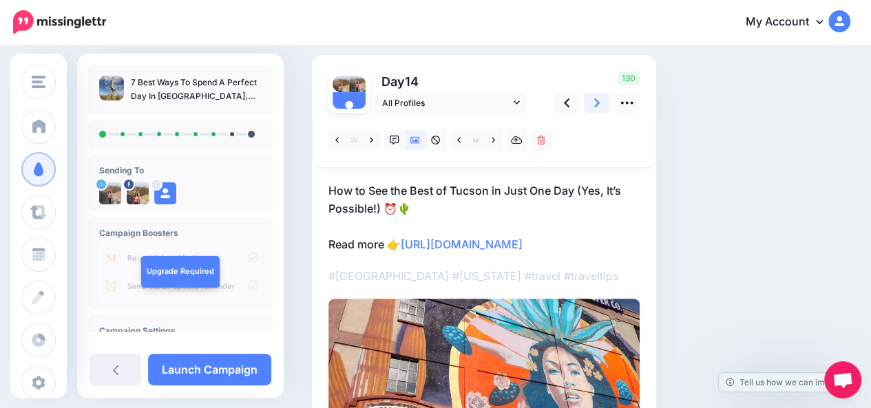
click at [597, 102] on icon at bounding box center [597, 103] width 6 height 14
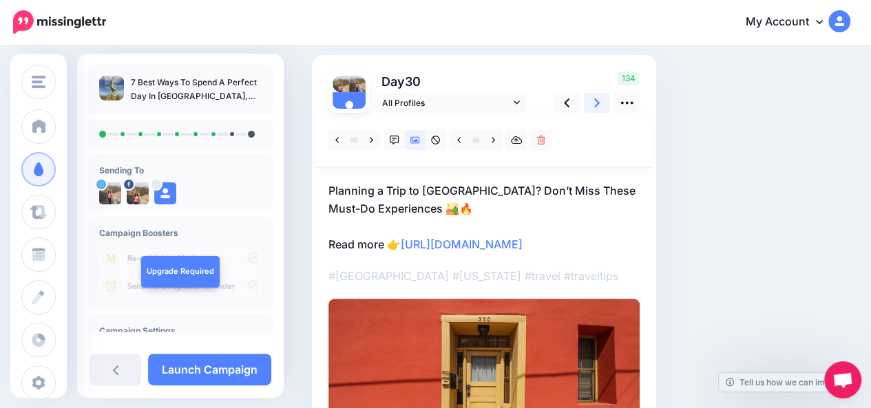
click at [597, 102] on icon at bounding box center [597, 103] width 6 height 14
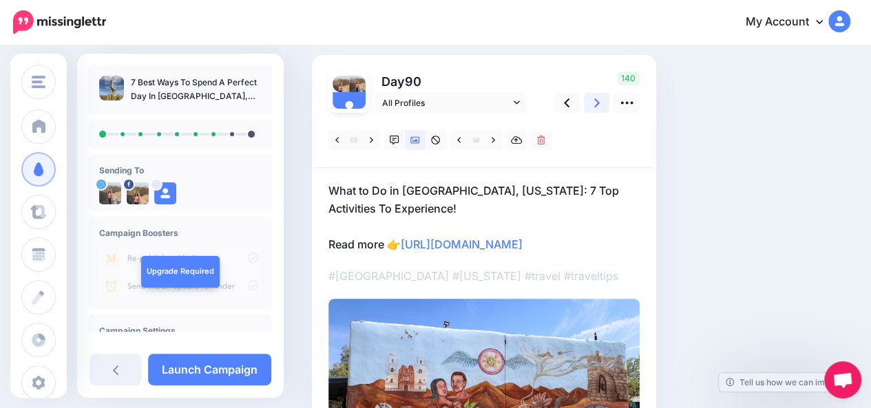
click at [597, 102] on icon at bounding box center [597, 103] width 6 height 14
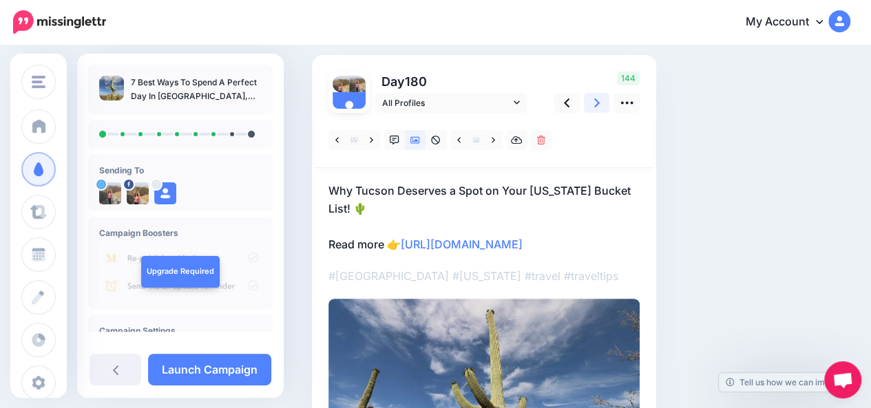
click at [597, 102] on icon at bounding box center [597, 103] width 6 height 14
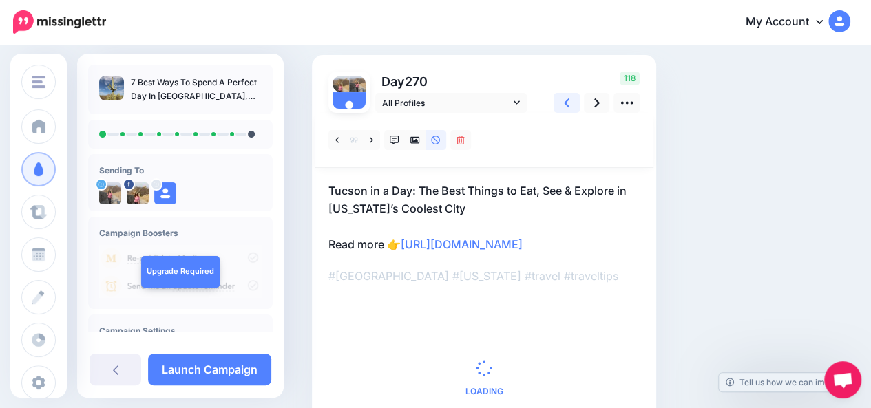
click at [573, 107] on link at bounding box center [566, 103] width 26 height 20
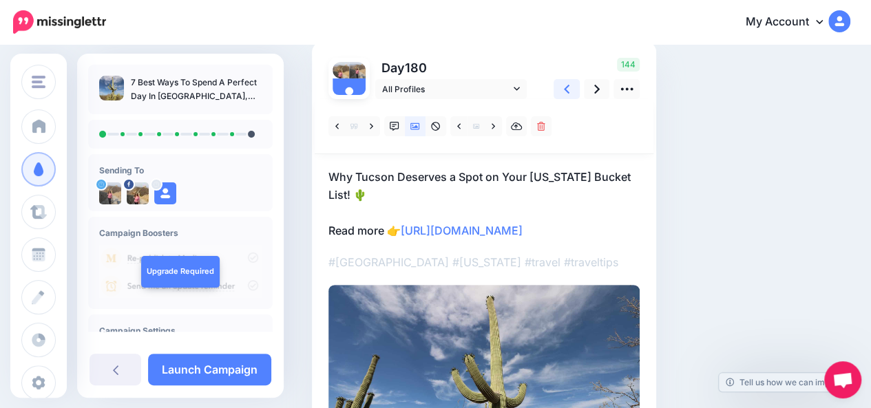
scroll to position [83, 0]
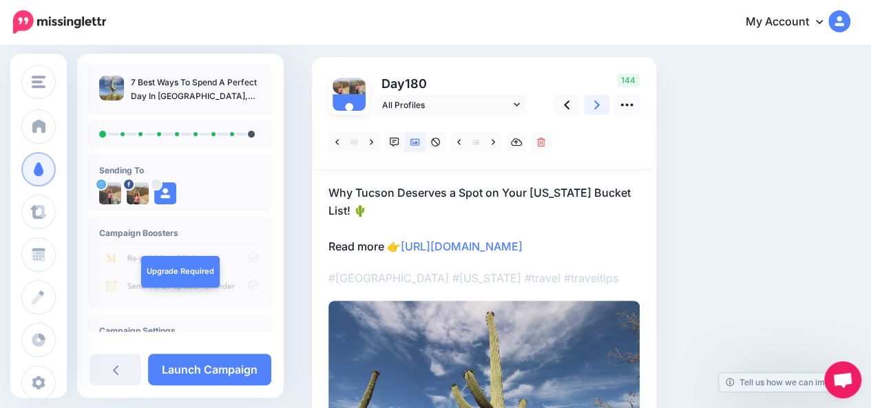
click at [599, 106] on link at bounding box center [597, 105] width 26 height 20
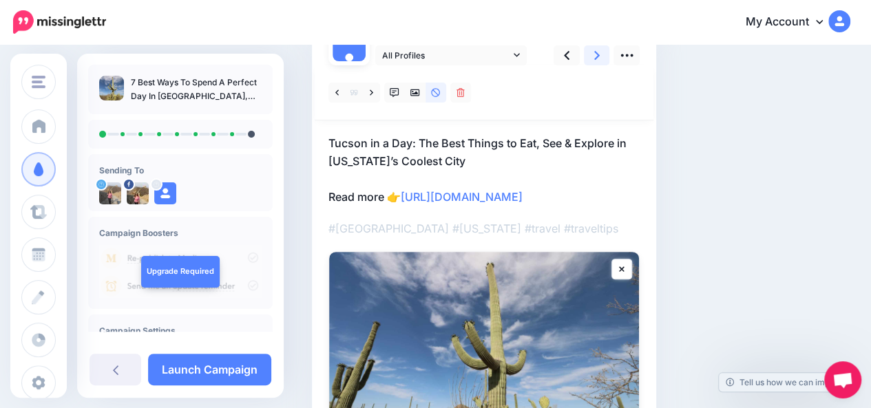
scroll to position [132, 0]
click at [413, 95] on icon at bounding box center [415, 94] width 10 height 10
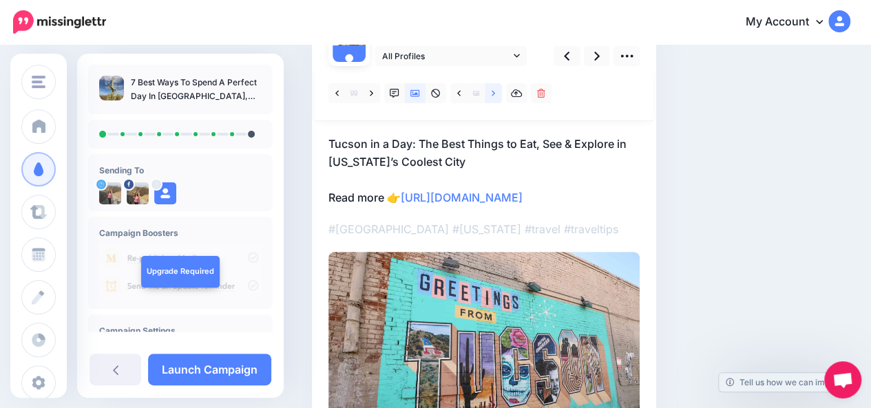
click at [494, 93] on icon at bounding box center [493, 93] width 3 height 6
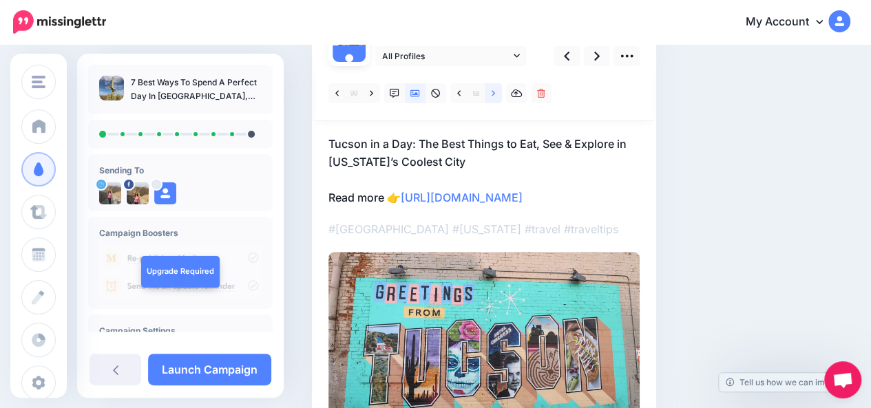
click at [494, 93] on icon at bounding box center [493, 93] width 3 height 6
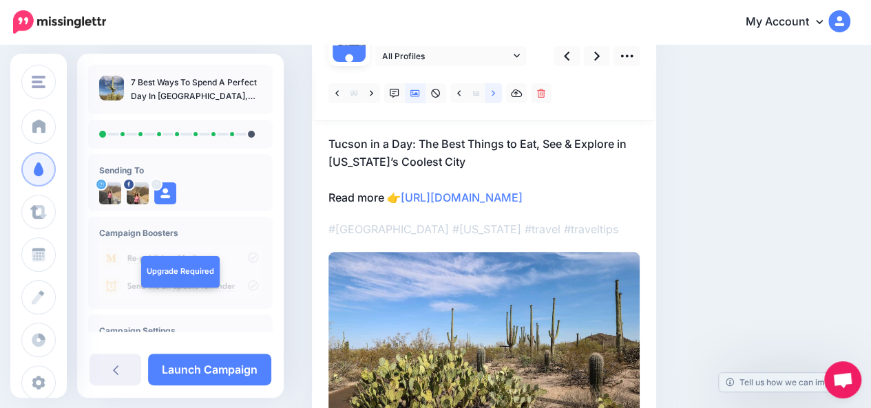
click at [494, 93] on icon at bounding box center [493, 93] width 3 height 6
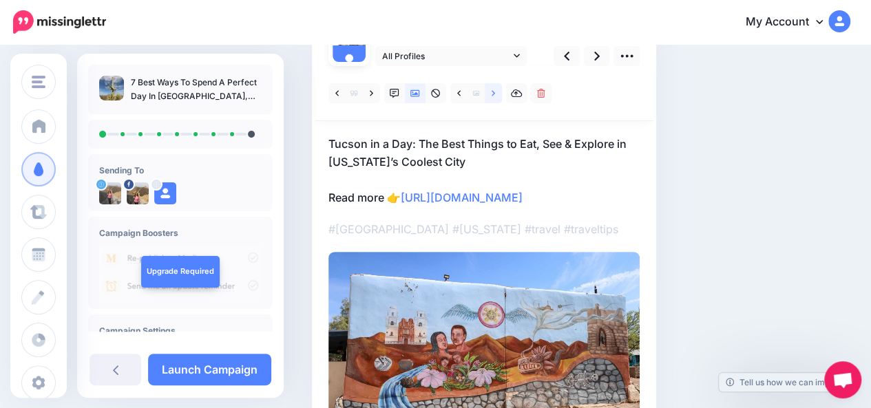
click at [494, 93] on icon at bounding box center [493, 93] width 3 height 6
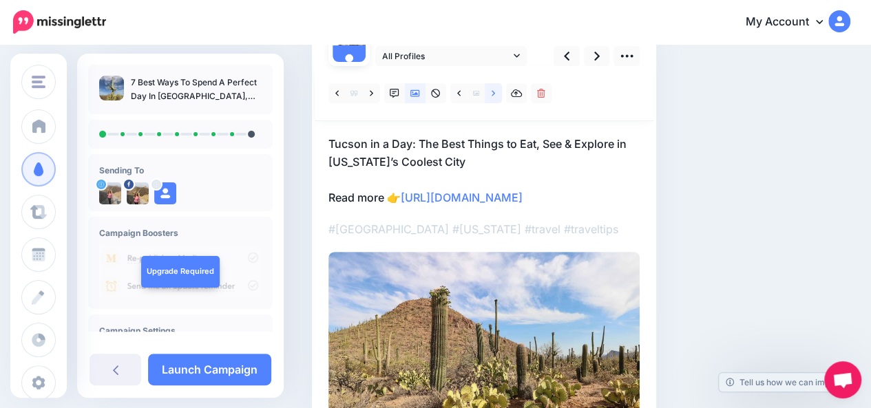
click at [494, 93] on icon at bounding box center [493, 93] width 3 height 6
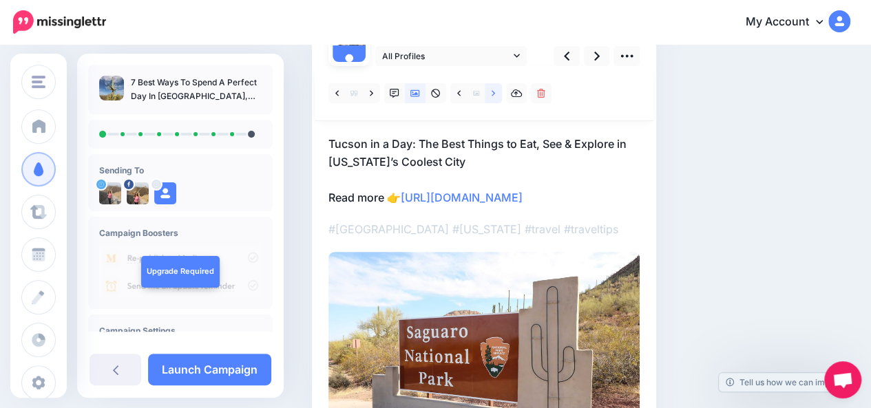
click at [494, 93] on icon at bounding box center [493, 93] width 3 height 6
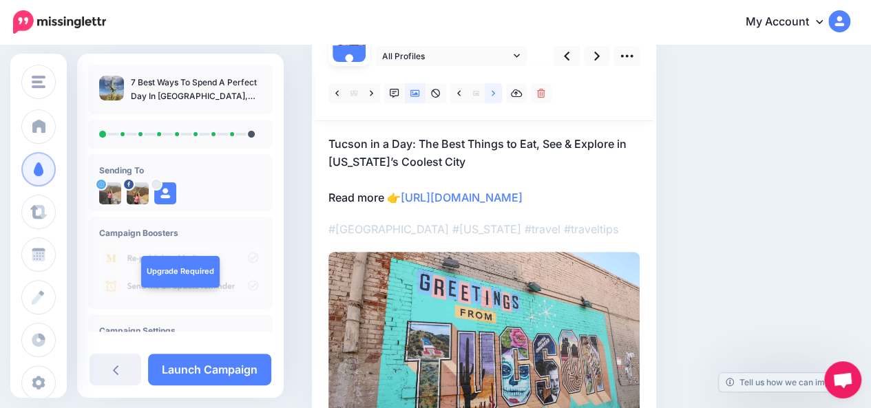
click at [494, 93] on icon at bounding box center [493, 93] width 3 height 6
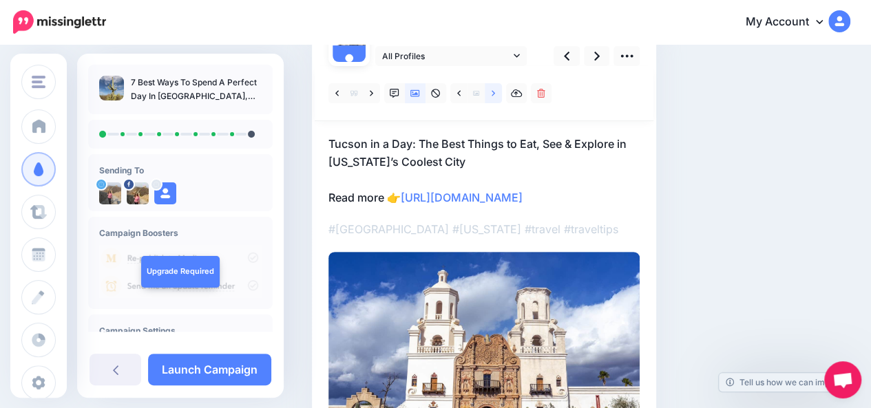
click at [494, 93] on icon at bounding box center [493, 93] width 3 height 6
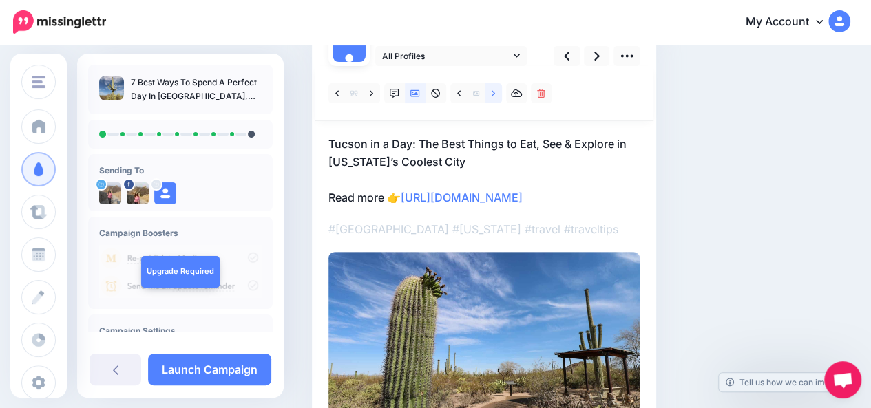
click at [494, 93] on icon at bounding box center [493, 93] width 3 height 6
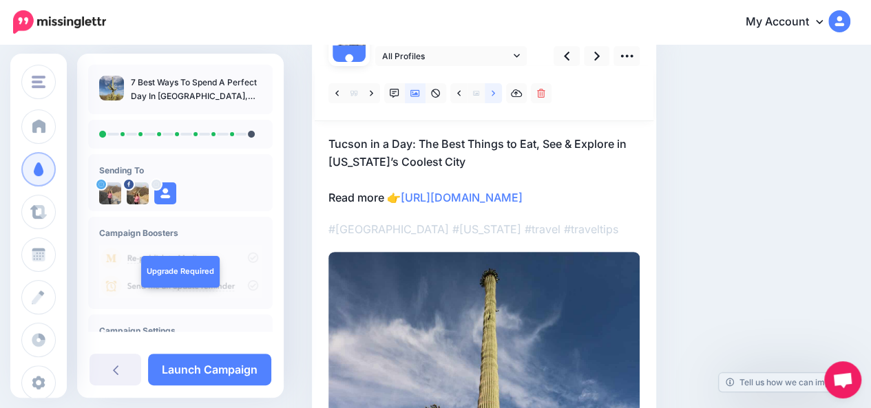
click at [494, 93] on icon at bounding box center [493, 93] width 3 height 6
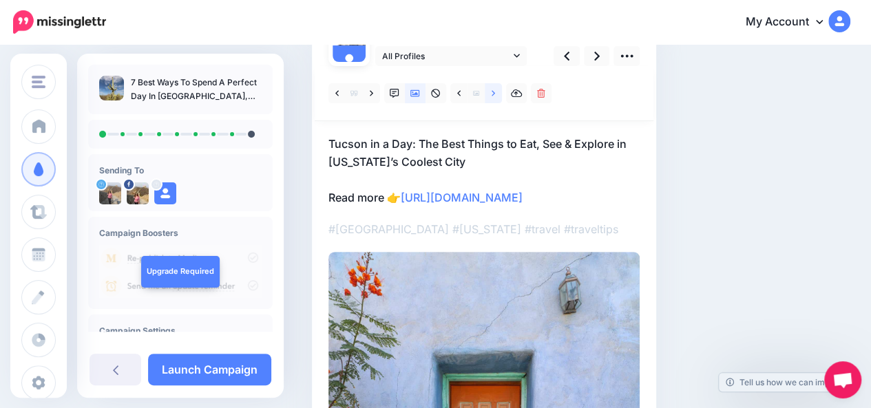
click at [494, 93] on icon at bounding box center [493, 93] width 3 height 6
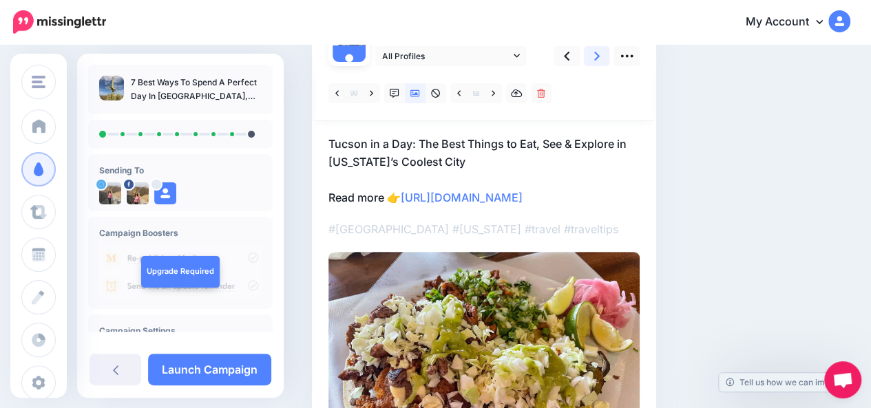
click at [592, 59] on link at bounding box center [597, 56] width 26 height 20
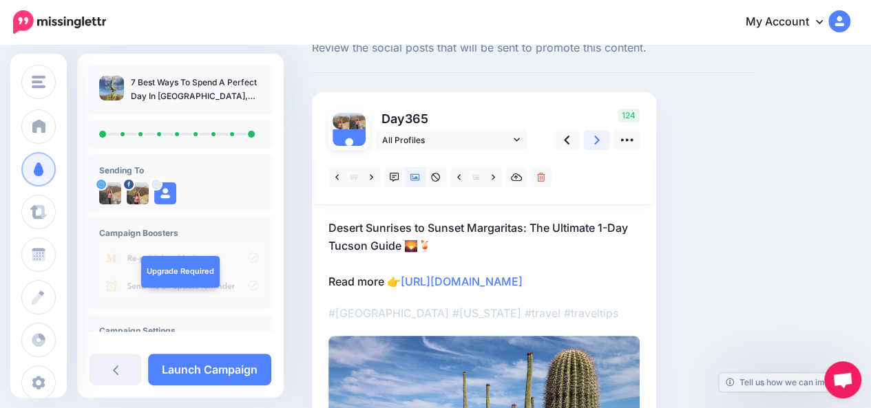
scroll to position [36, 0]
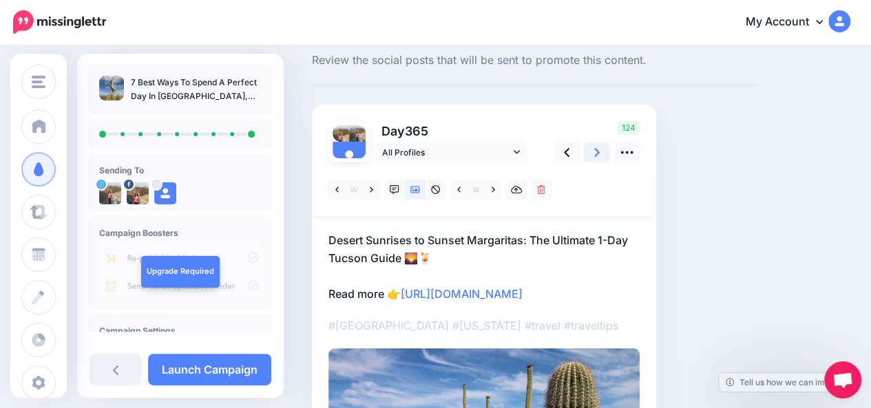
click at [597, 158] on icon at bounding box center [597, 152] width 6 height 14
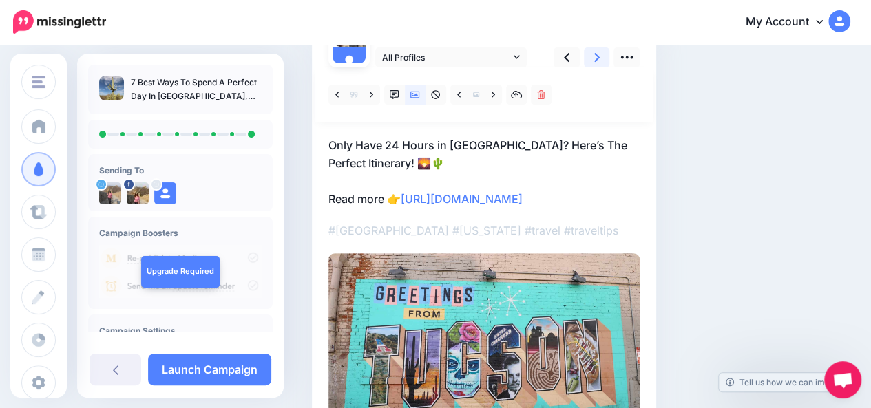
scroll to position [128, 0]
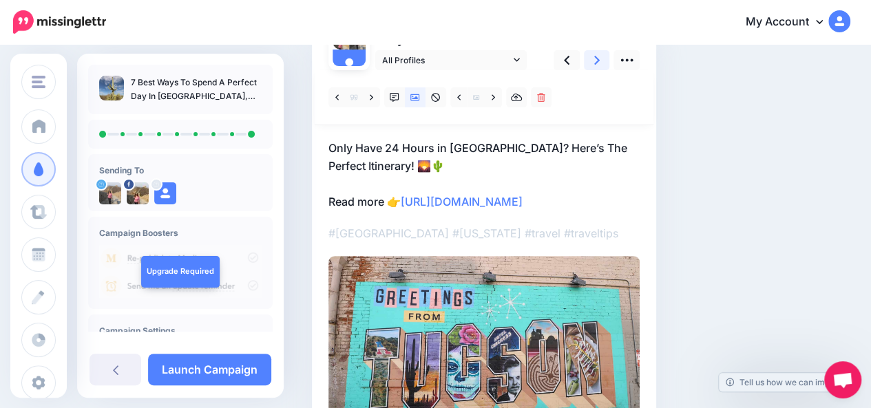
click at [596, 63] on icon at bounding box center [597, 60] width 6 height 14
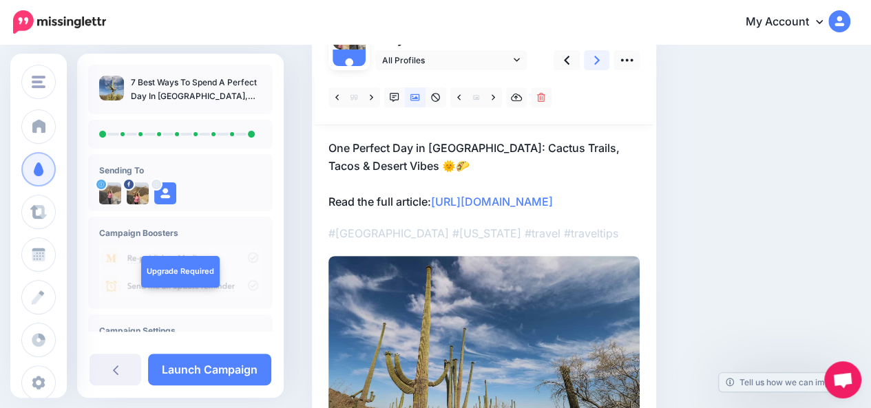
click at [596, 63] on icon at bounding box center [597, 60] width 6 height 14
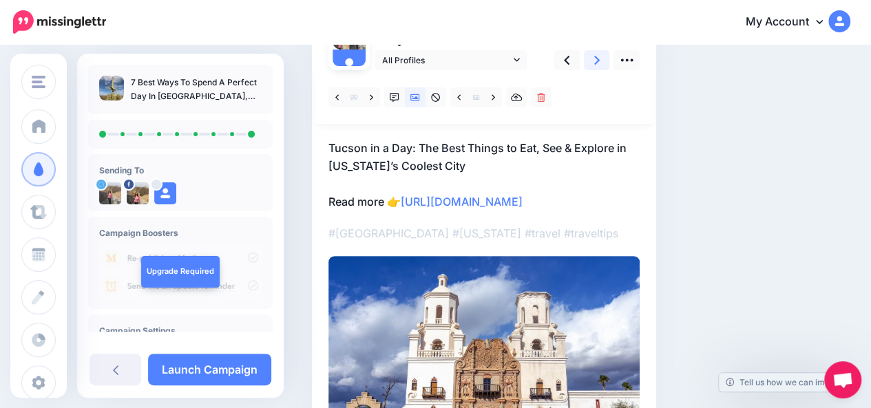
click at [596, 63] on icon at bounding box center [597, 60] width 6 height 14
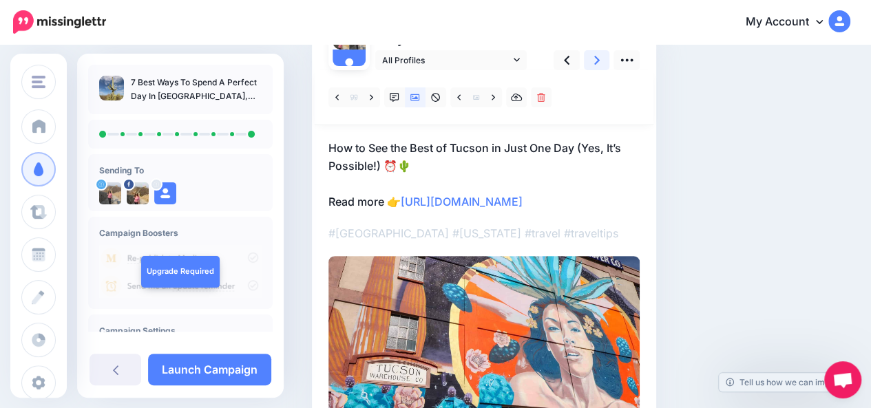
click at [596, 63] on icon at bounding box center [597, 60] width 6 height 14
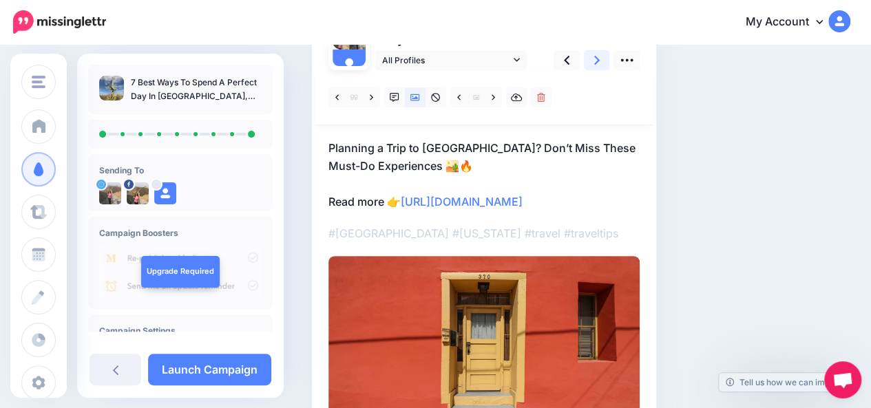
click at [596, 63] on icon at bounding box center [597, 60] width 6 height 14
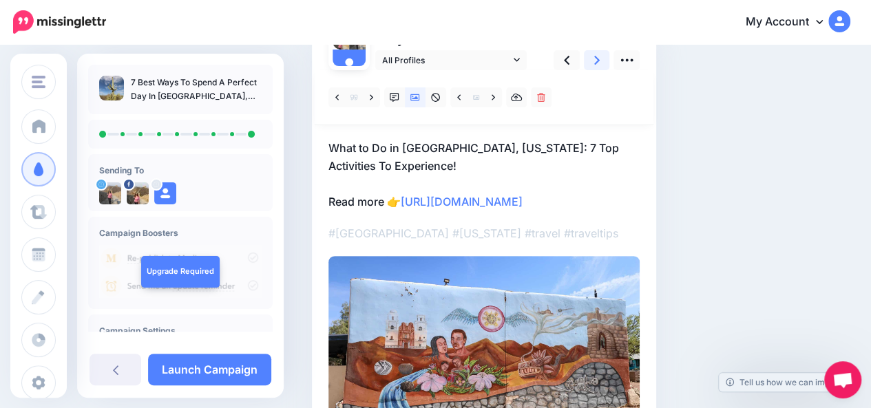
click at [596, 63] on icon at bounding box center [597, 60] width 6 height 9
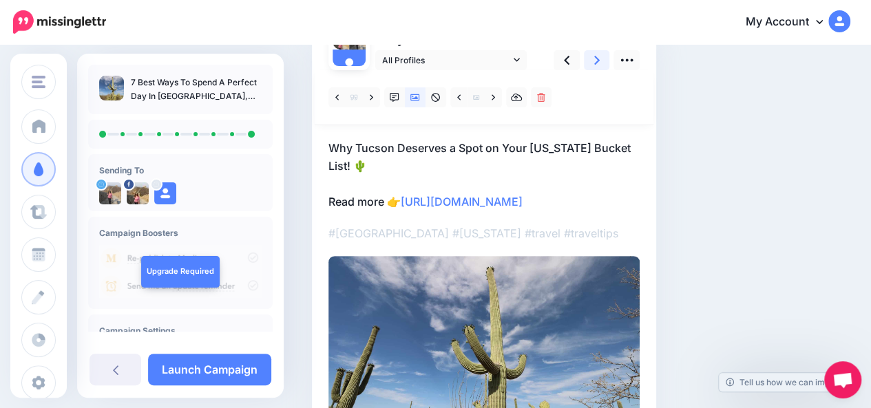
click at [596, 63] on icon at bounding box center [597, 60] width 6 height 9
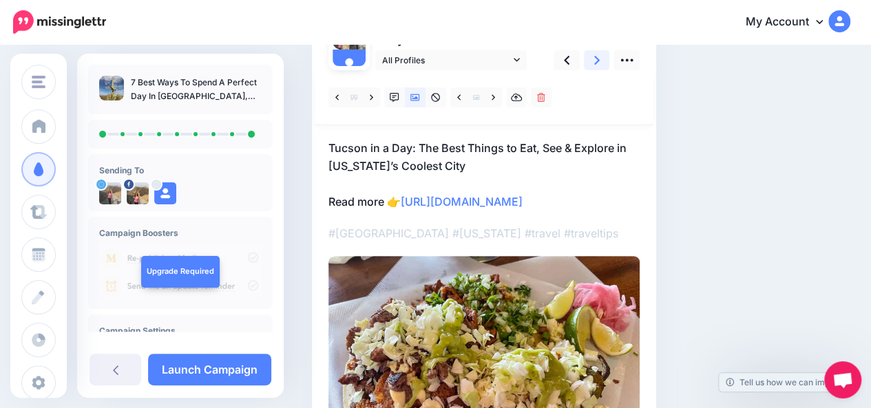
click at [596, 63] on icon at bounding box center [597, 60] width 6 height 9
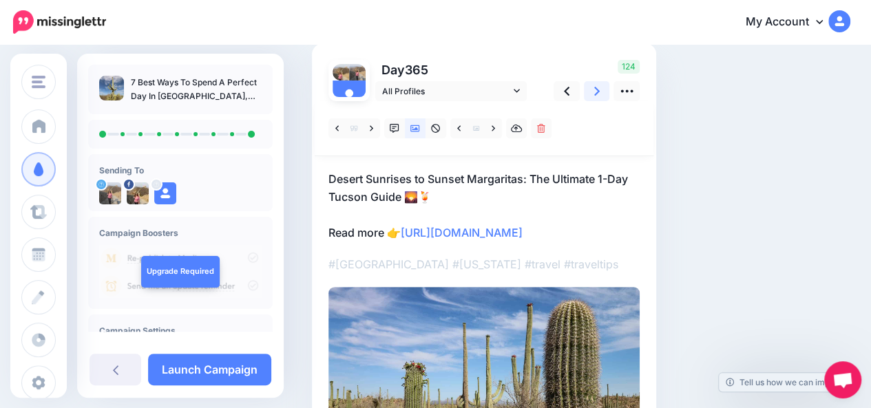
scroll to position [98, 0]
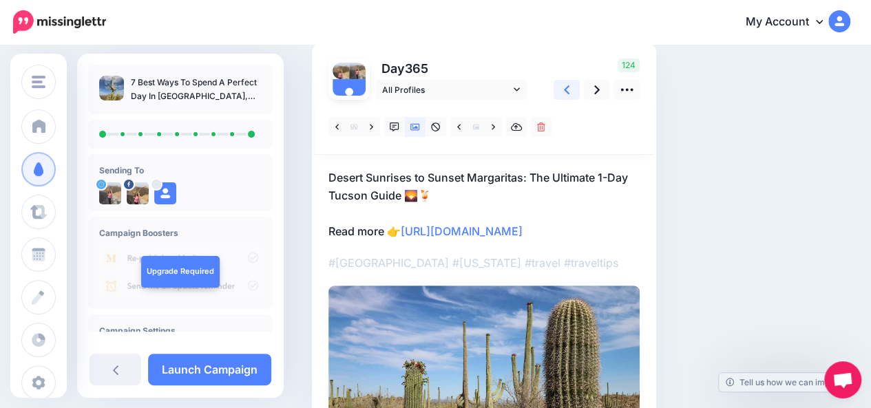
click at [566, 92] on icon at bounding box center [567, 90] width 6 height 14
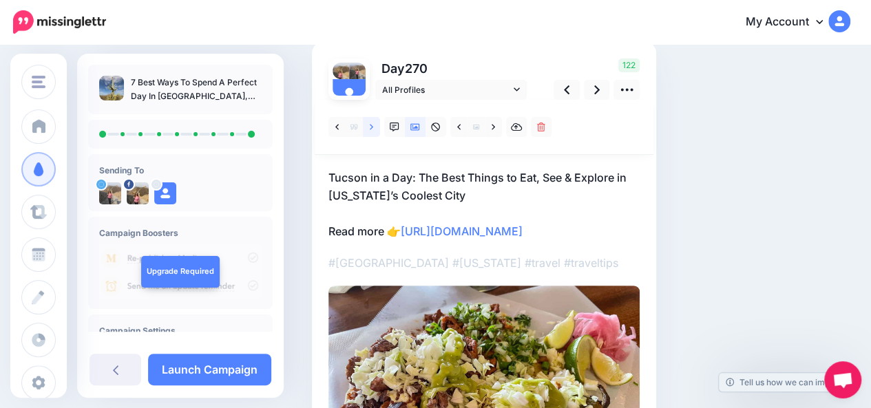
click at [372, 129] on icon at bounding box center [371, 128] width 3 height 10
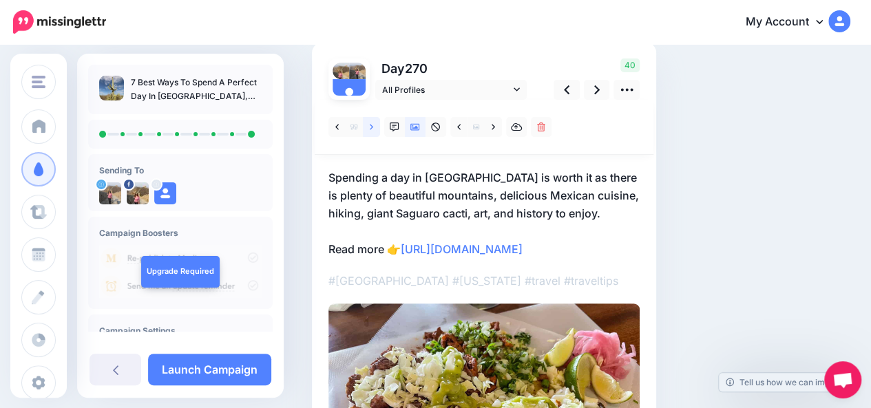
click at [372, 129] on icon at bounding box center [371, 128] width 3 height 10
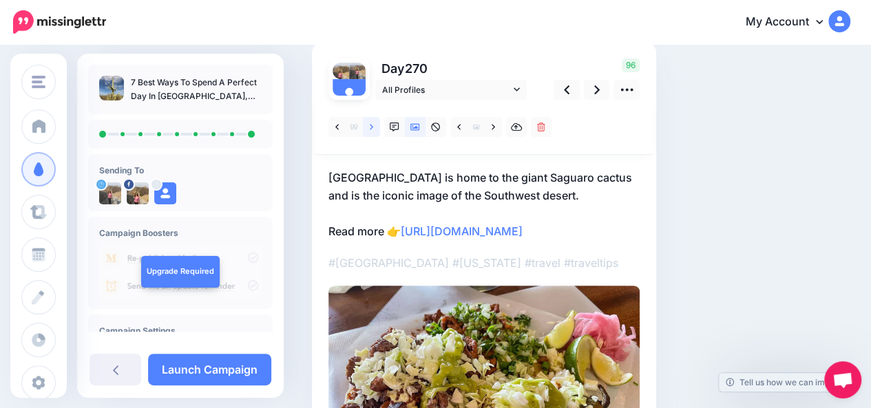
click at [372, 129] on icon at bounding box center [371, 128] width 3 height 10
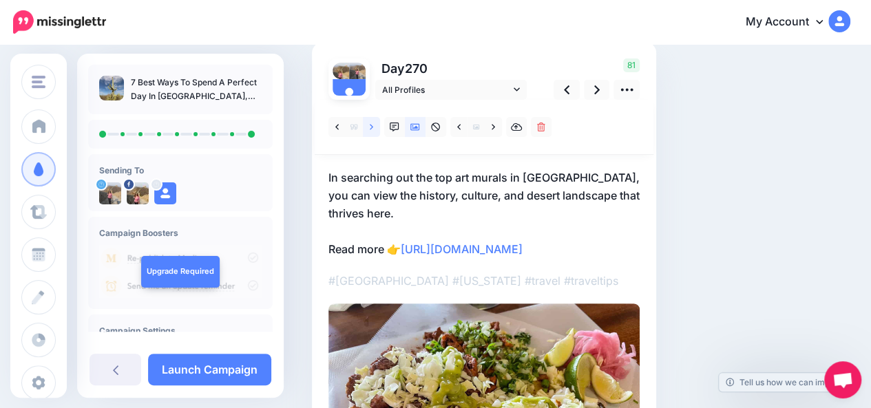
click at [372, 129] on icon at bounding box center [371, 128] width 3 height 10
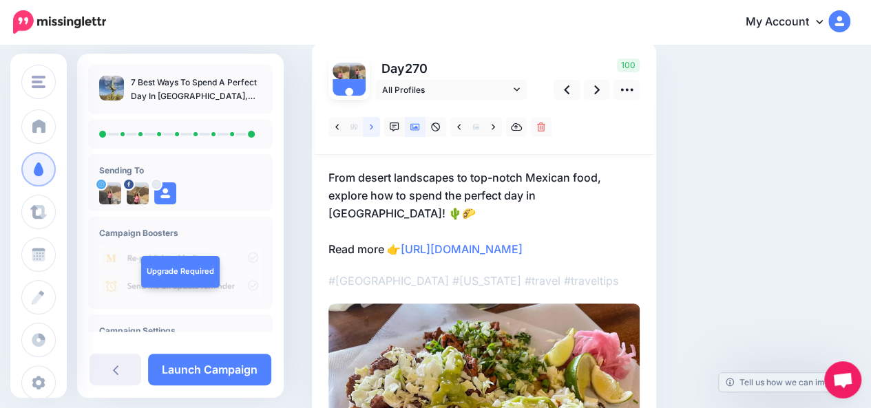
click at [372, 129] on icon at bounding box center [371, 128] width 3 height 10
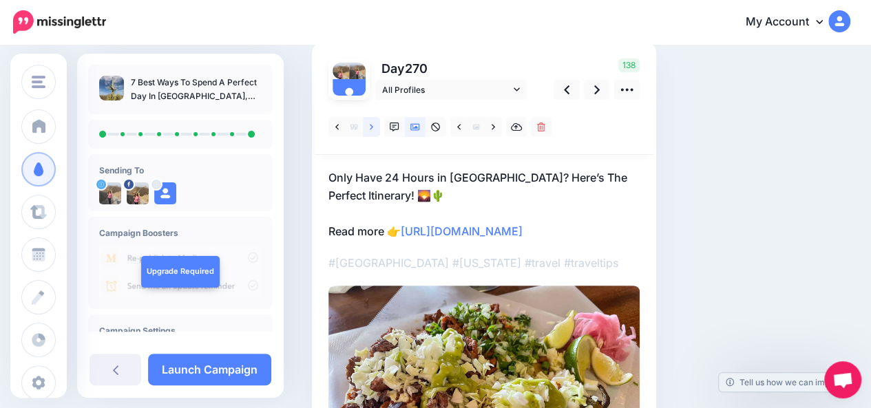
click at [372, 129] on icon at bounding box center [371, 128] width 3 height 10
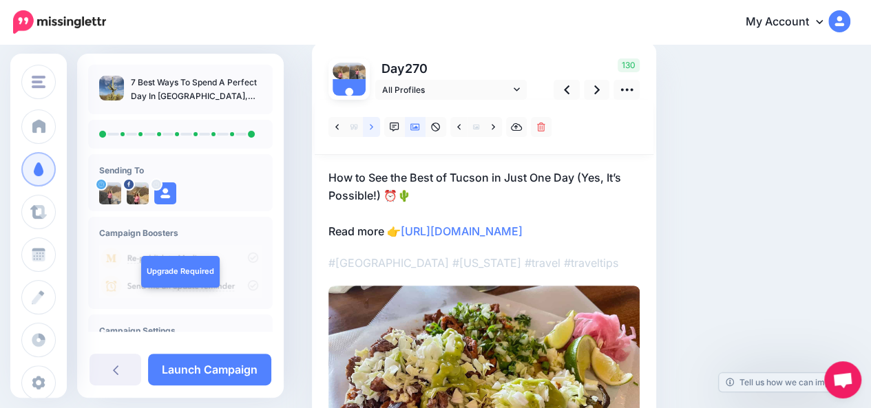
click at [372, 129] on icon at bounding box center [371, 128] width 3 height 10
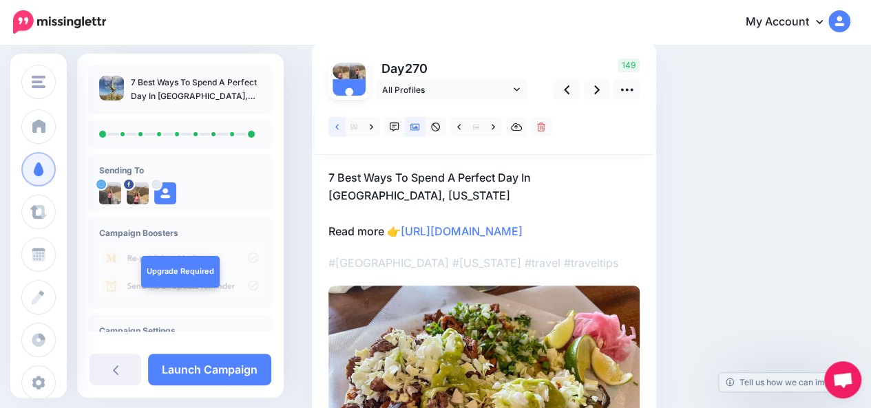
click at [339, 129] on link at bounding box center [336, 127] width 17 height 20
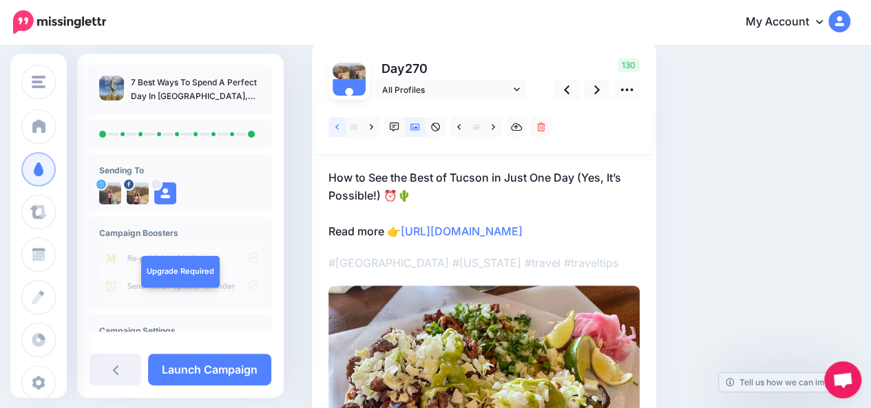
click at [339, 129] on link at bounding box center [336, 127] width 17 height 20
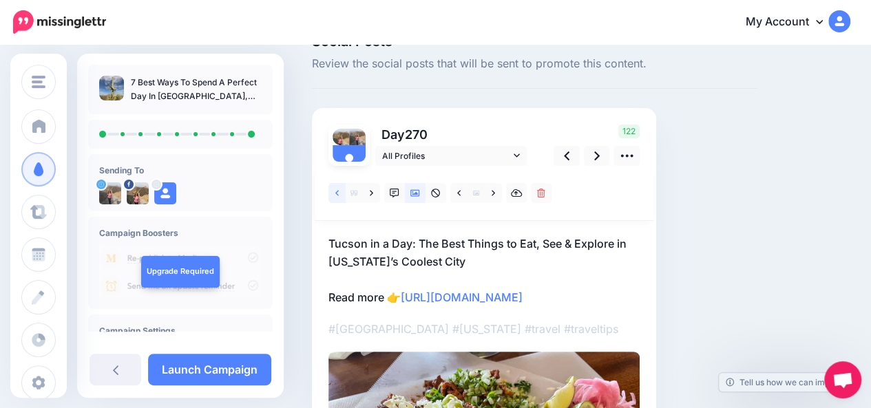
scroll to position [30, 0]
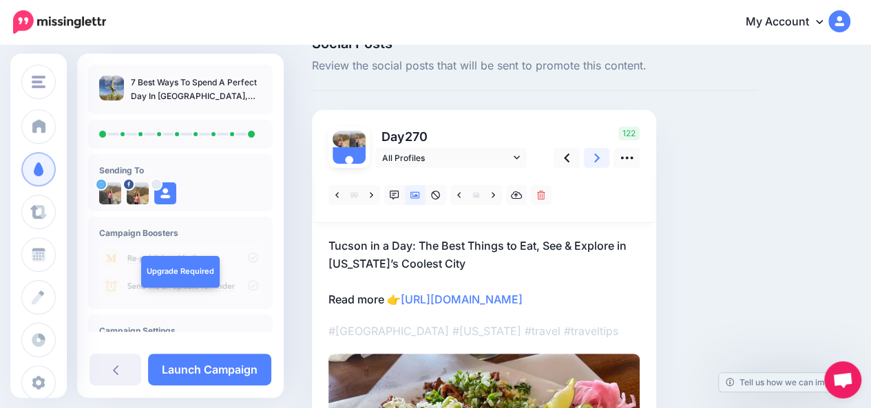
click at [597, 159] on icon at bounding box center [597, 158] width 6 height 9
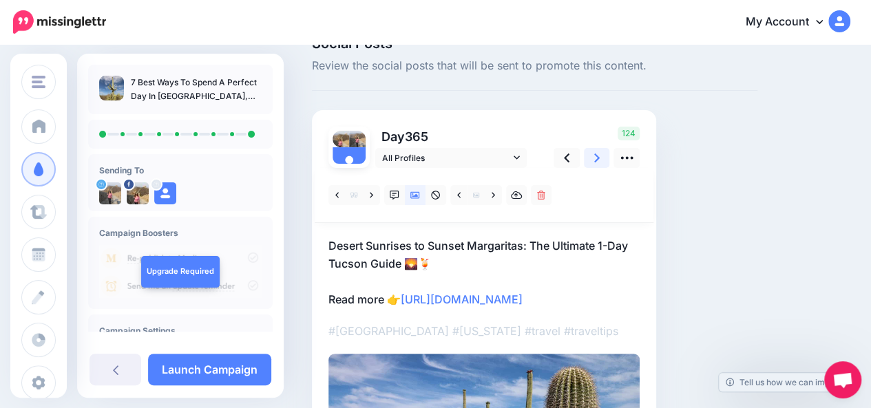
click at [597, 159] on icon at bounding box center [597, 158] width 6 height 9
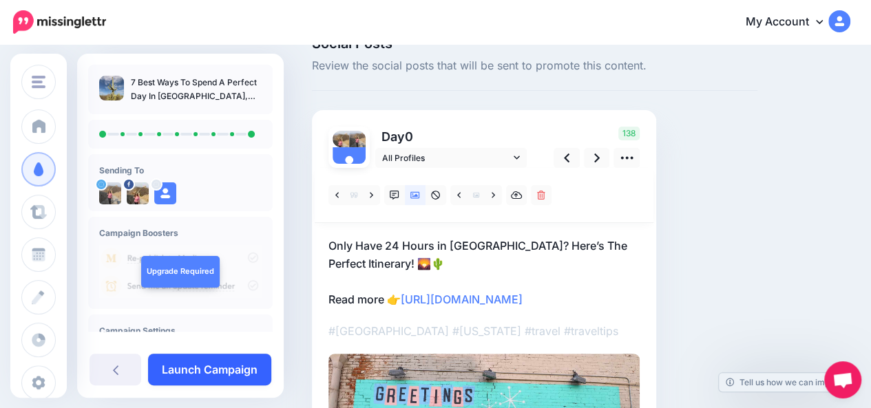
click at [231, 368] on link "Launch Campaign" at bounding box center [209, 370] width 123 height 32
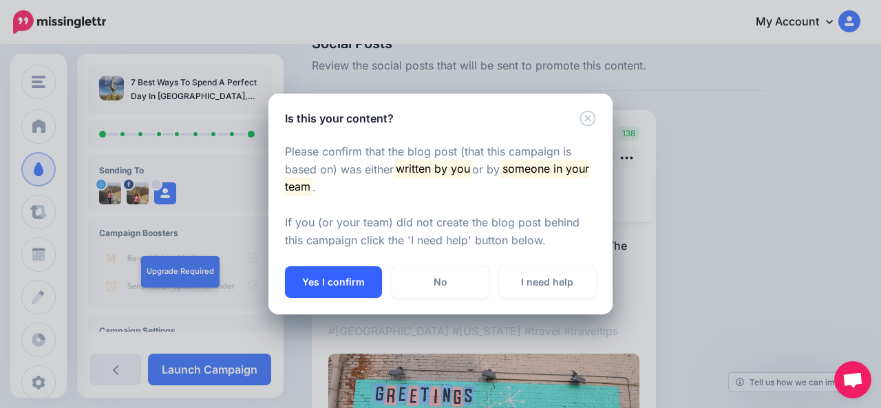
click at [347, 276] on button "Yes I confirm" at bounding box center [333, 282] width 97 height 32
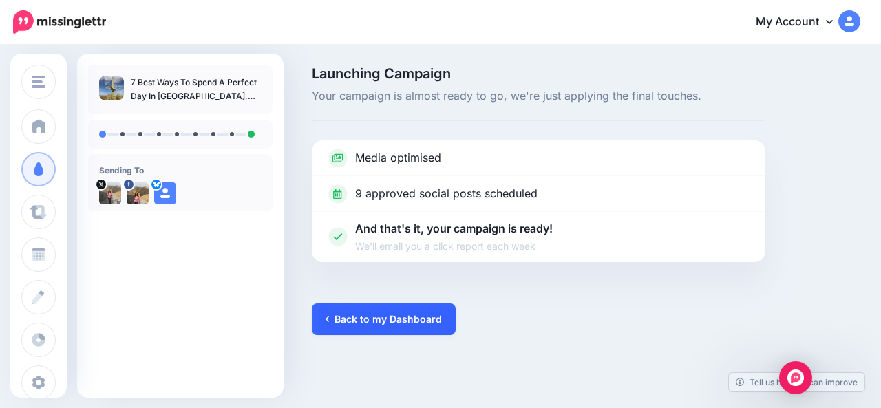
click at [421, 324] on link "Back to my Dashboard" at bounding box center [384, 320] width 144 height 32
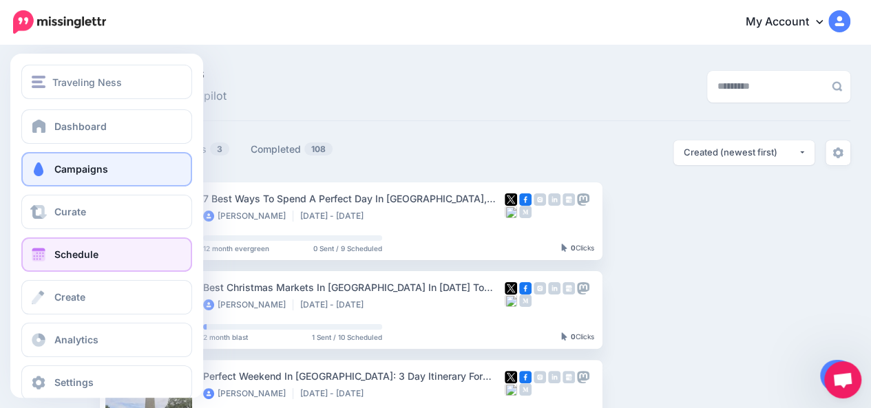
click at [37, 258] on span at bounding box center [39, 255] width 18 height 14
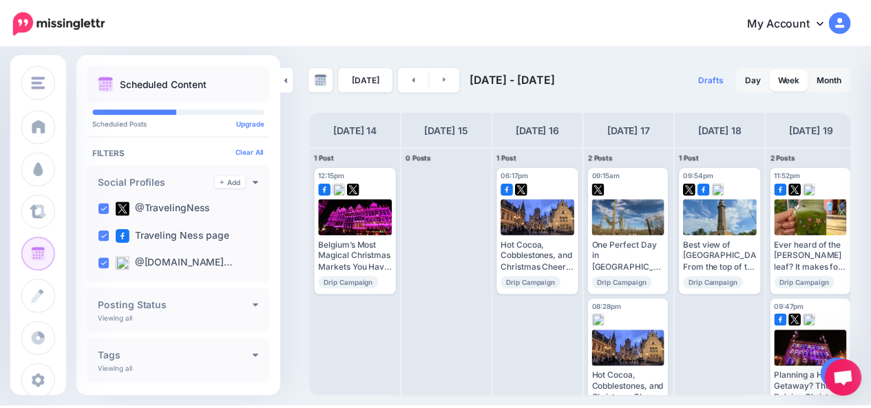
scroll to position [0, 96]
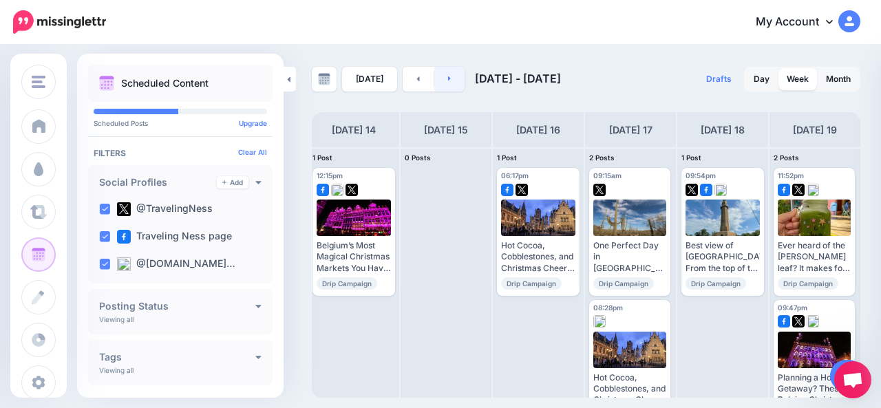
click at [456, 79] on link at bounding box center [449, 79] width 31 height 25
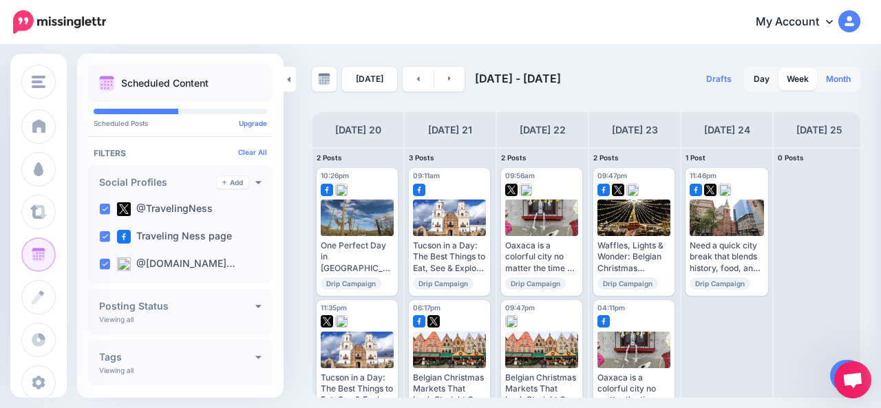
click at [838, 83] on link "Month" at bounding box center [838, 79] width 41 height 22
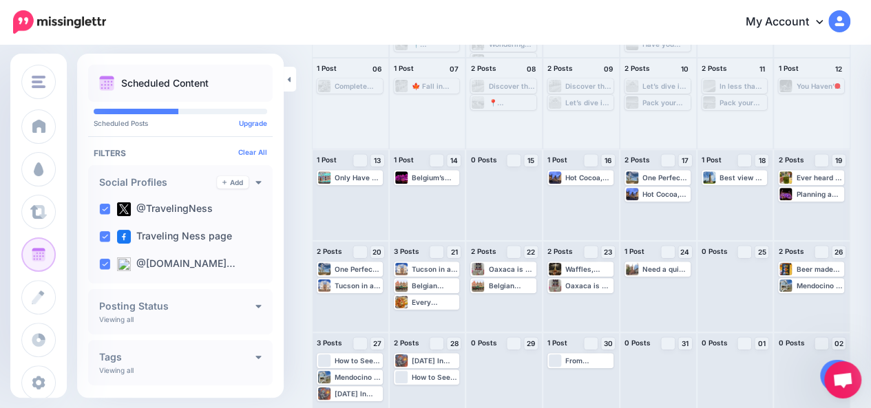
scroll to position [182, 0]
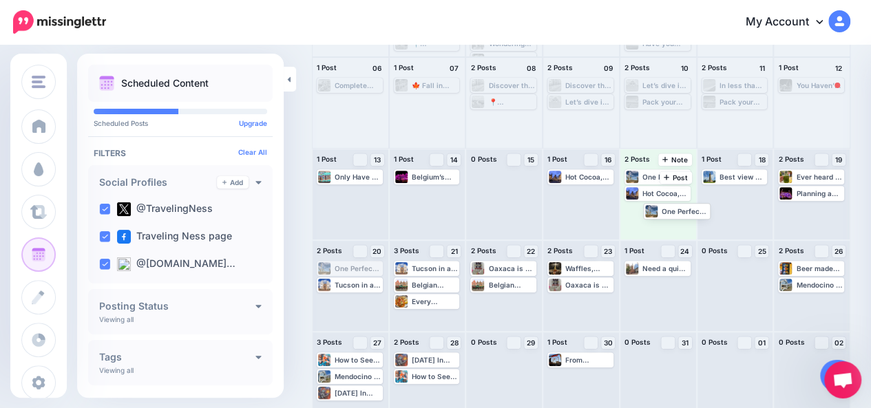
drag, startPoint x: 330, startPoint y: 267, endPoint x: 657, endPoint y: 210, distance: 331.3
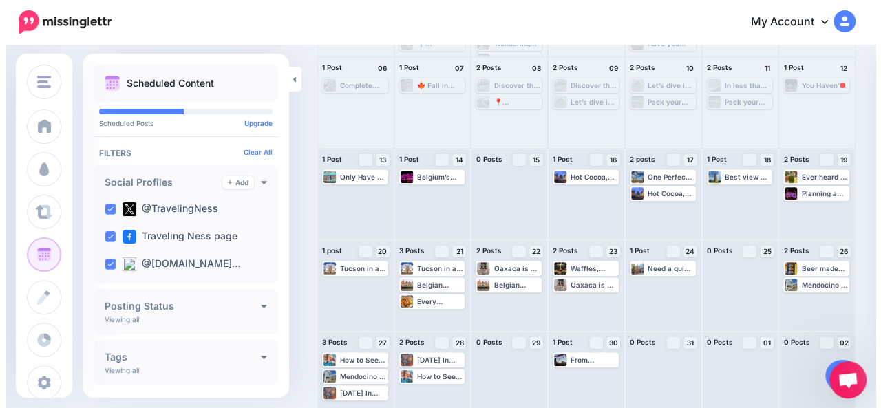
scroll to position [0, 0]
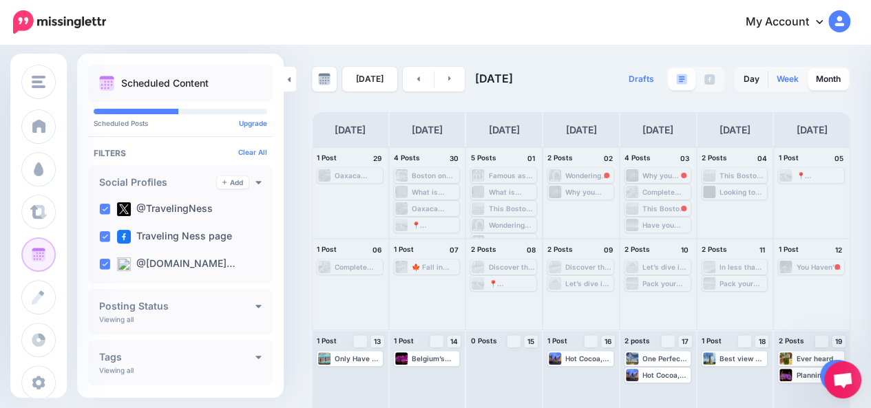
click at [796, 82] on link "Week" at bounding box center [787, 79] width 39 height 22
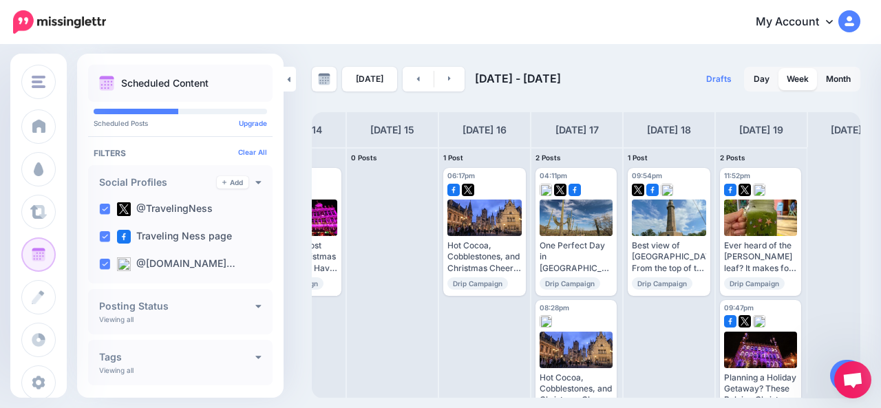
scroll to position [0, 156]
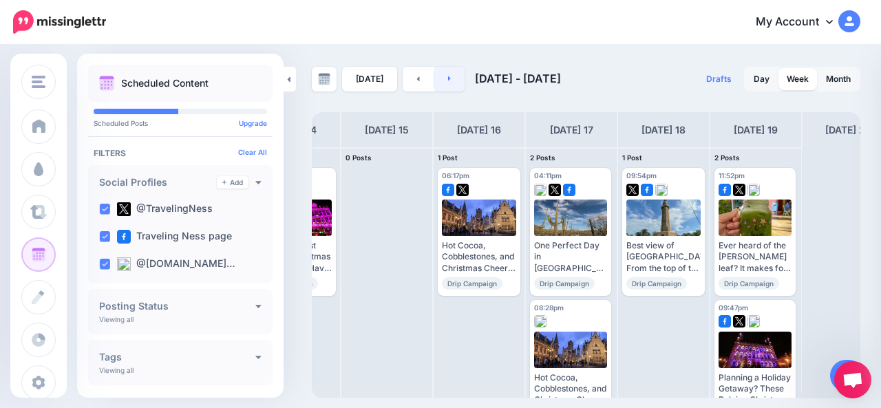
click at [450, 78] on link at bounding box center [449, 79] width 31 height 25
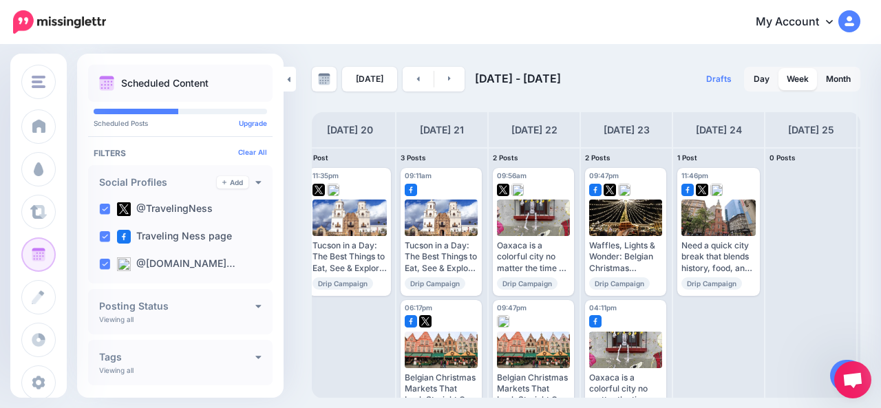
scroll to position [0, 0]
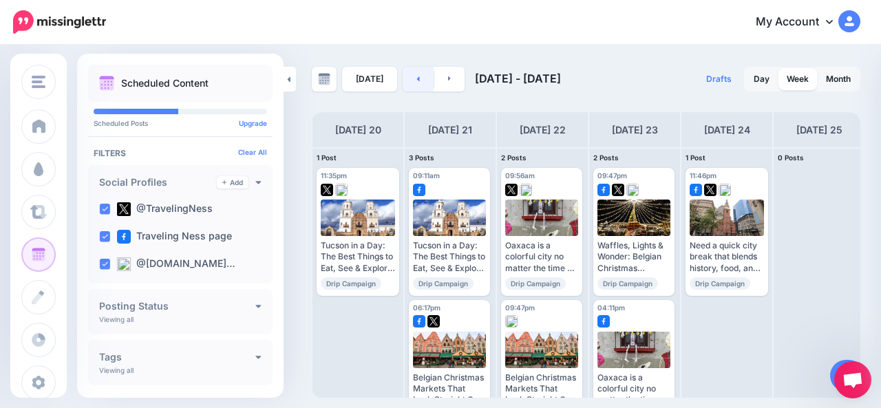
click at [409, 86] on link at bounding box center [418, 79] width 31 height 25
